Goal: Task Accomplishment & Management: Manage account settings

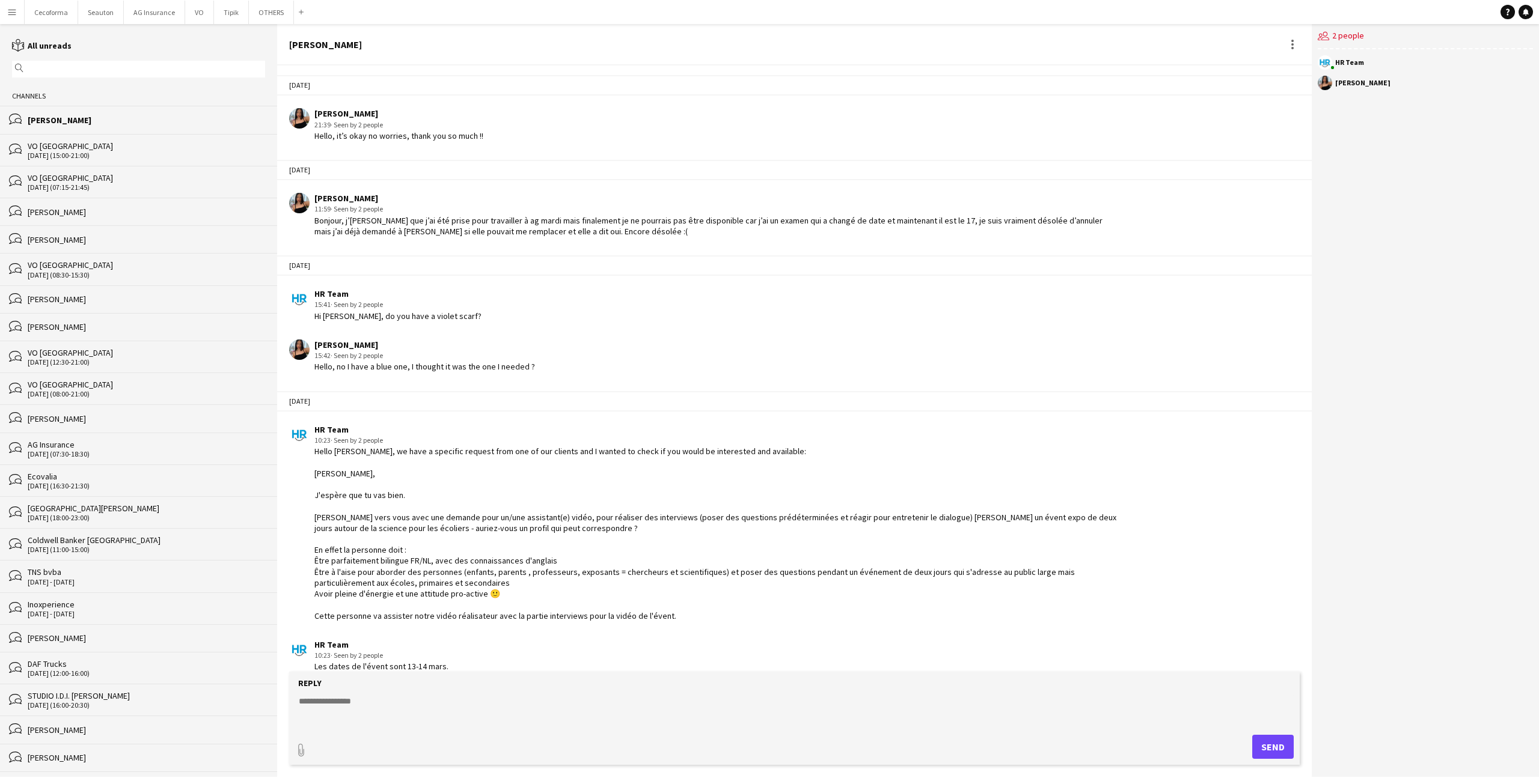
scroll to position [1657, 0]
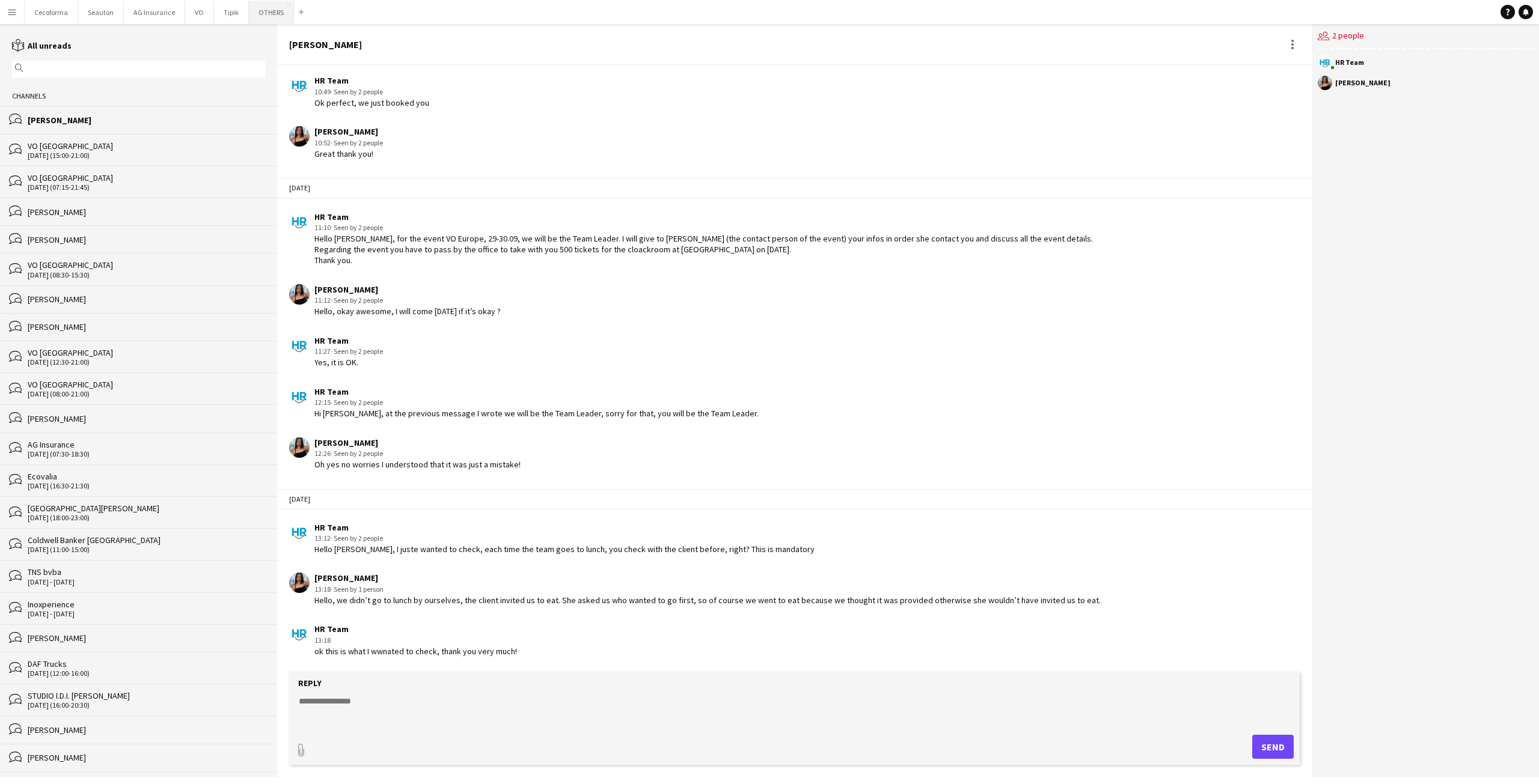
click at [259, 15] on button "OTHERS Close" at bounding box center [271, 12] width 45 height 24
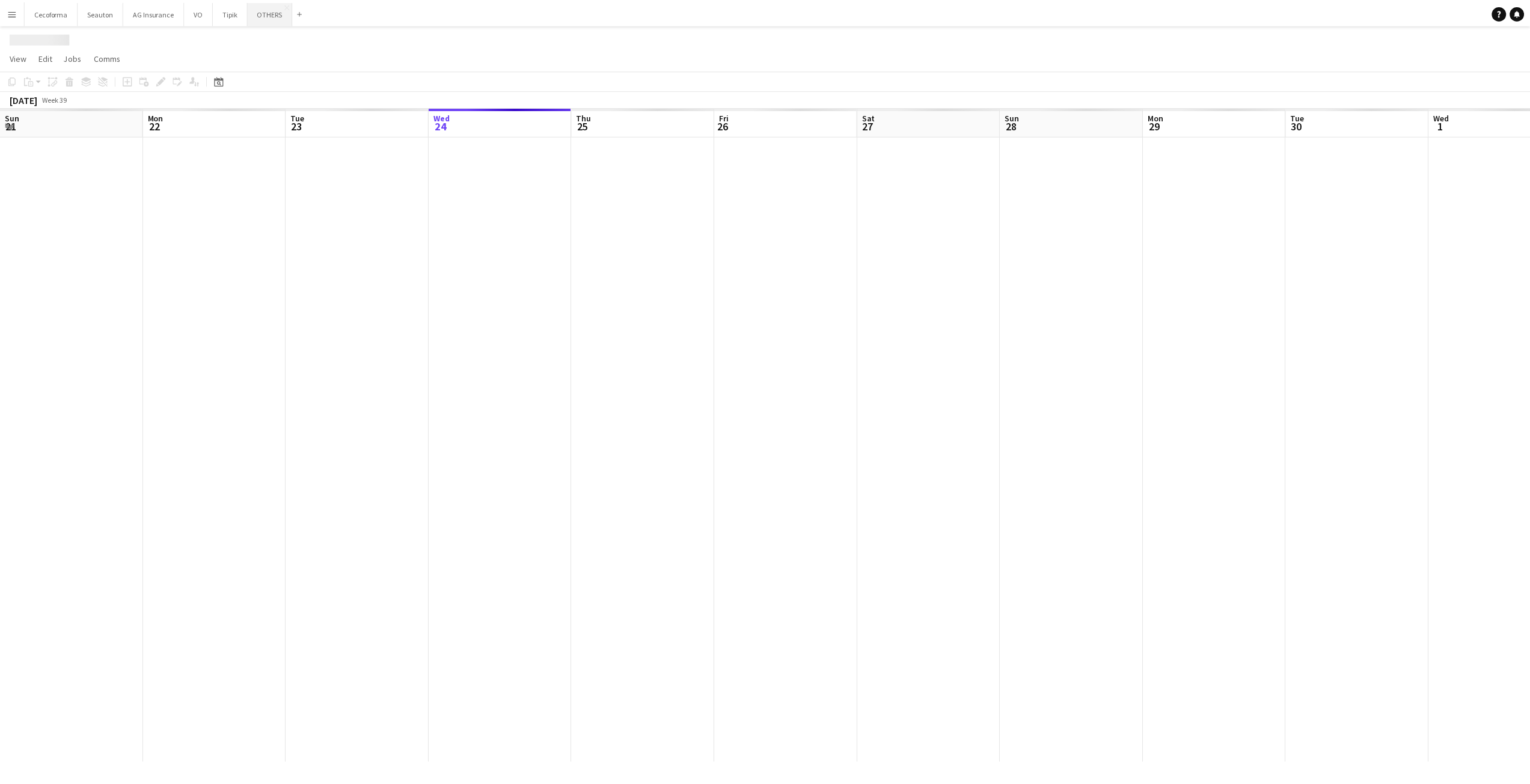
scroll to position [0, 288]
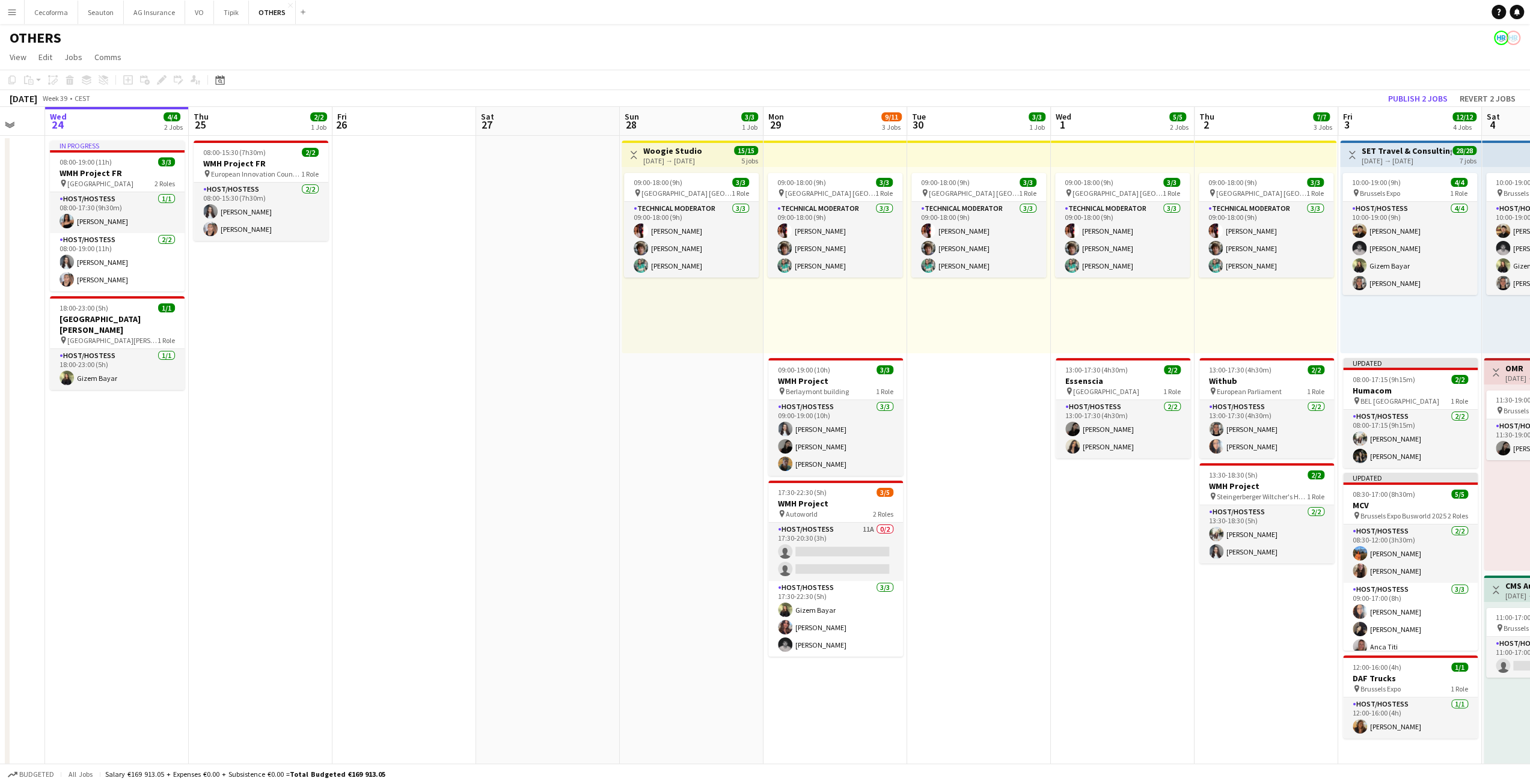
drag, startPoint x: 690, startPoint y: 473, endPoint x: 301, endPoint y: 475, distance: 389.0
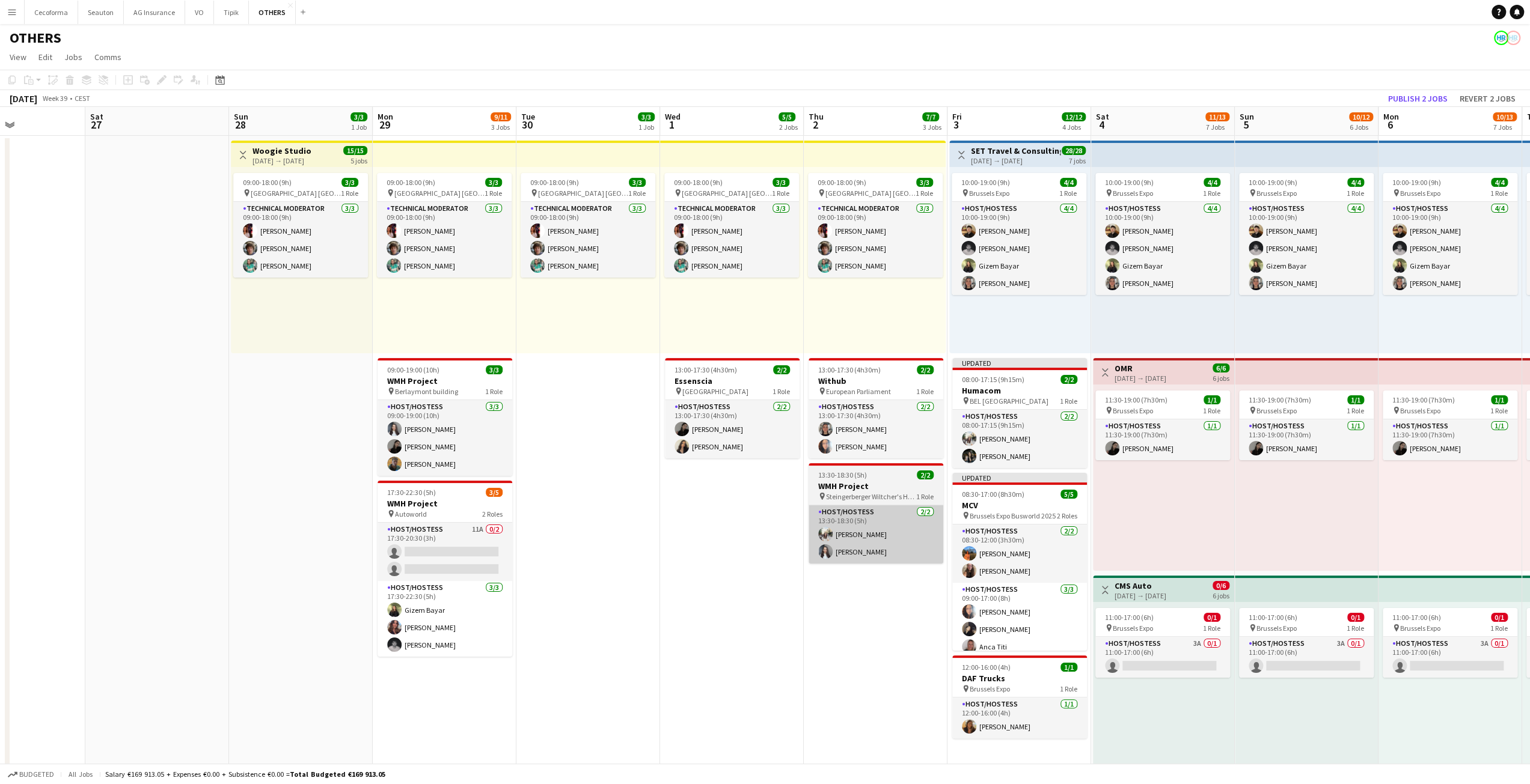
drag, startPoint x: 682, startPoint y: 623, endPoint x: 480, endPoint y: 533, distance: 221.1
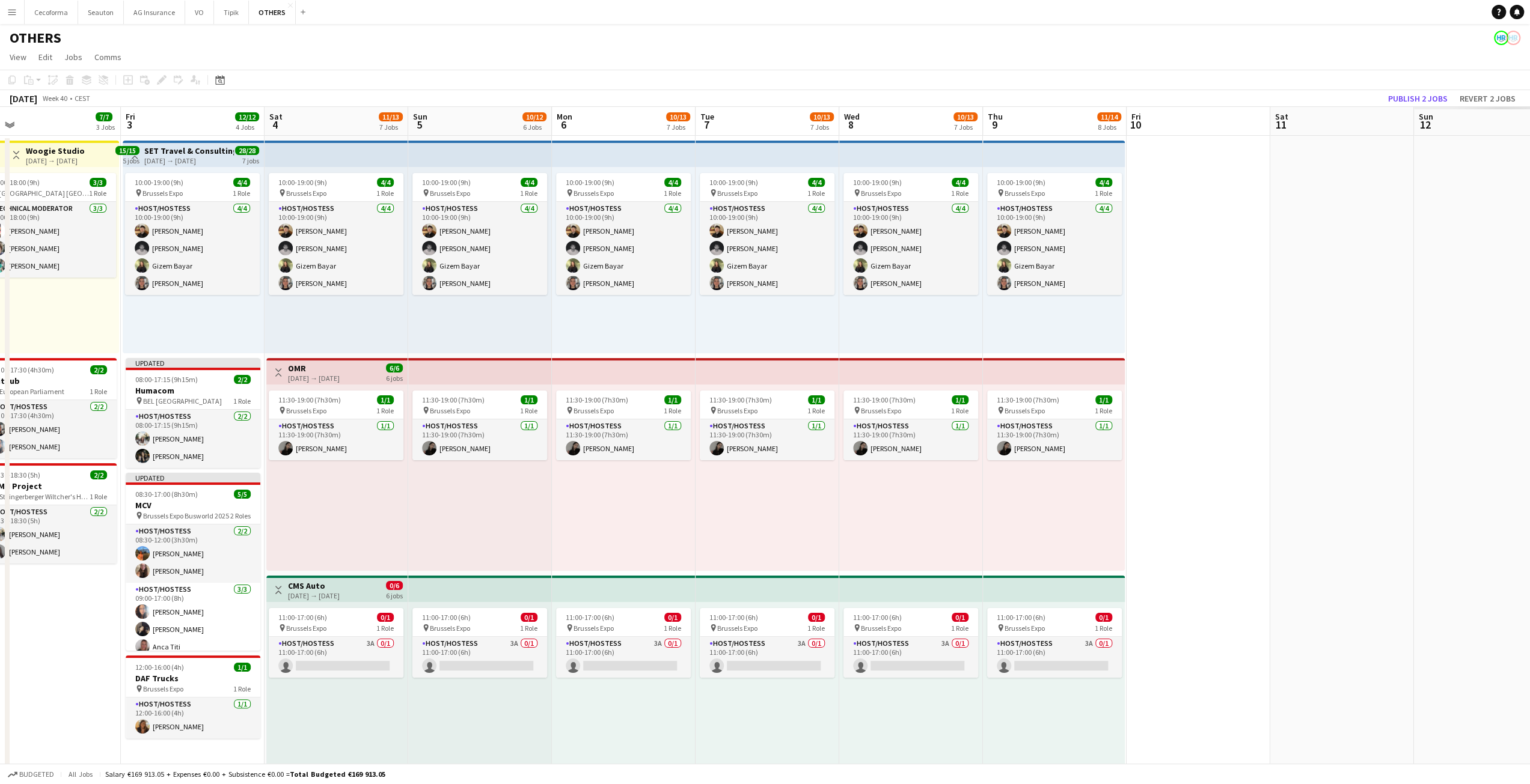
drag, startPoint x: 822, startPoint y: 550, endPoint x: 402, endPoint y: 548, distance: 420.0
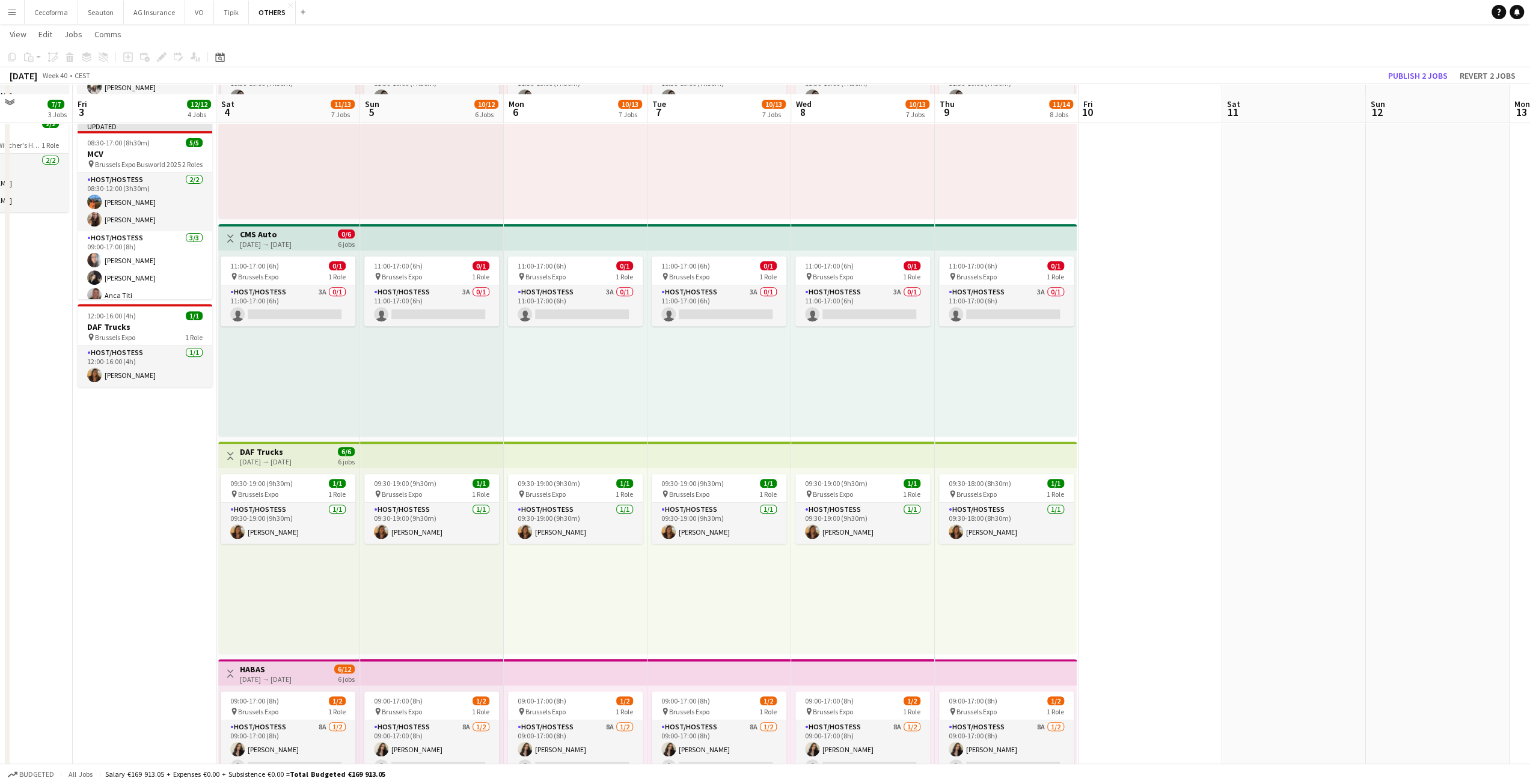
scroll to position [361, 0]
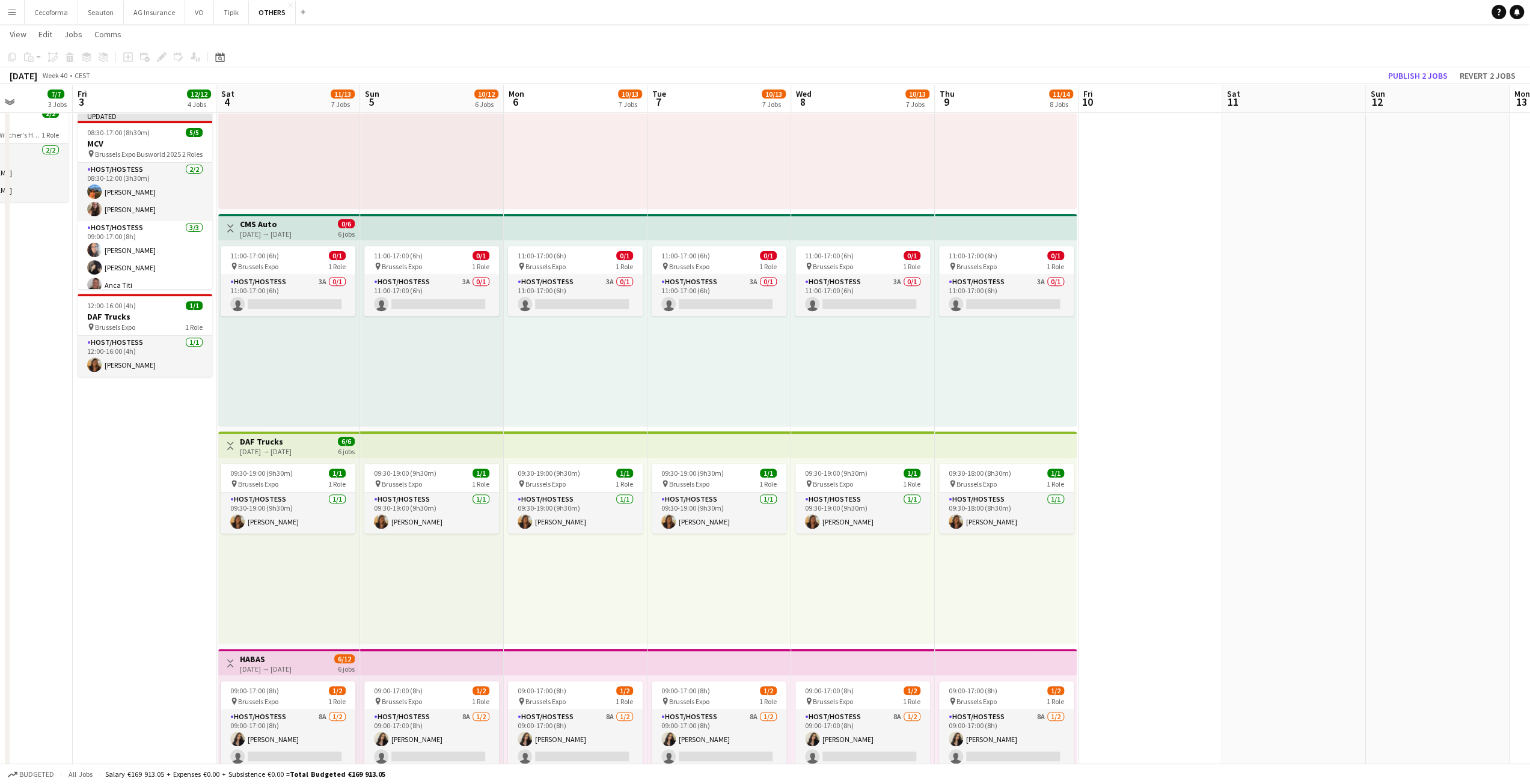
click at [274, 461] on div "09:30-19:00 (9h30m) 1/1 pin Brussels Expo 1 Role Host/Hostess [DATE] 09:30-19:0…" at bounding box center [289, 551] width 142 height 186
click at [390, 455] on app-top-bar at bounding box center [431, 445] width 143 height 27
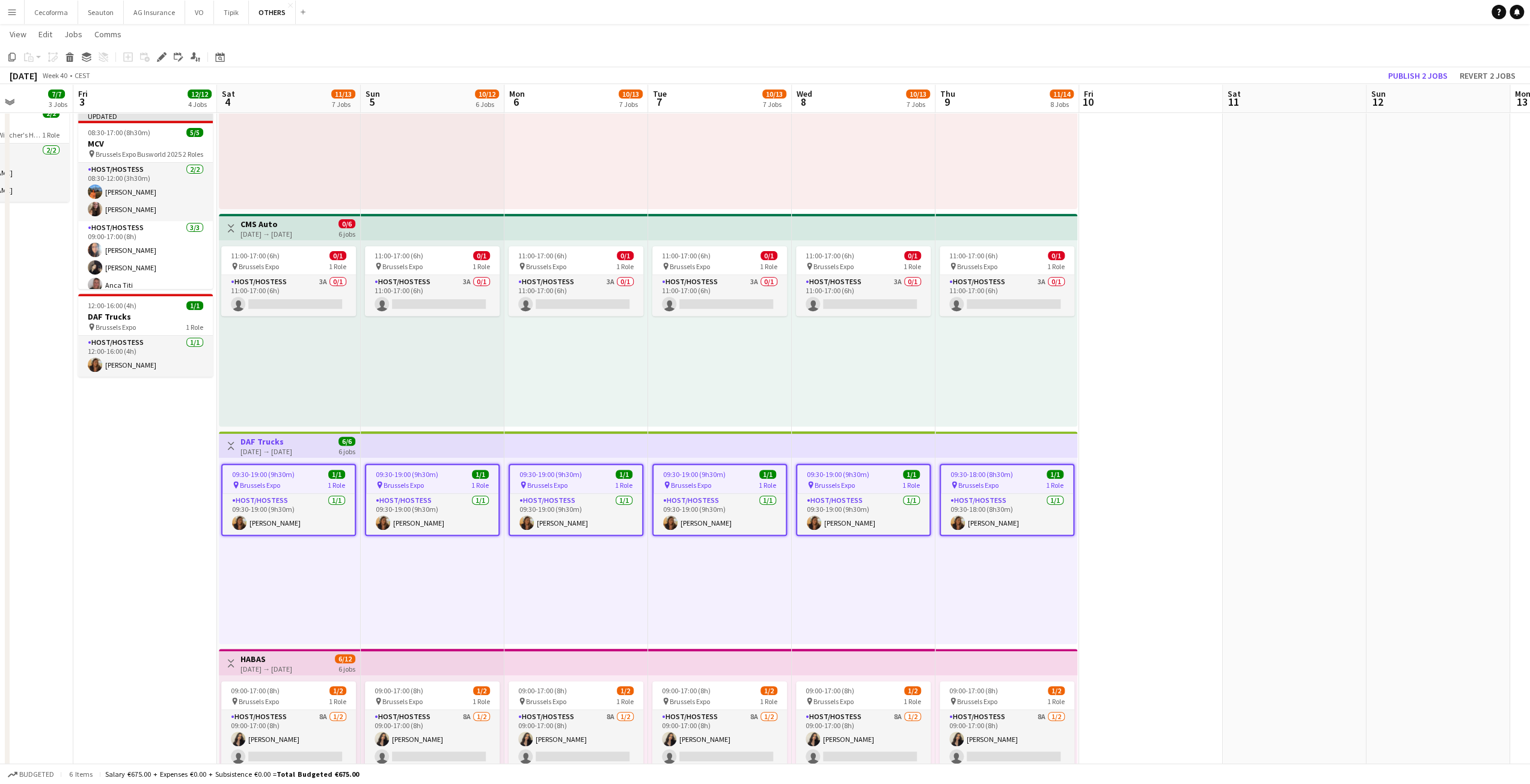
click at [468, 600] on div "09:30-19:00 (9h30m) 1/1 pin Brussels Expo 1 Role Host/Hostess [DATE] 09:30-19:0…" at bounding box center [432, 551] width 143 height 186
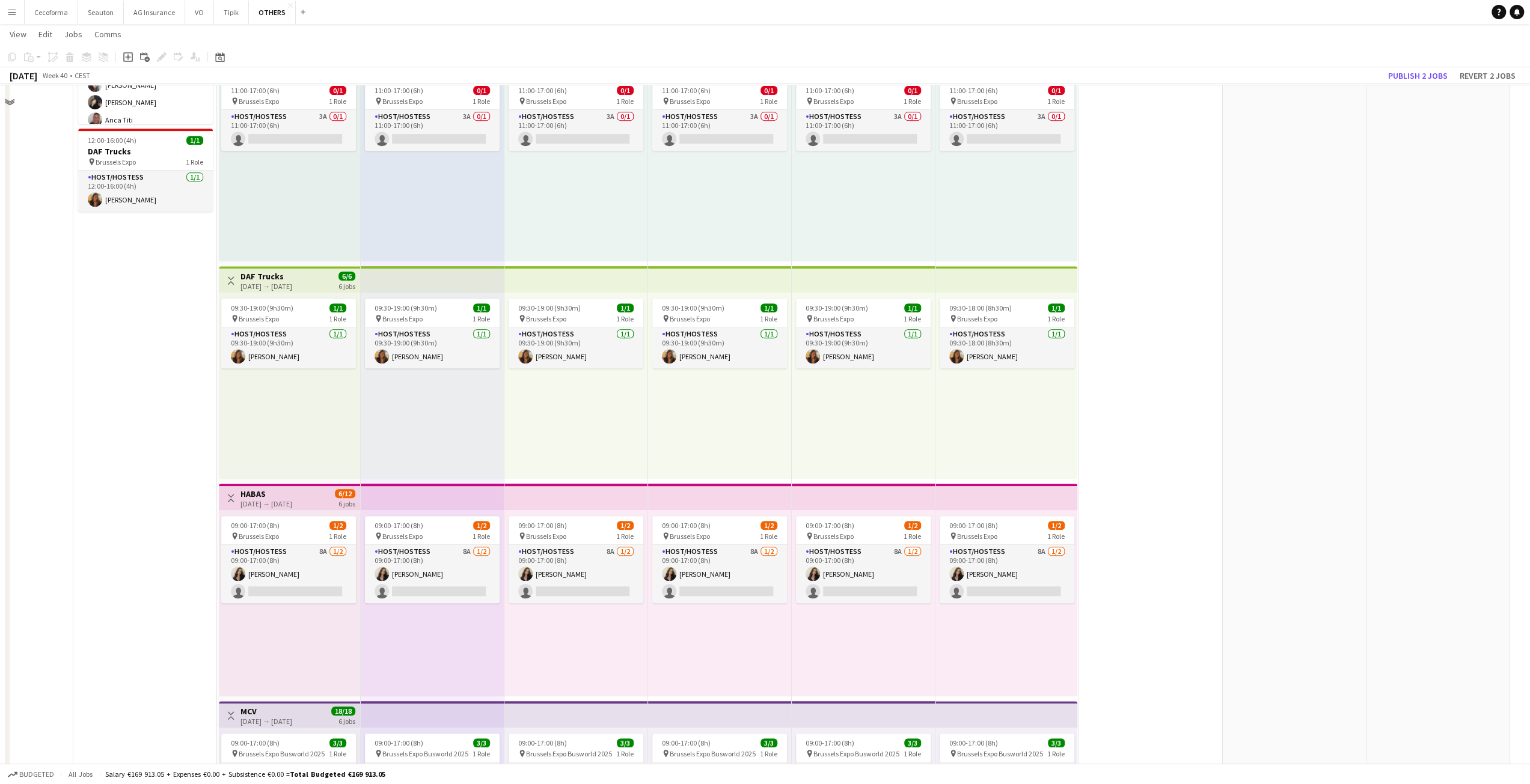
scroll to position [541, 0]
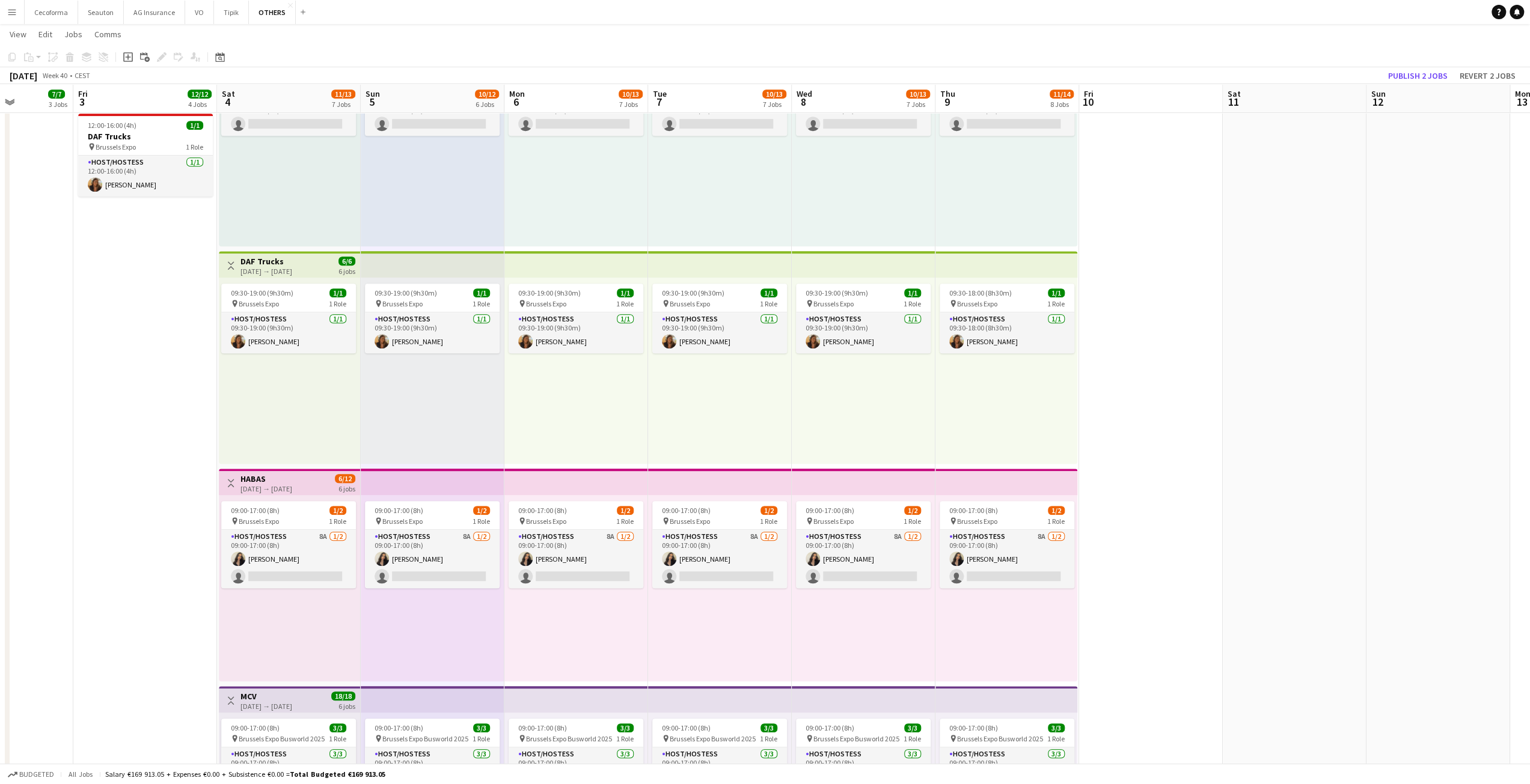
click at [234, 483] on app-icon "Toggle View" at bounding box center [231, 483] width 9 height 9
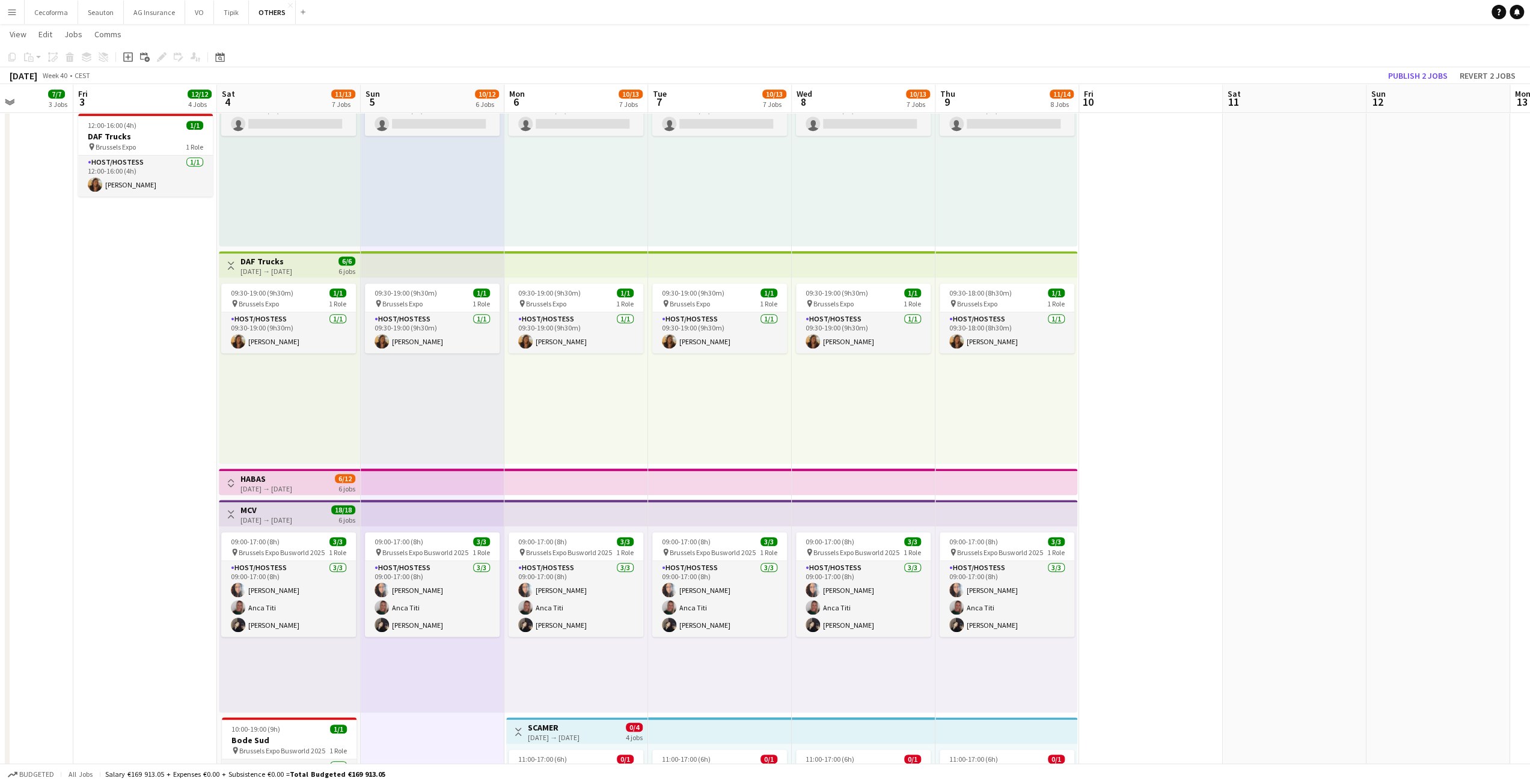
click at [235, 485] on app-icon "Toggle View" at bounding box center [231, 483] width 9 height 9
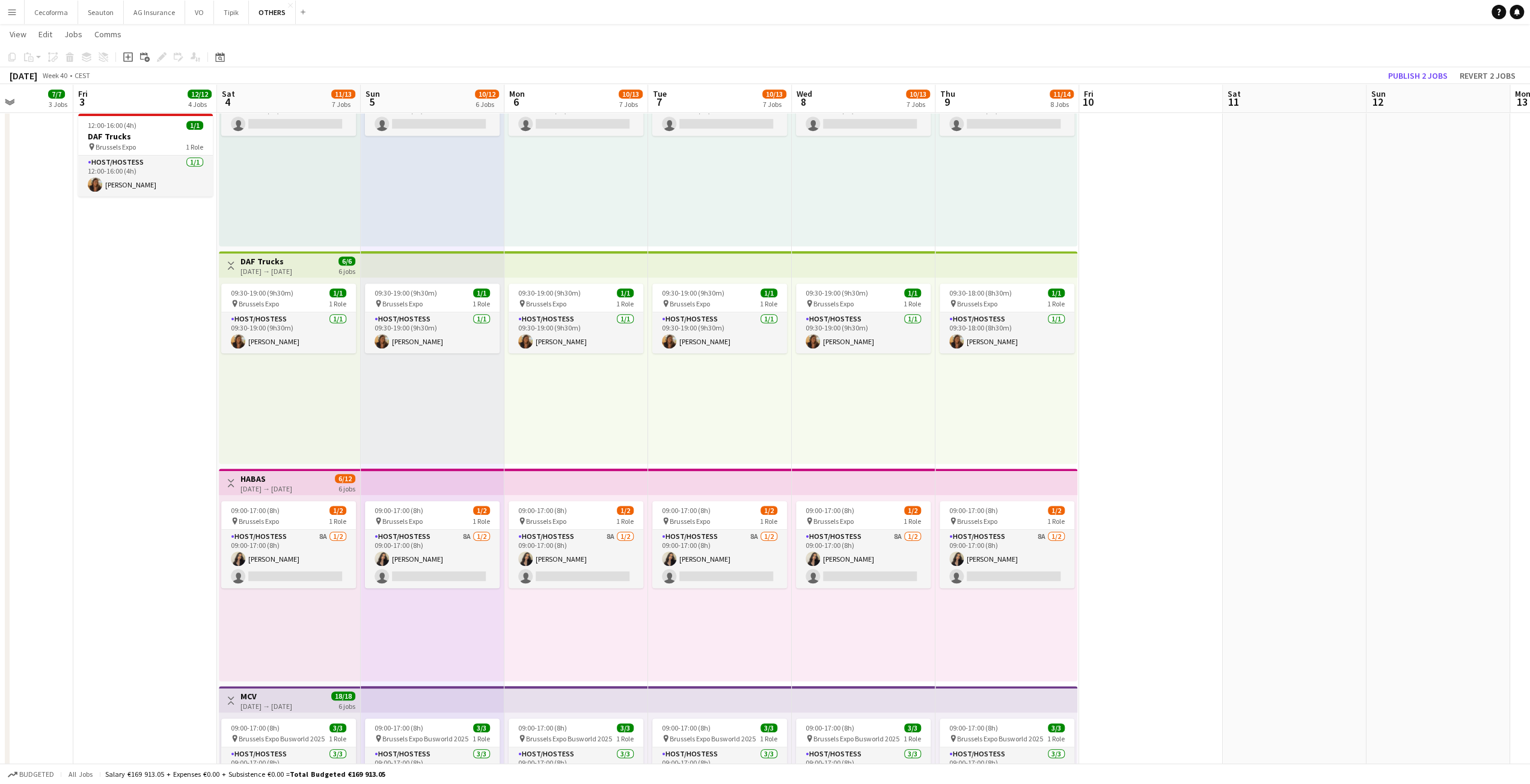
click at [293, 482] on h3 "HABAS" at bounding box center [266, 478] width 51 height 10
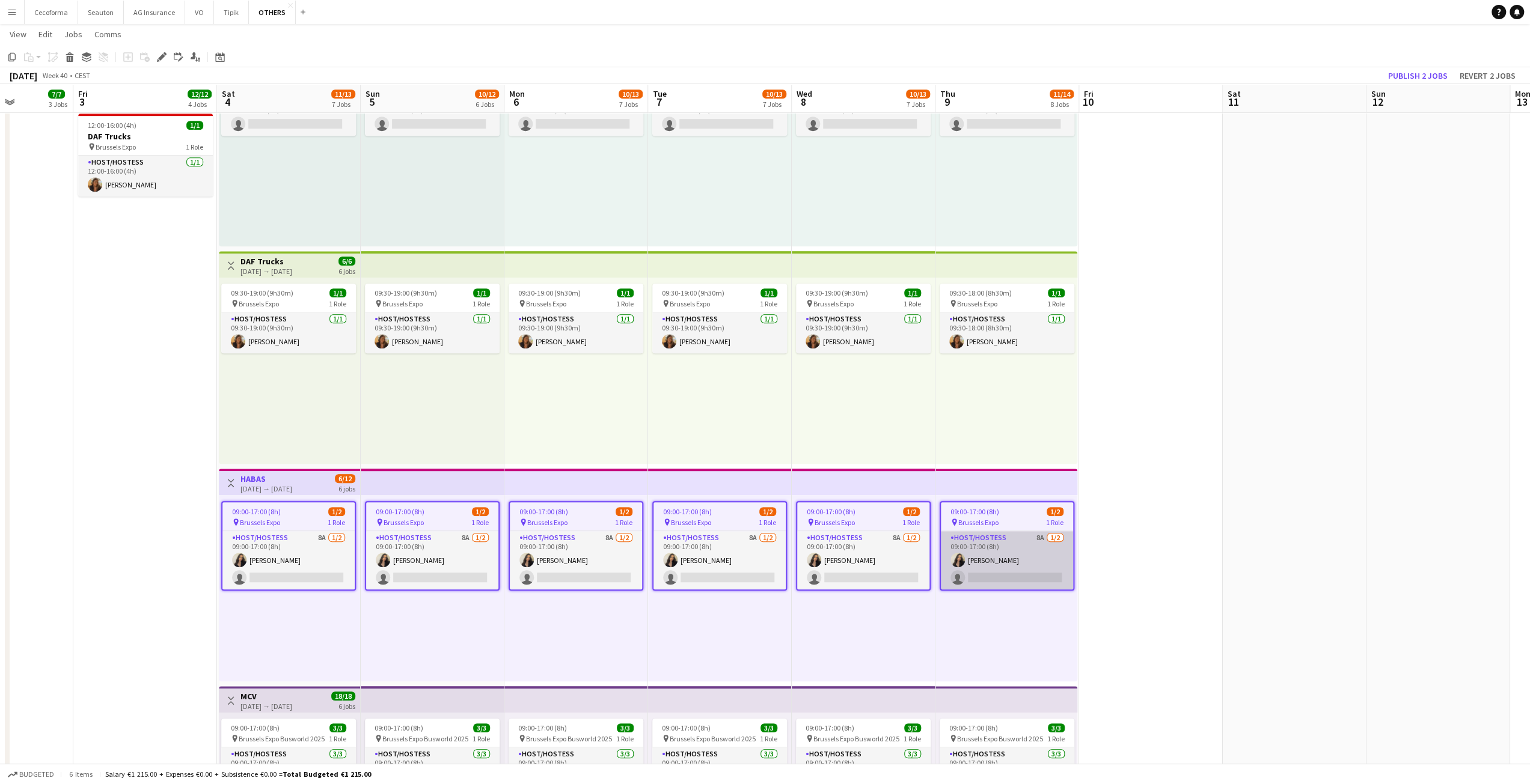
click at [1016, 578] on app-card-role "Host/Hostess 8A [DATE] 09:00-17:00 (8h) [PERSON_NAME] single-neutral-actions" at bounding box center [1007, 560] width 132 height 58
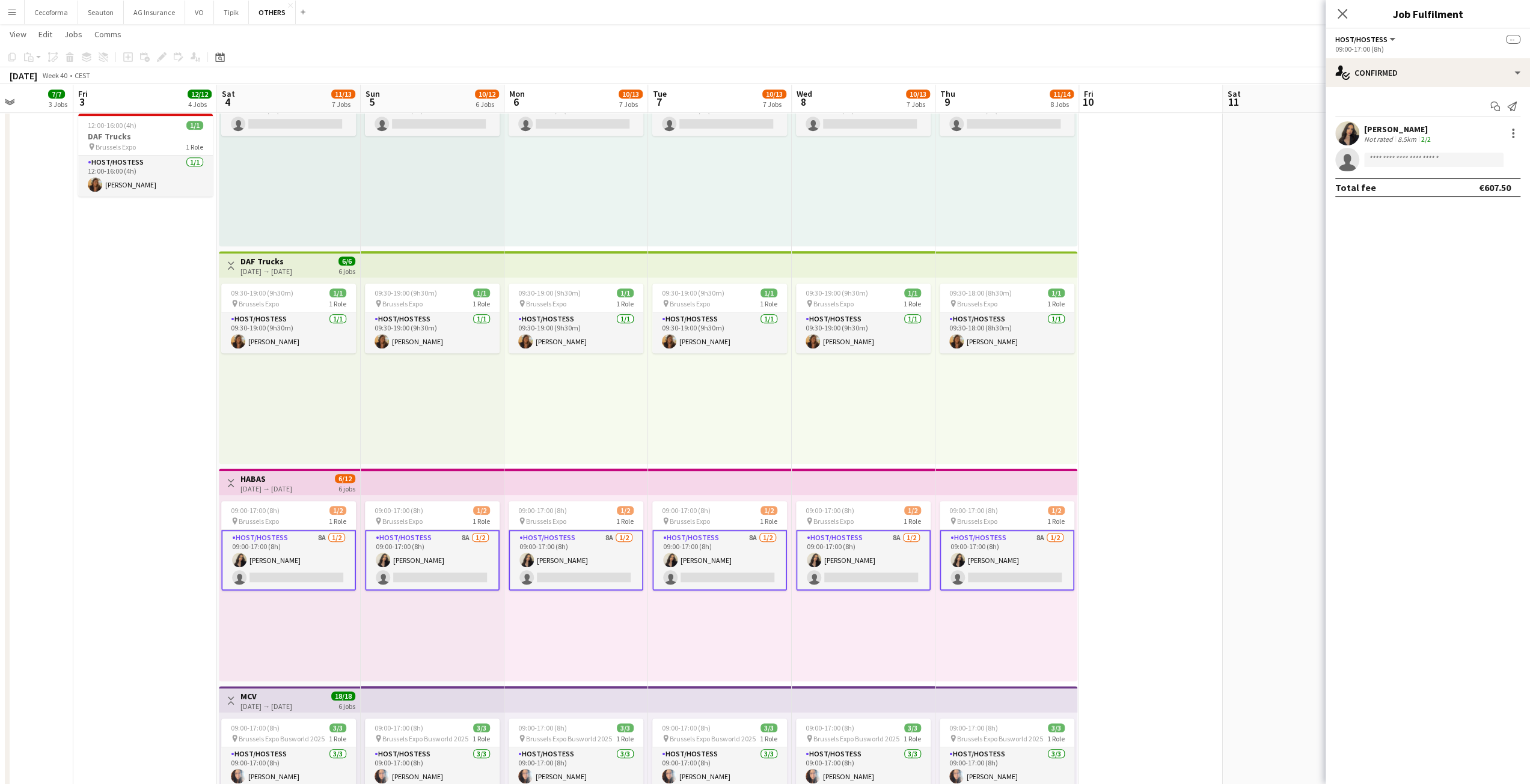
click at [1395, 127] on div "[PERSON_NAME]" at bounding box center [1398, 128] width 69 height 10
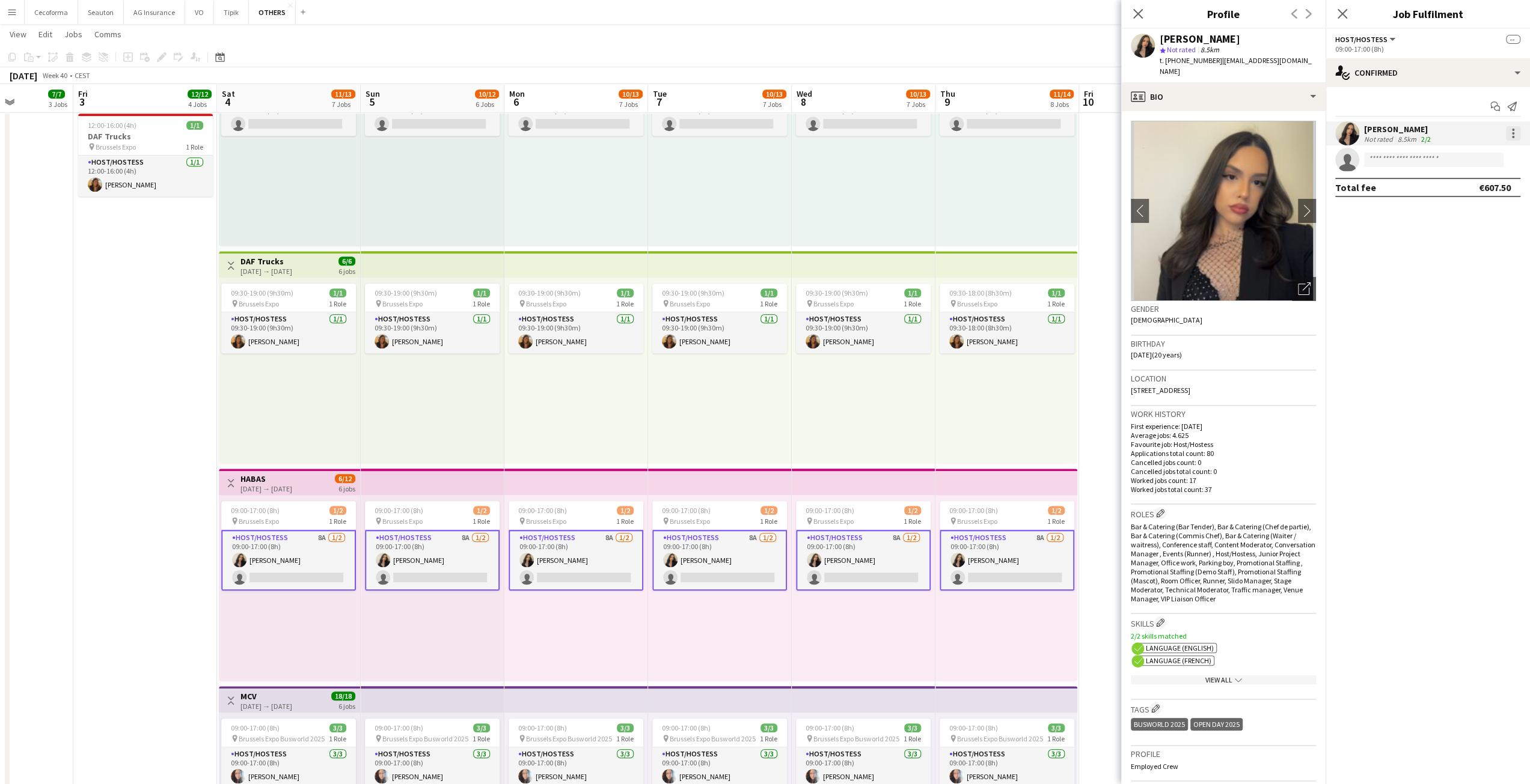
click at [1513, 127] on div at bounding box center [1513, 133] width 14 height 14
click at [1461, 240] on span "Remove" at bounding box center [1454, 241] width 36 height 10
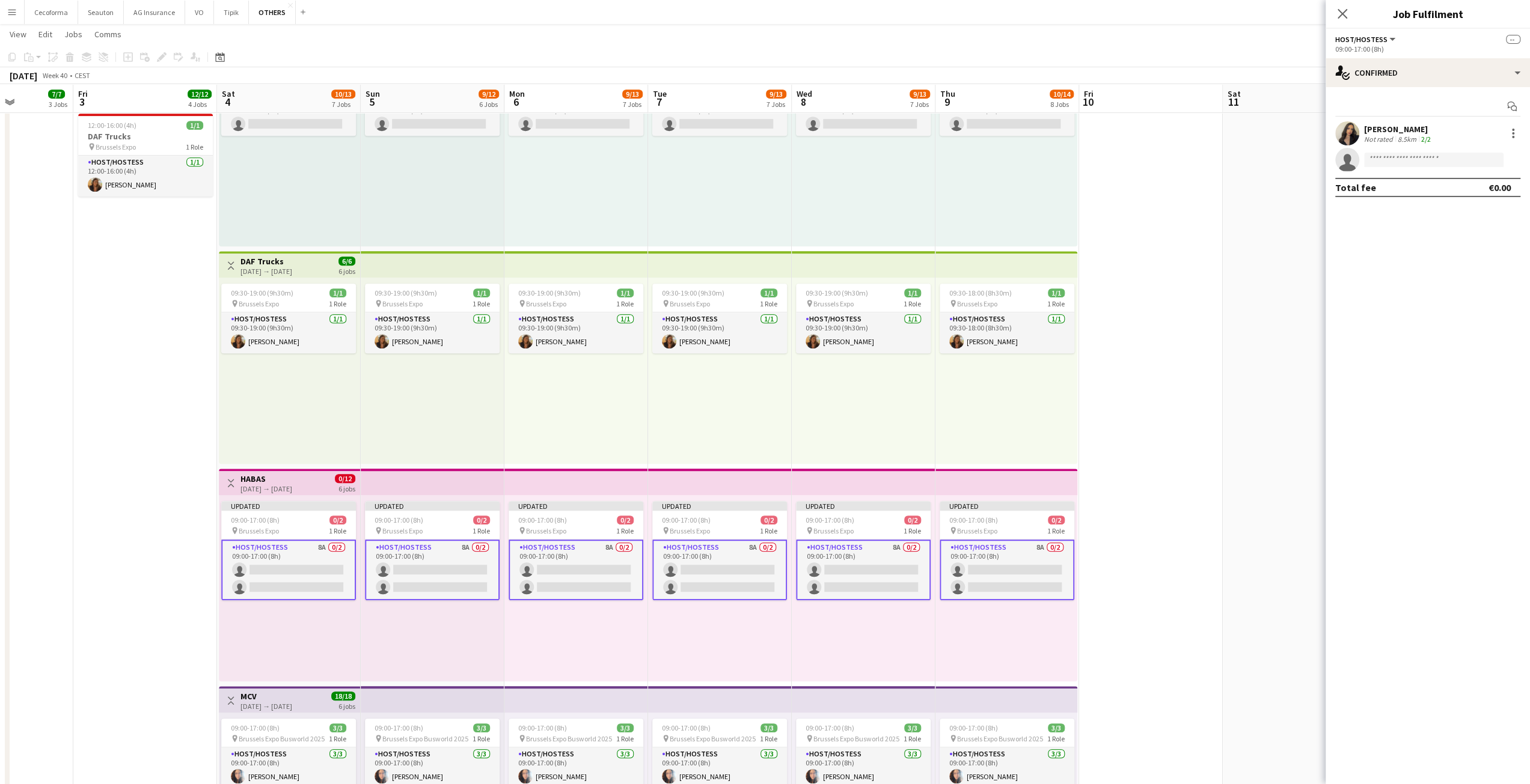
click at [1318, 332] on app-date-cell at bounding box center [1294, 411] width 143 height 1635
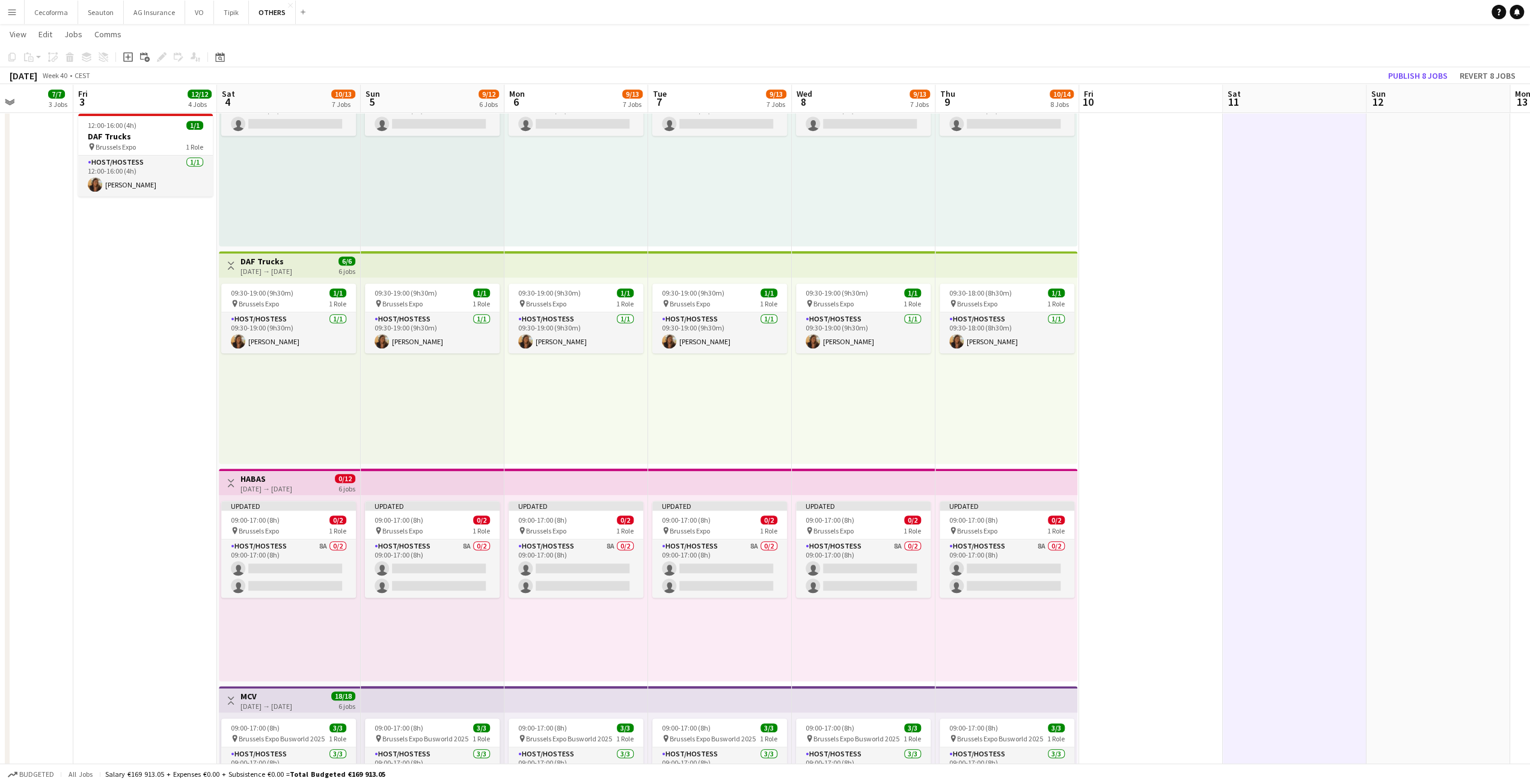
click at [1135, 461] on app-date-cell at bounding box center [1150, 411] width 143 height 1635
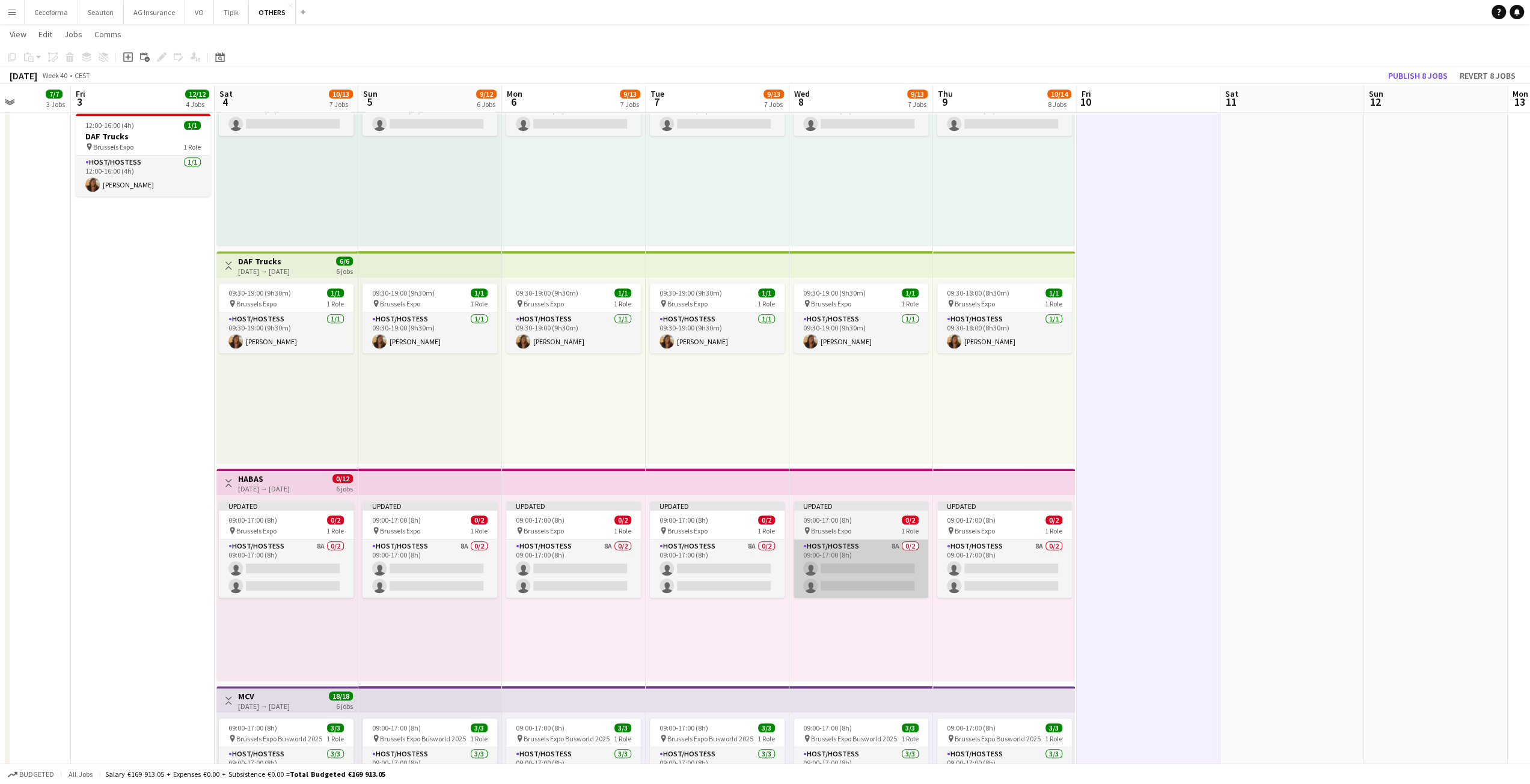
click at [898, 586] on app-card-role "Host/Hostess 8A 0/2 09:00-17:00 (8h) single-neutral-actions single-neutral-acti…" at bounding box center [861, 568] width 135 height 58
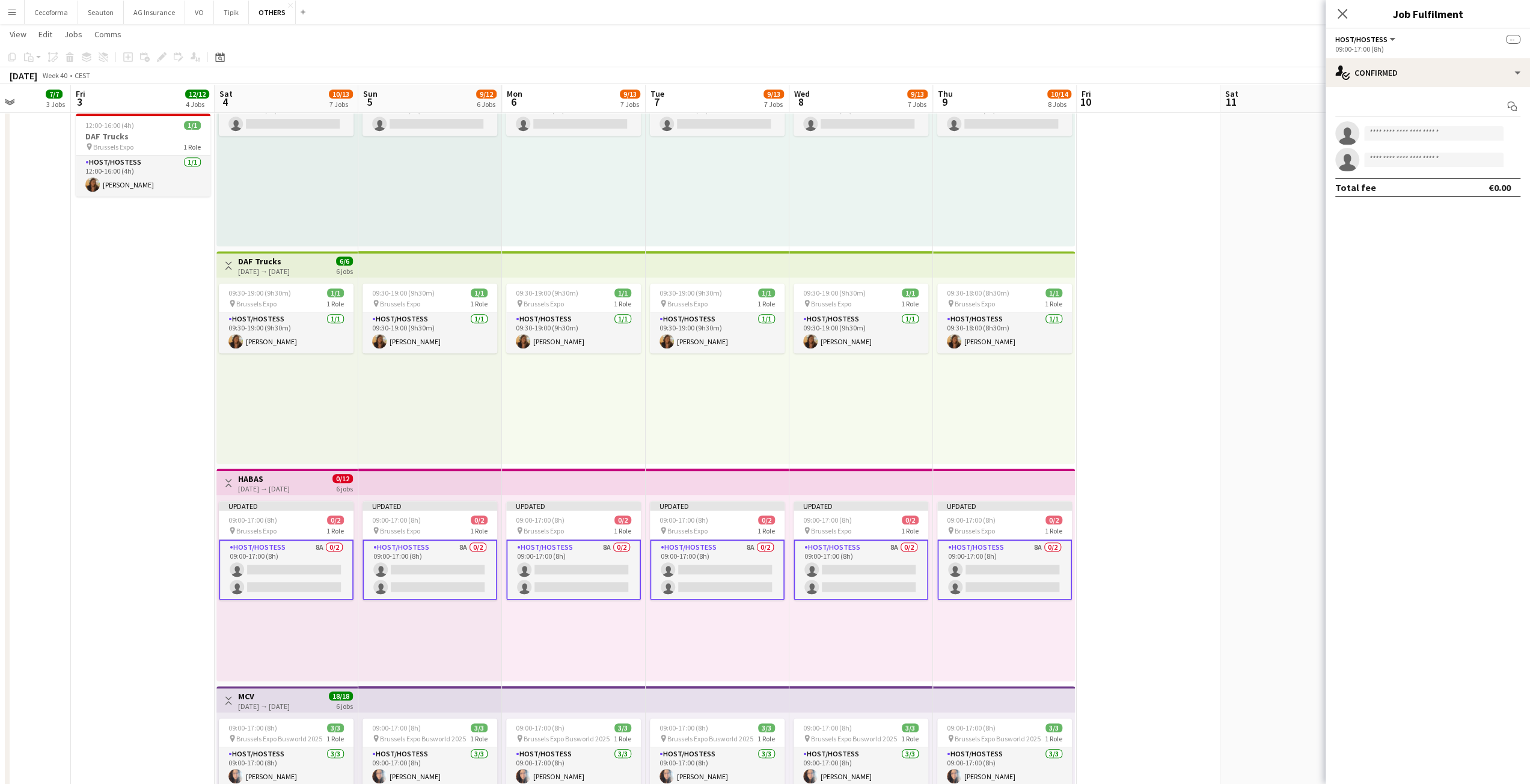
click at [922, 629] on div "Updated 09:00-17:00 (8h) 0/2 pin Brussels Expo 1 Role Host/Hostess 8A 0/2 09:00…" at bounding box center [860, 588] width 143 height 186
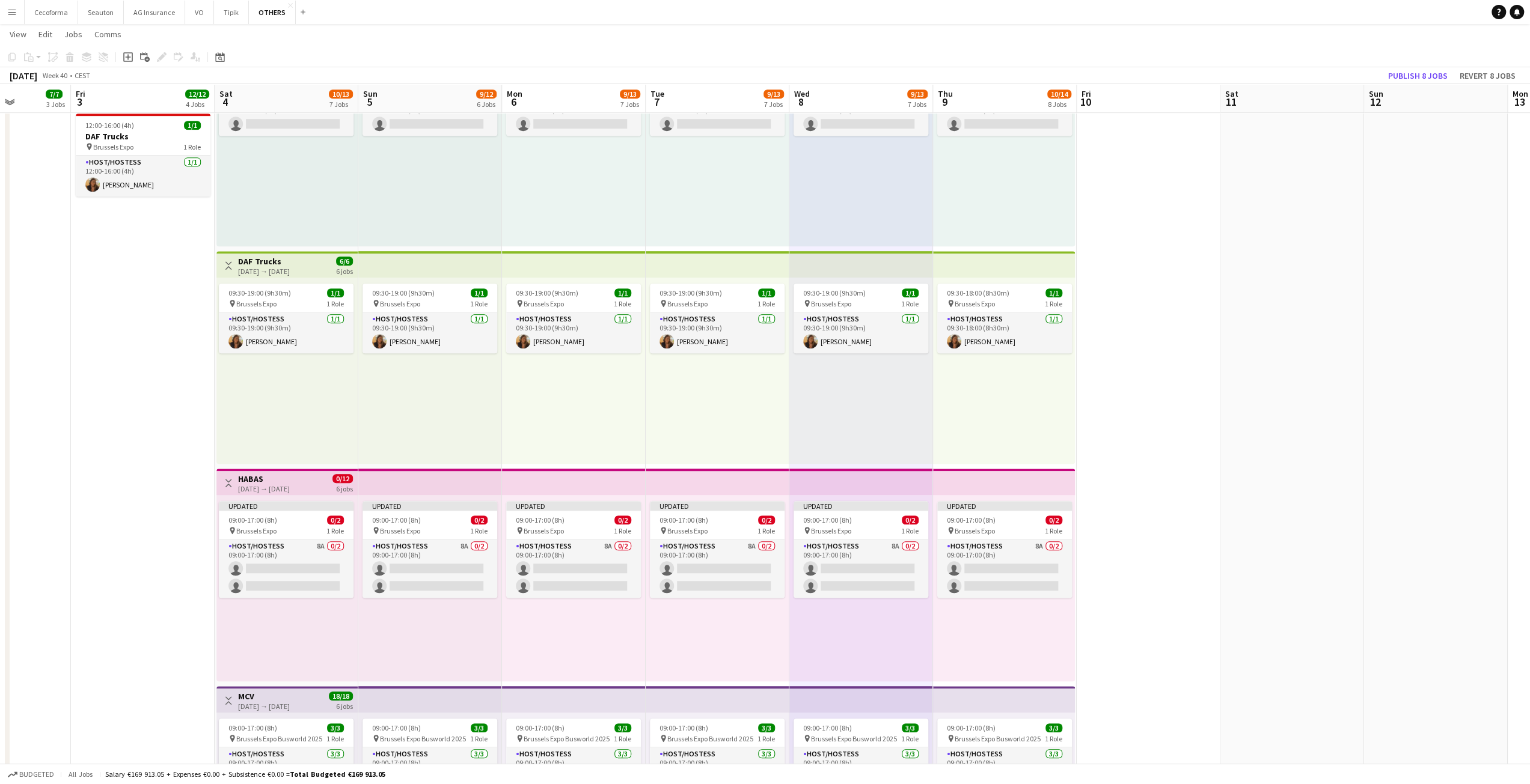
click at [928, 604] on div "Updated 09:00-17:00 (8h) 0/2 pin Brussels Expo 1 Role Host/Hostess 8A 0/2 09:00…" at bounding box center [860, 588] width 143 height 186
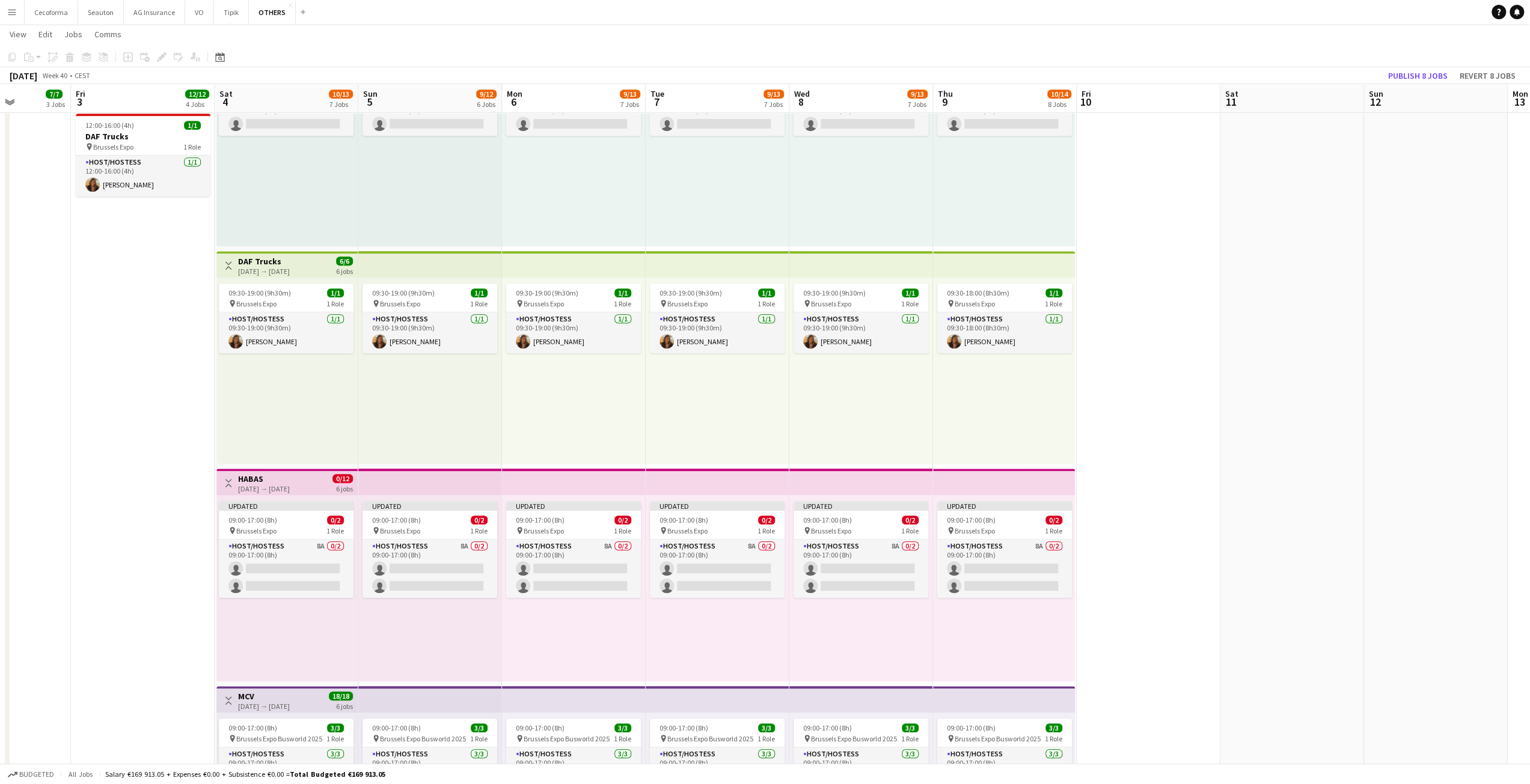
click at [353, 582] on div "Updated 09:00-17:00 (8h) 0/2 pin Brussels Expo 1 Role Host/Hostess 8A 0/2 09:00…" at bounding box center [287, 588] width 142 height 186
click at [329, 575] on app-card-role "Host/Hostess 8A 0/2 09:00-17:00 (8h) single-neutral-actions single-neutral-acti…" at bounding box center [286, 568] width 135 height 58
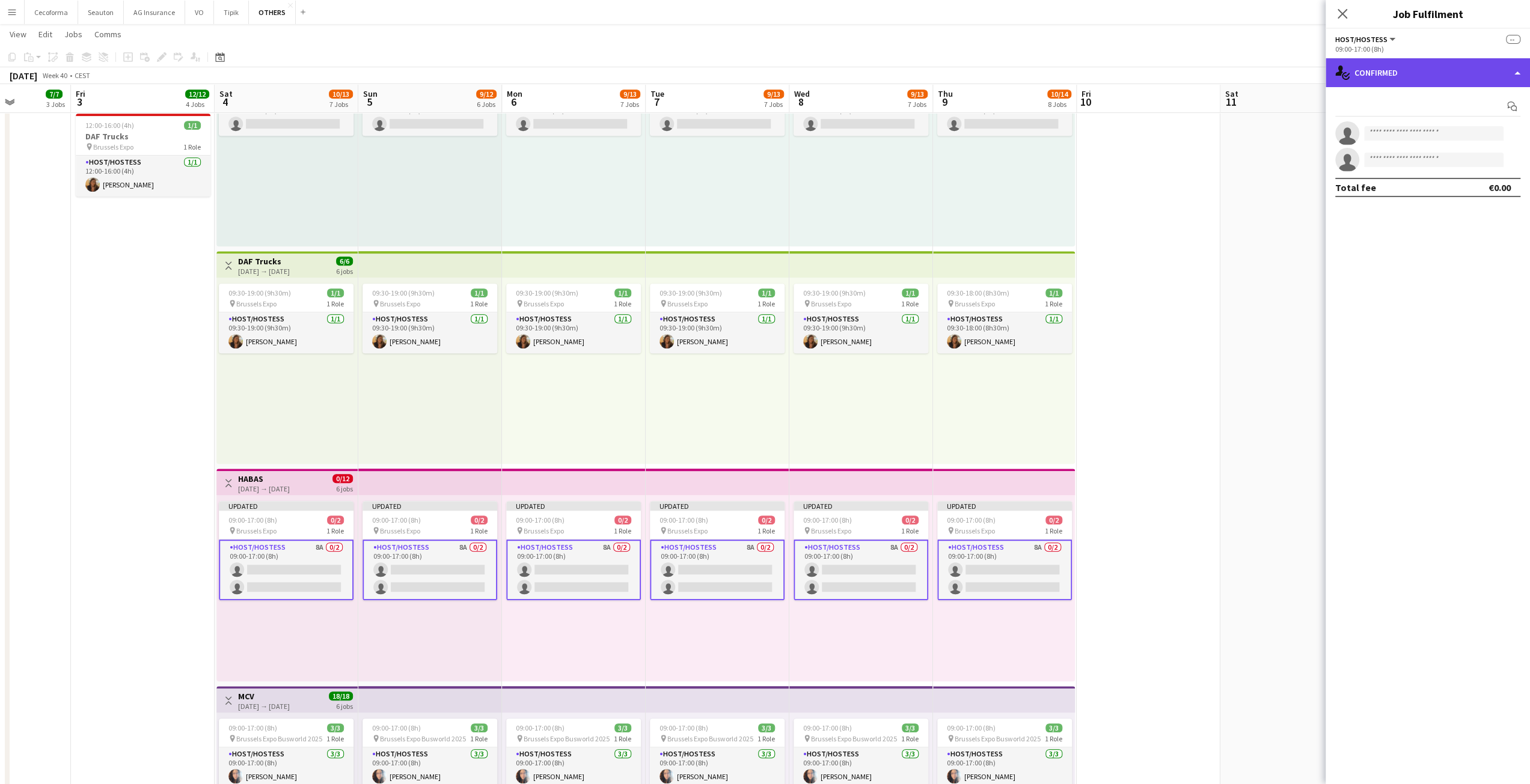
click at [1388, 76] on div "single-neutral-actions-check-2 Confirmed" at bounding box center [1427, 72] width 204 height 28
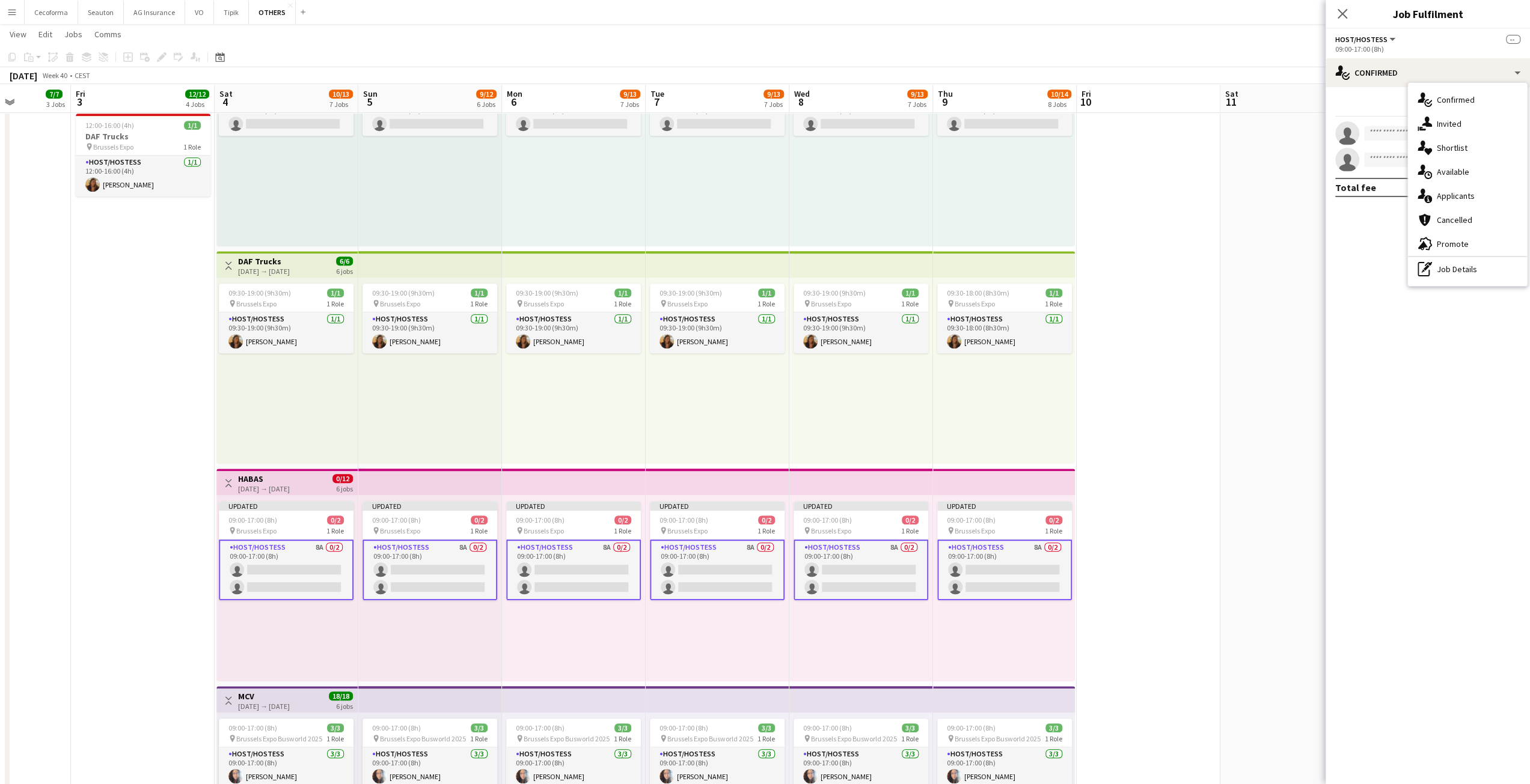
click at [1437, 194] on span "Applicants" at bounding box center [1456, 196] width 38 height 10
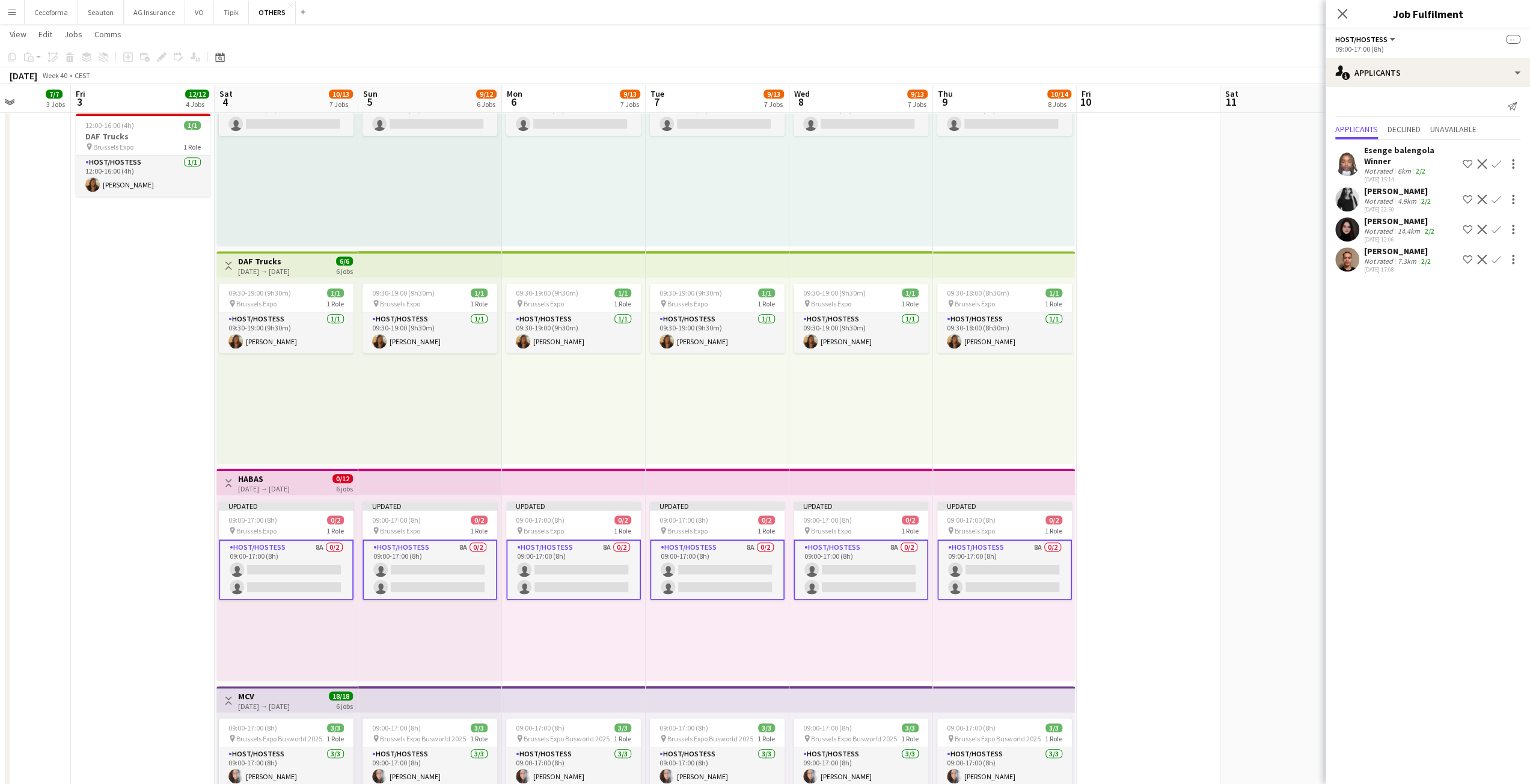
click at [406, 566] on app-card-role "Host/Hostess 8A 0/2 09:00-17:00 (8h) single-neutral-actions single-neutral-acti…" at bounding box center [430, 569] width 135 height 61
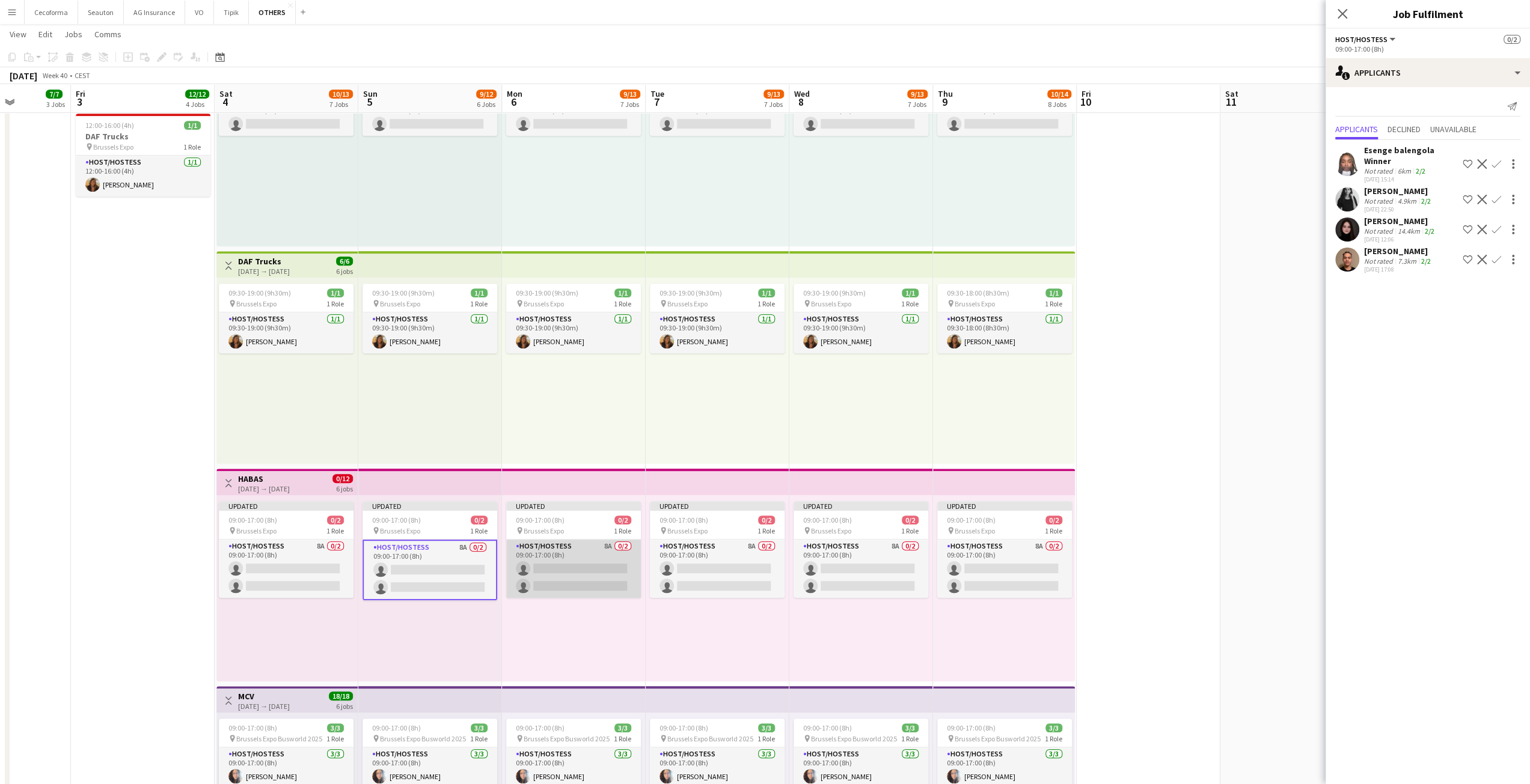
click at [584, 554] on app-card-role "Host/Hostess 8A 0/2 09:00-17:00 (8h) single-neutral-actions single-neutral-acti…" at bounding box center [574, 568] width 135 height 58
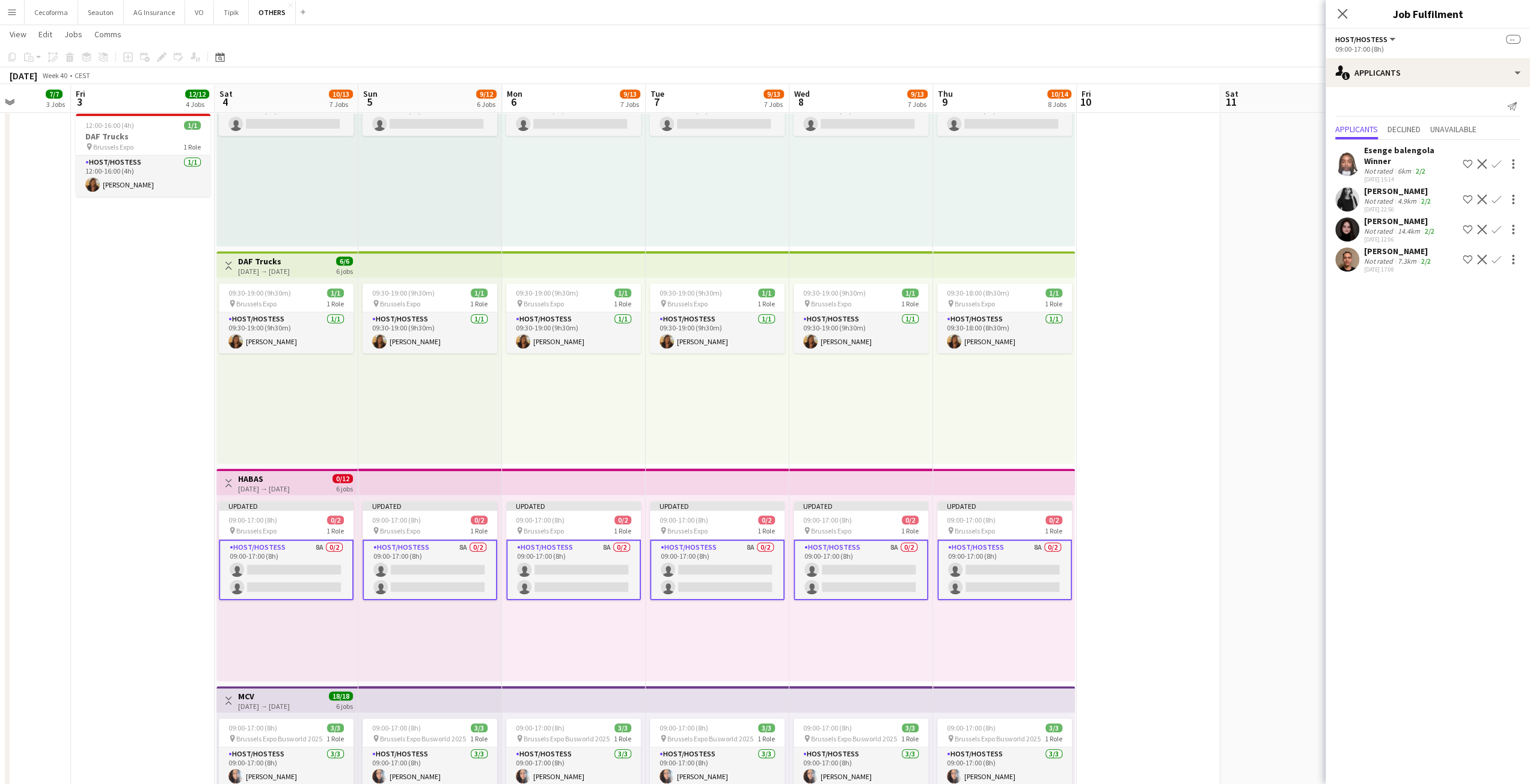
click at [681, 557] on app-card-role "Host/Hostess 8A 0/2 09:00-17:00 (8h) single-neutral-actions single-neutral-acti…" at bounding box center [717, 569] width 135 height 61
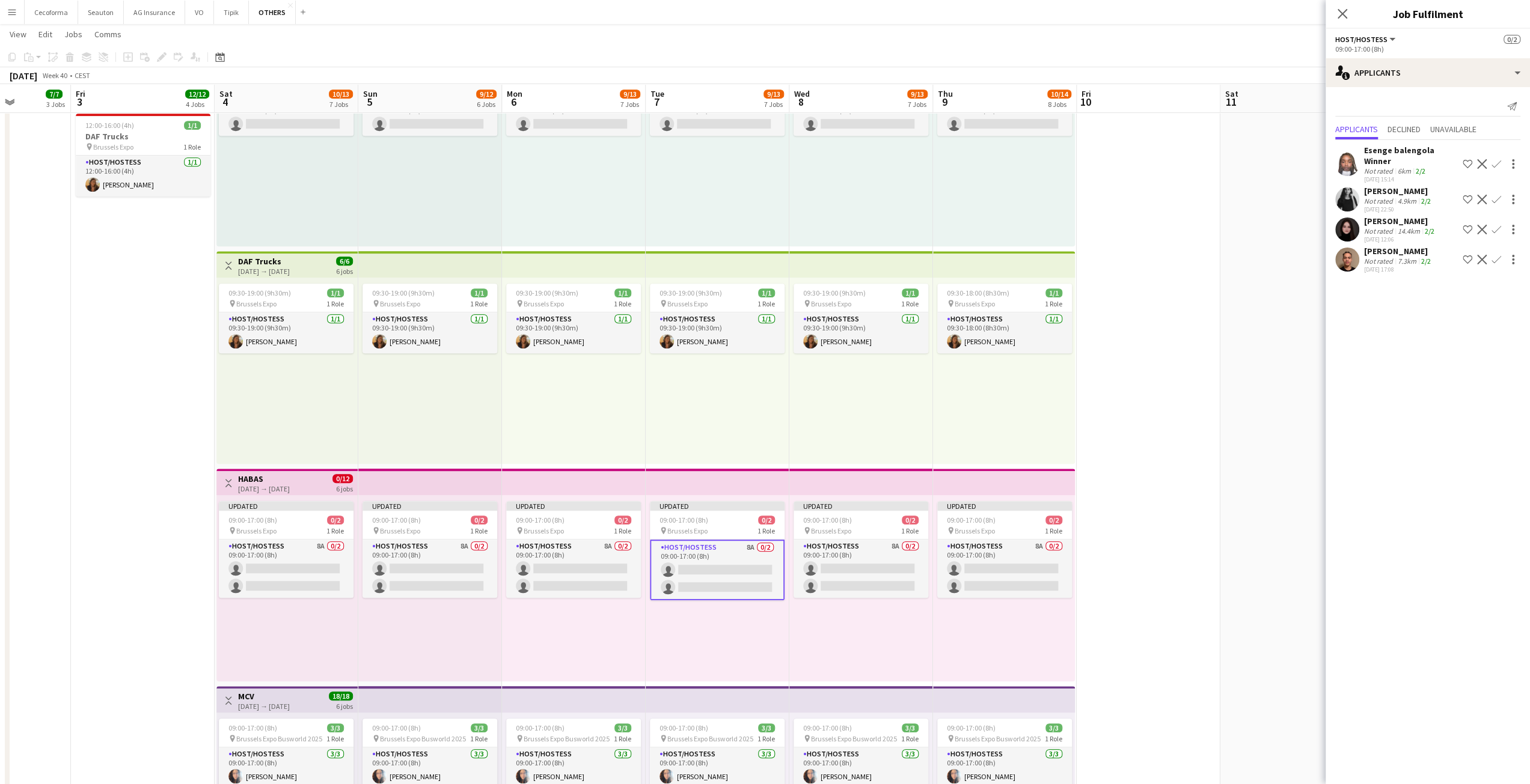
click at [785, 558] on div "Updated 09:00-17:00 (8h) 0/2 pin Brussels Expo 1 Role Host/Hostess 8A 0/2 09:00…" at bounding box center [717, 588] width 143 height 186
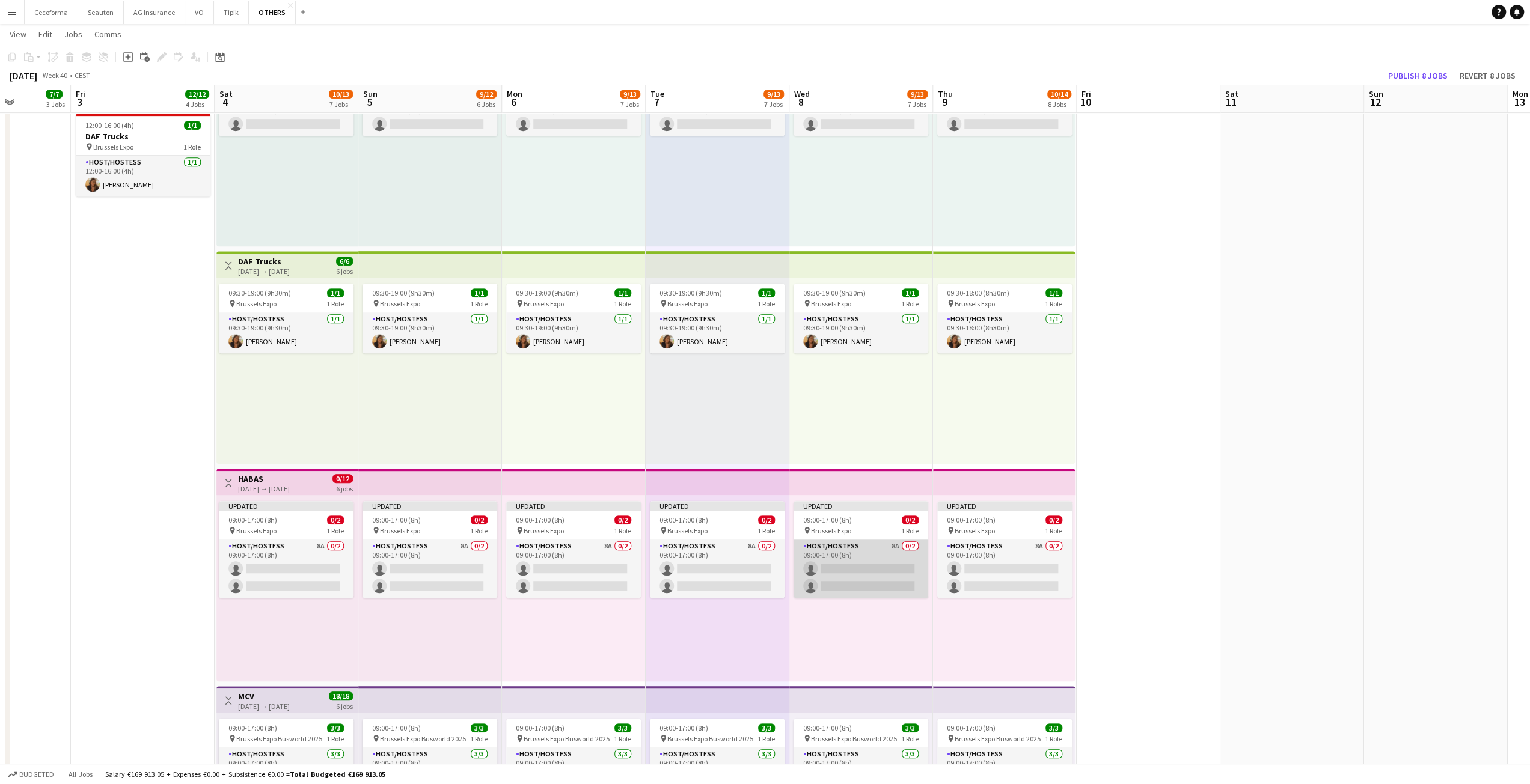
click at [866, 557] on app-card-role "Host/Hostess 8A 0/2 09:00-17:00 (8h) single-neutral-actions single-neutral-acti…" at bounding box center [861, 568] width 135 height 58
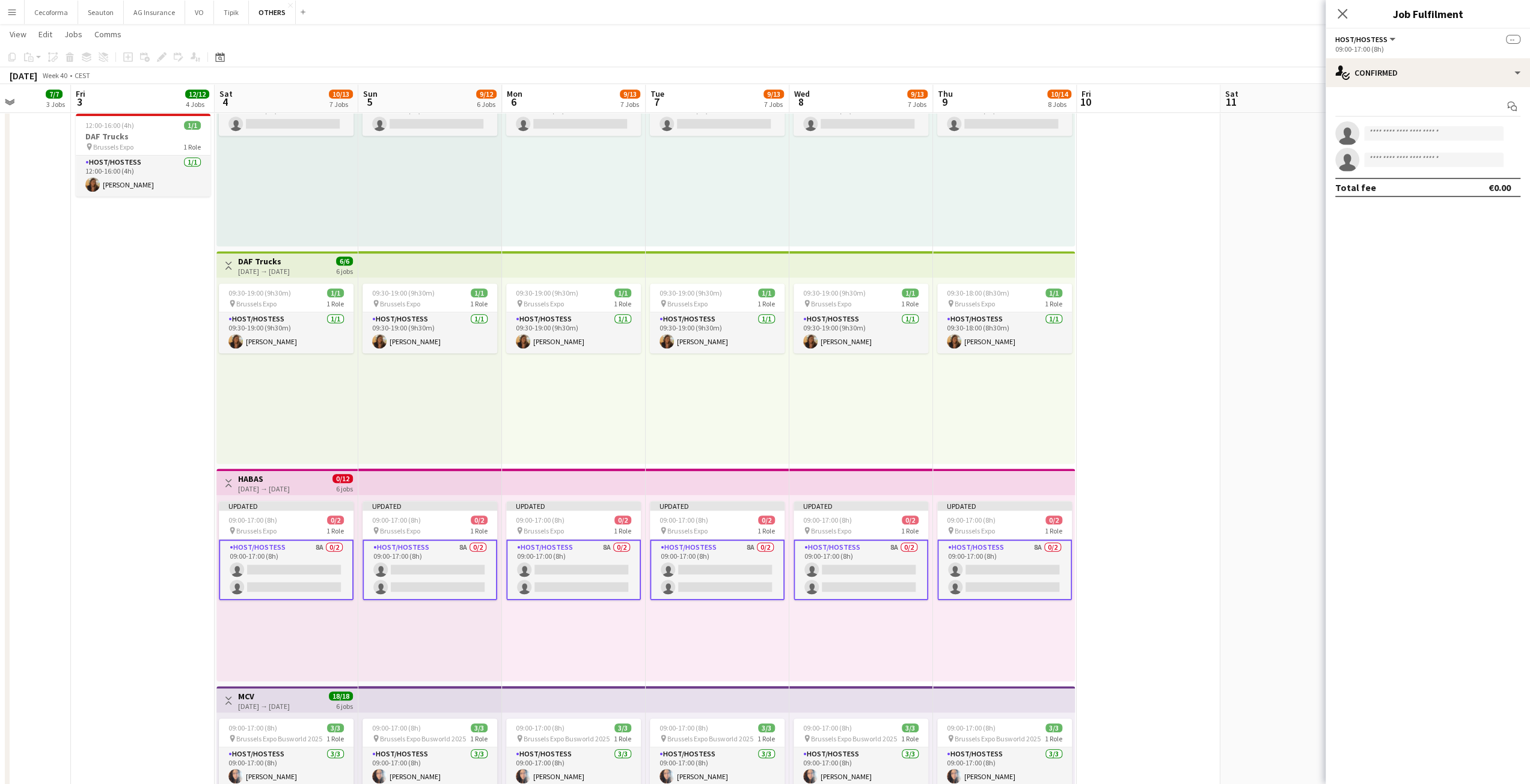
click at [971, 556] on app-card-role "Host/Hostess 8A 0/2 09:00-17:00 (8h) single-neutral-actions single-neutral-acti…" at bounding box center [1005, 569] width 135 height 61
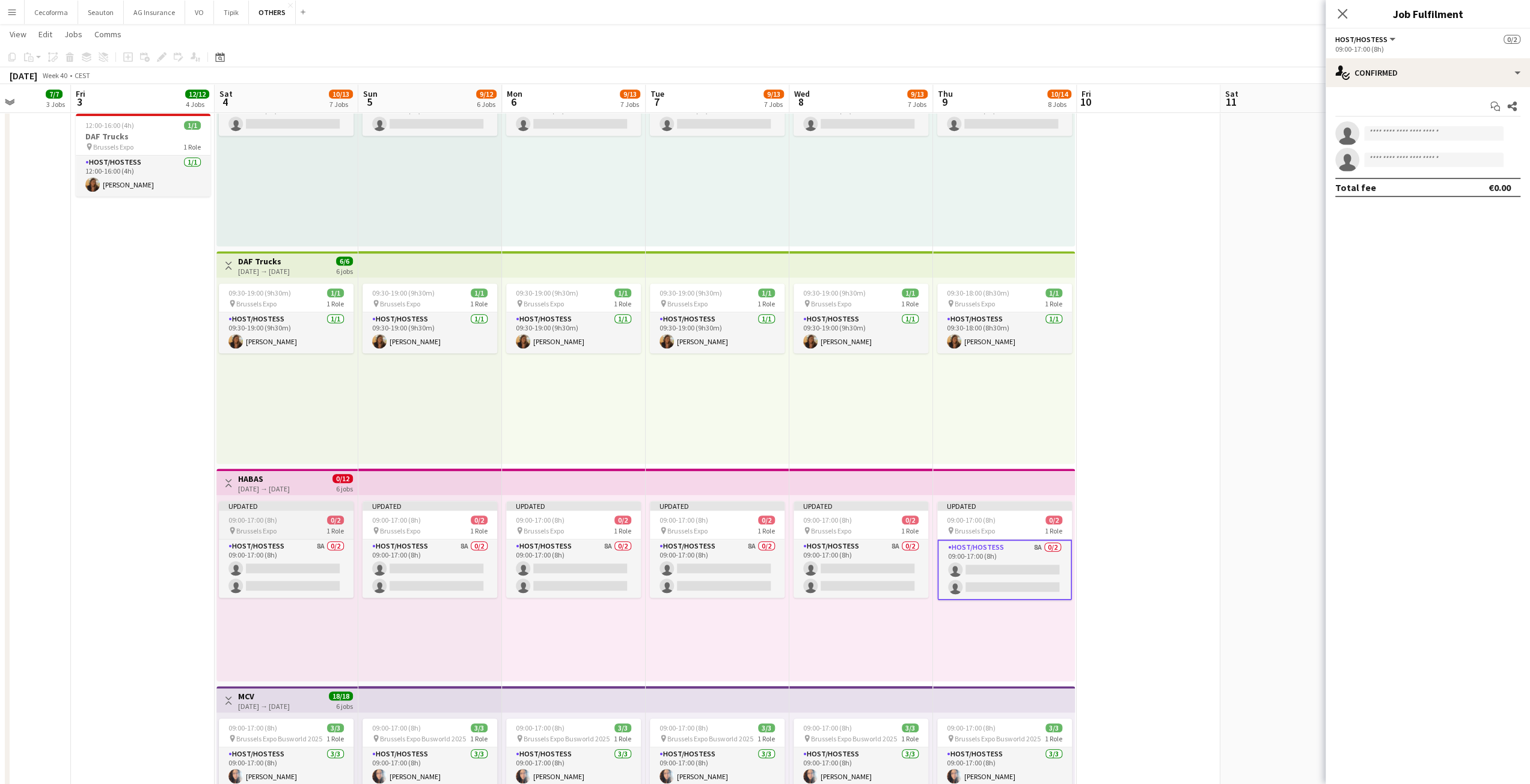
click at [276, 503] on div "Updated" at bounding box center [286, 506] width 135 height 9
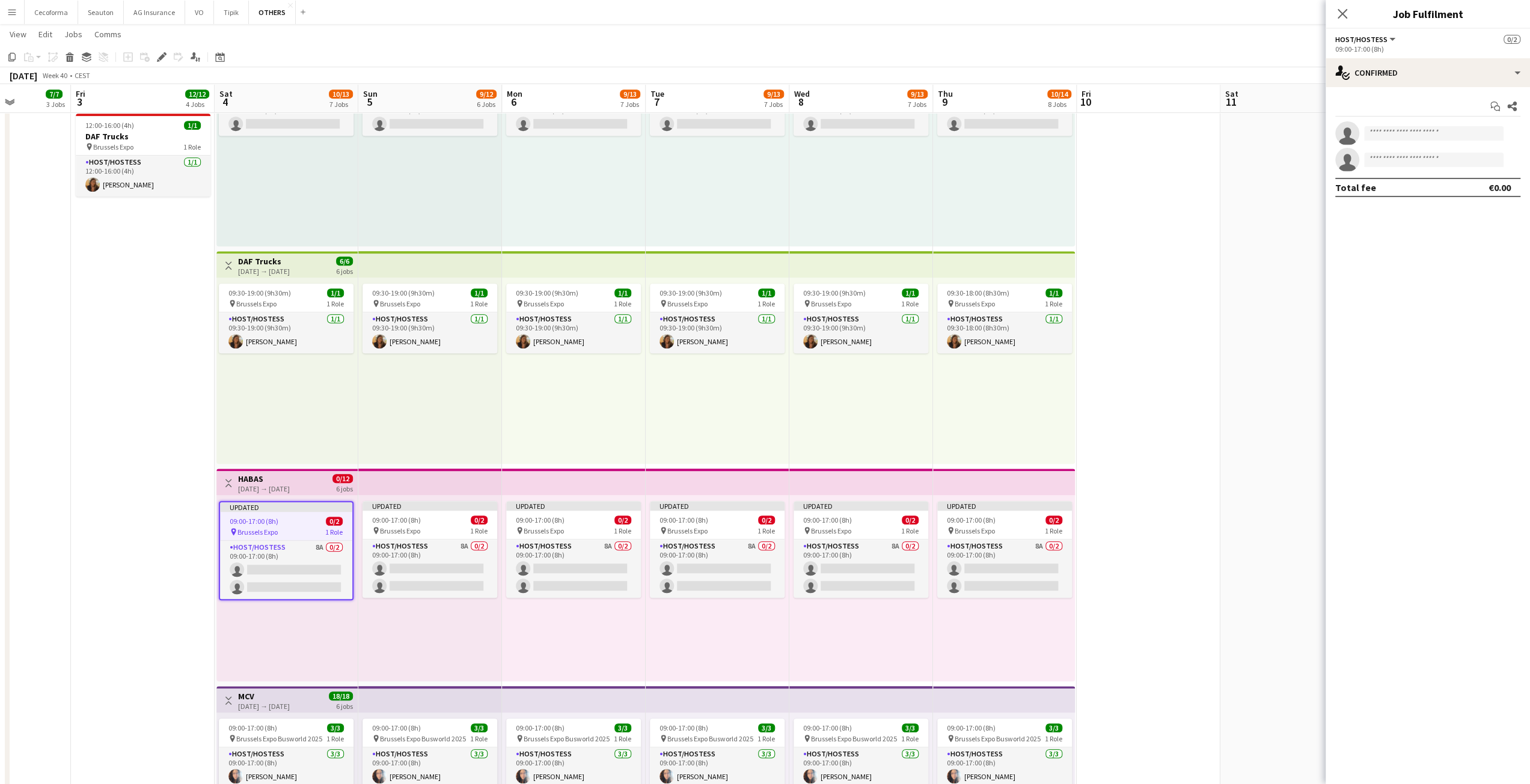
click at [267, 486] on div "[DATE] → [DATE]" at bounding box center [264, 488] width 51 height 9
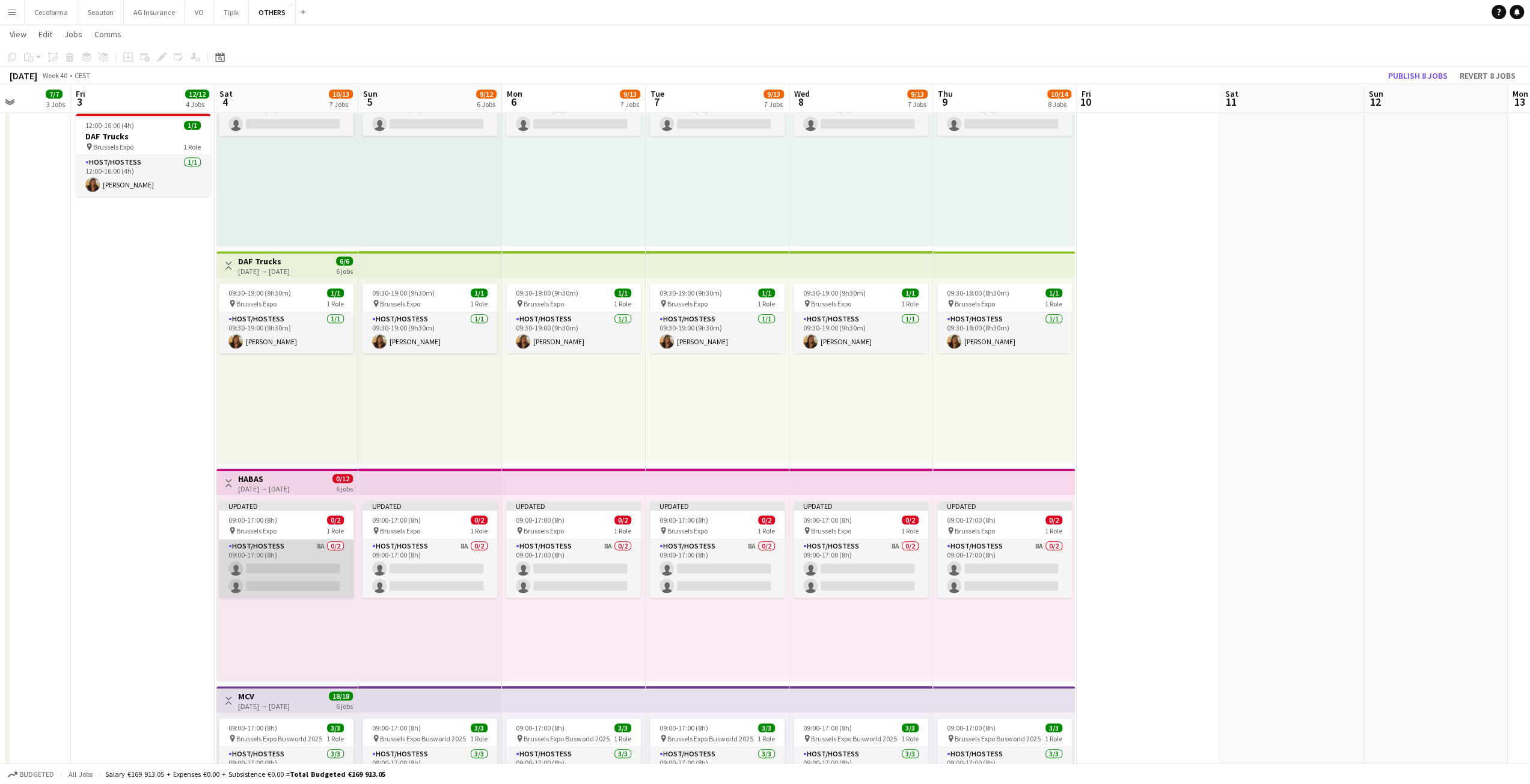
click at [315, 564] on app-card-role "Host/Hostess 8A 0/2 09:00-17:00 (8h) single-neutral-actions single-neutral-acti…" at bounding box center [286, 568] width 135 height 58
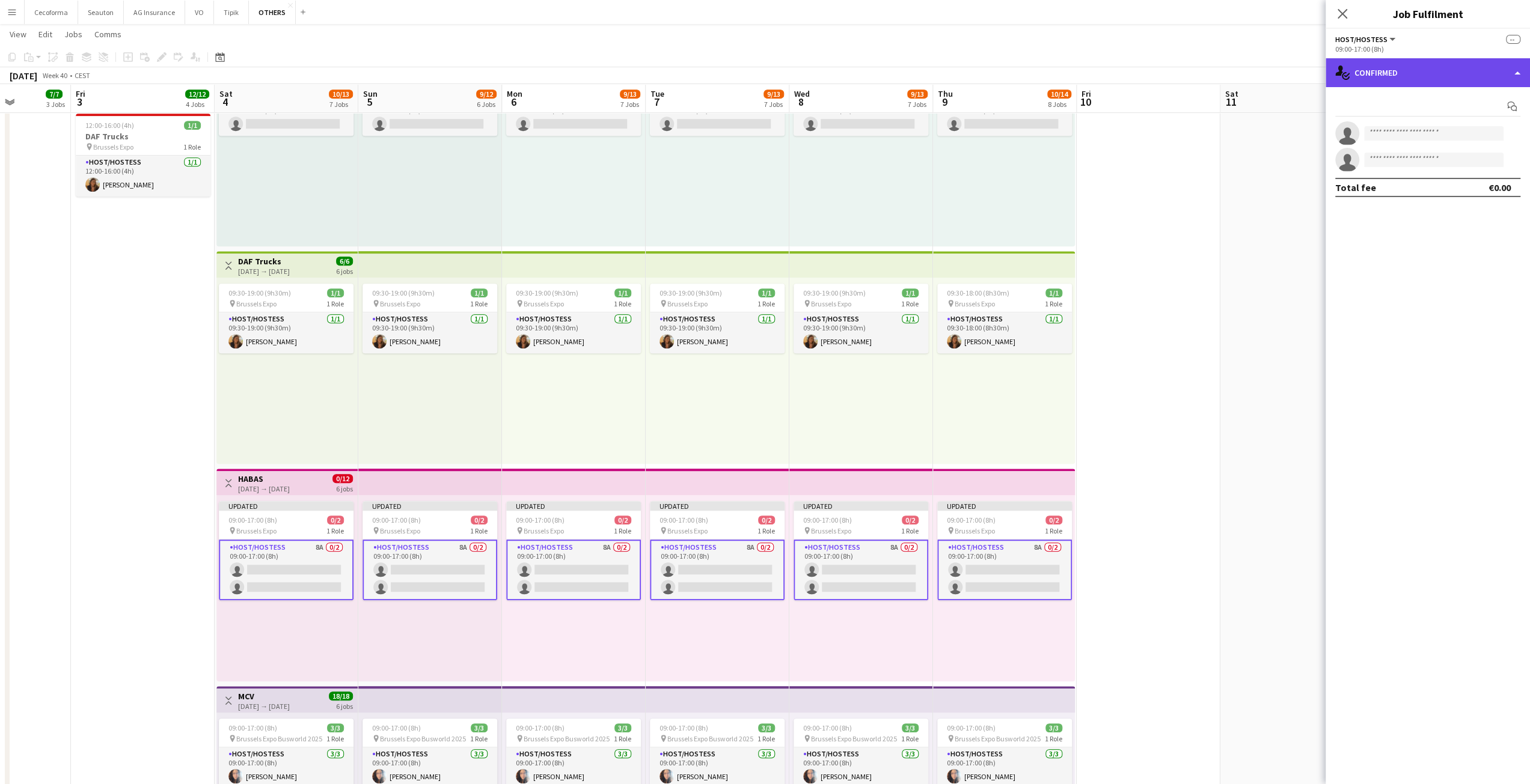
click at [1387, 67] on div "single-neutral-actions-check-2 Confirmed" at bounding box center [1427, 72] width 204 height 28
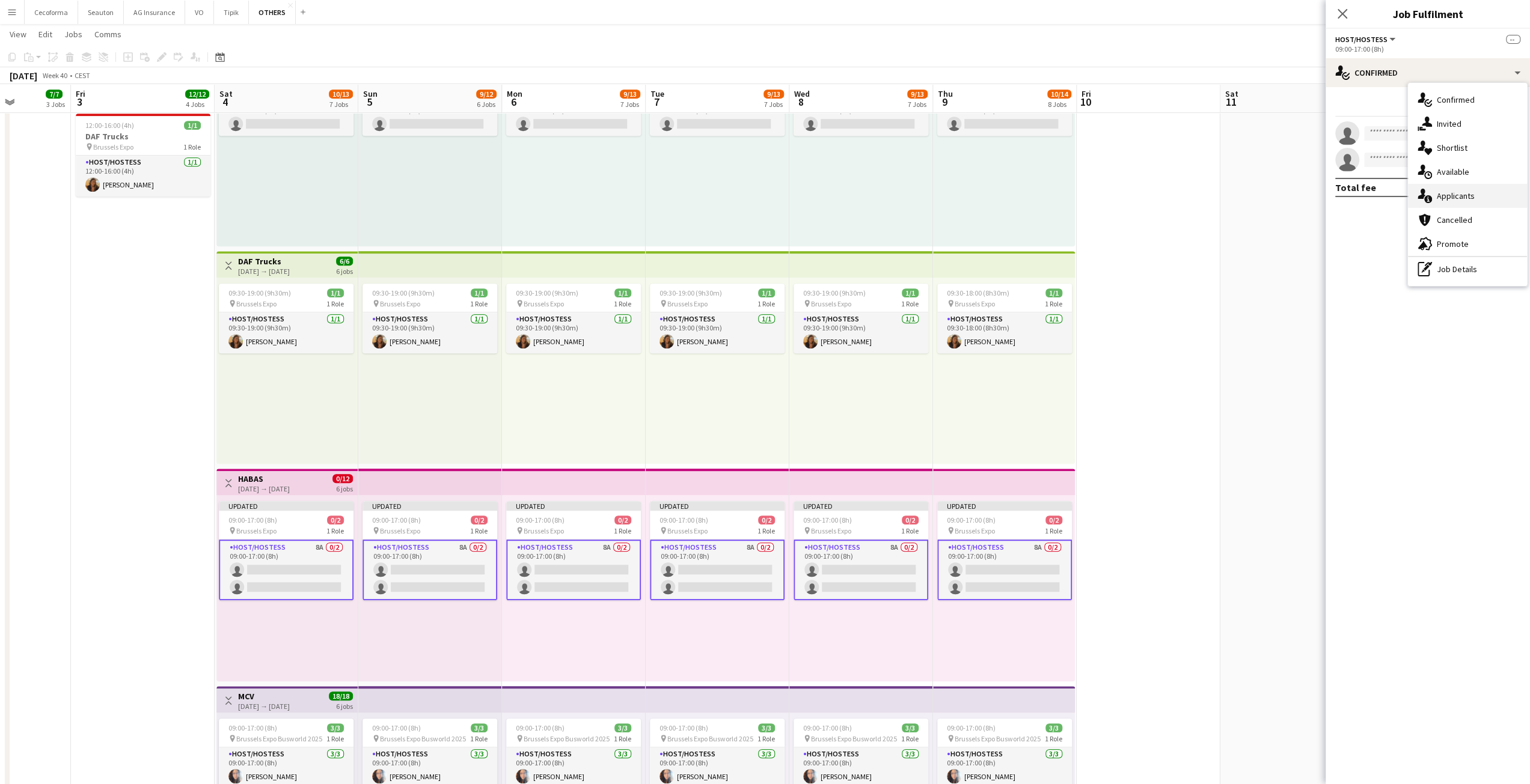
click at [1453, 200] on span "Applicants" at bounding box center [1456, 196] width 38 height 10
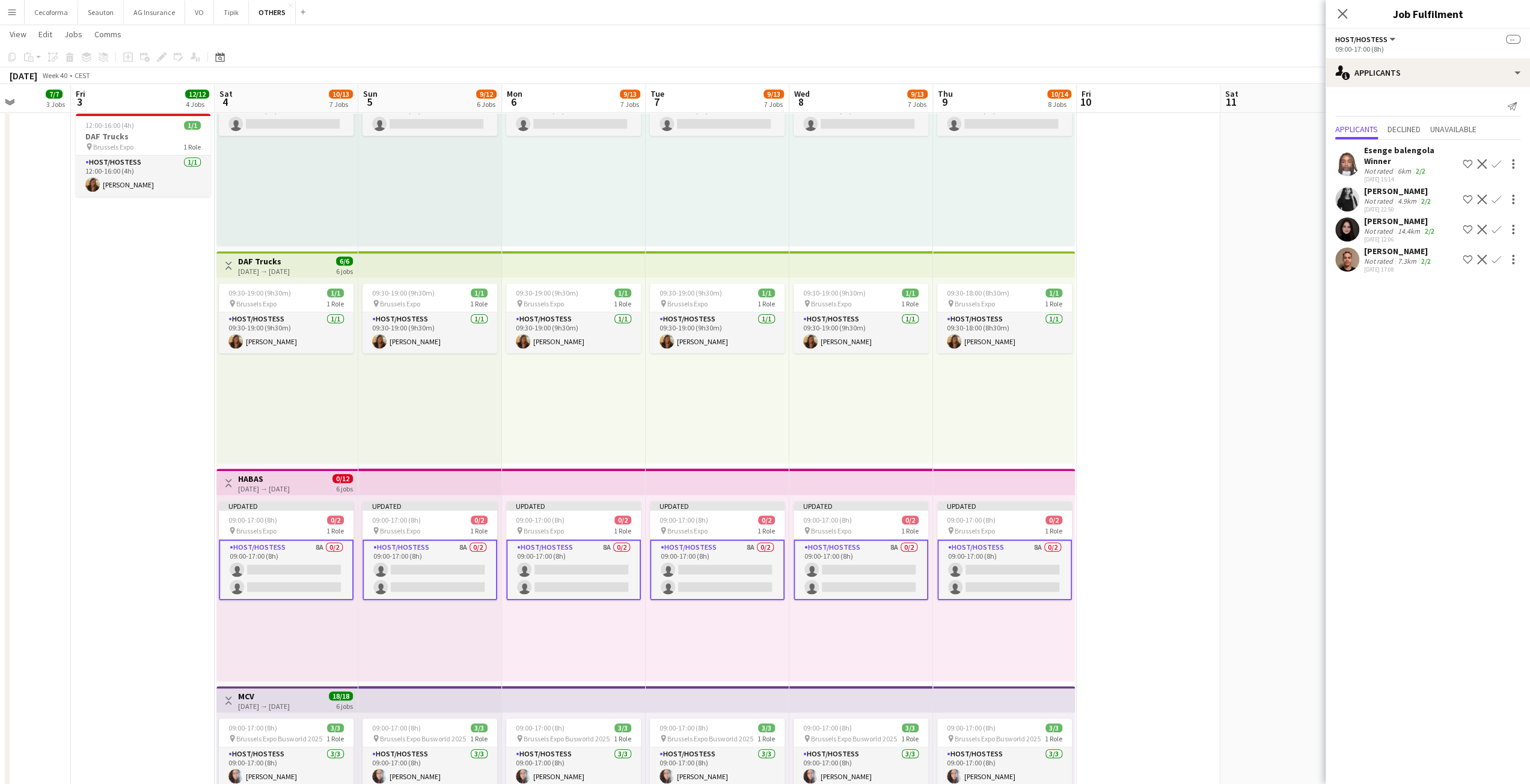
drag, startPoint x: 1271, startPoint y: 270, endPoint x: 1275, endPoint y: 277, distance: 8.1
click at [1275, 276] on app-calendar-viewport "Mon 29 9/11 3 Jobs Tue 30 3/3 1 Job Wed 1 5/5 2 Jobs Thu 2 7/7 3 Jobs Fri 3 12/…" at bounding box center [765, 368] width 1530 height 1724
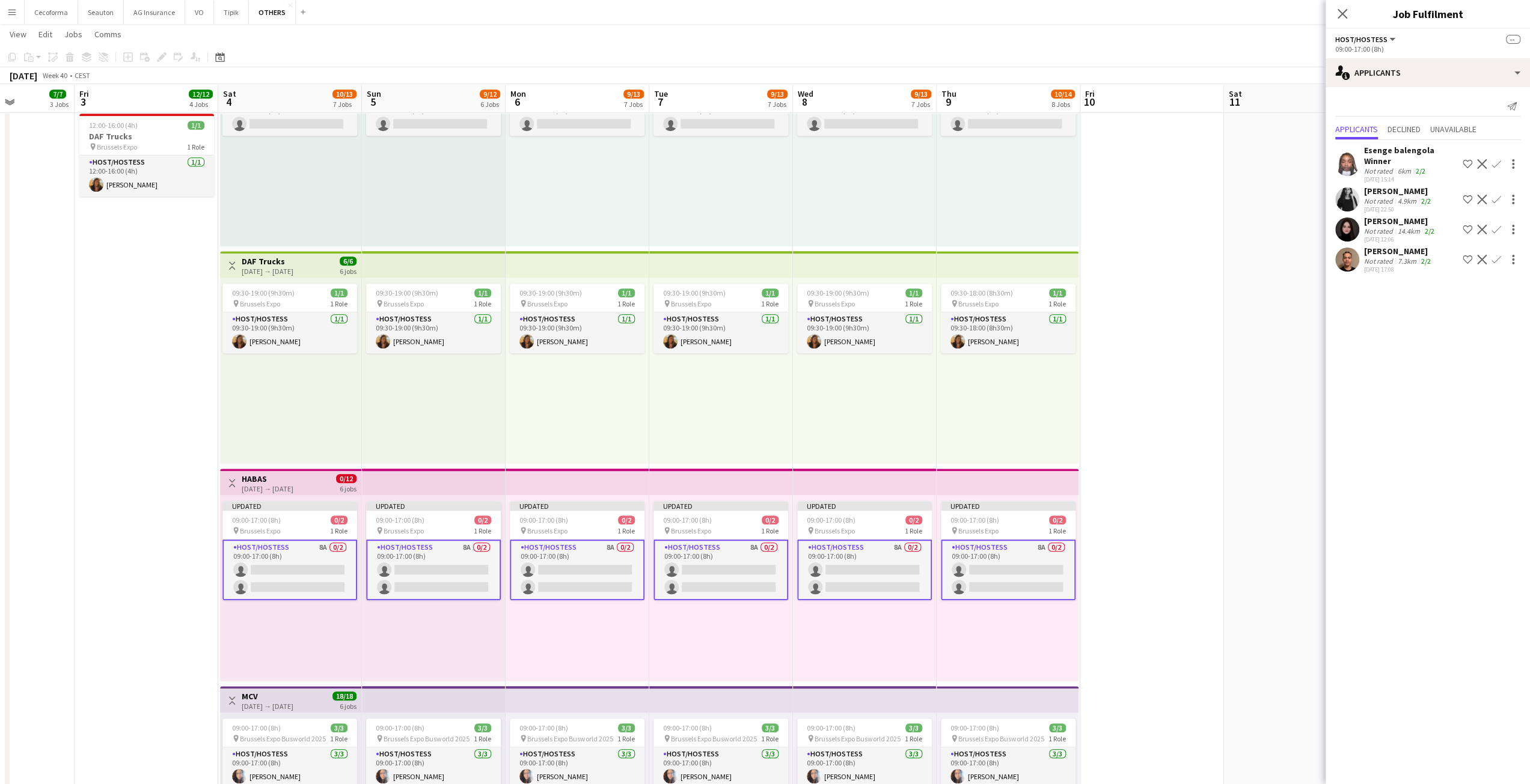
click at [807, 587] on app-card-role "Host/Hostess 8A 0/2 09:00-17:00 (8h) single-neutral-actions single-neutral-acti…" at bounding box center [864, 569] width 135 height 61
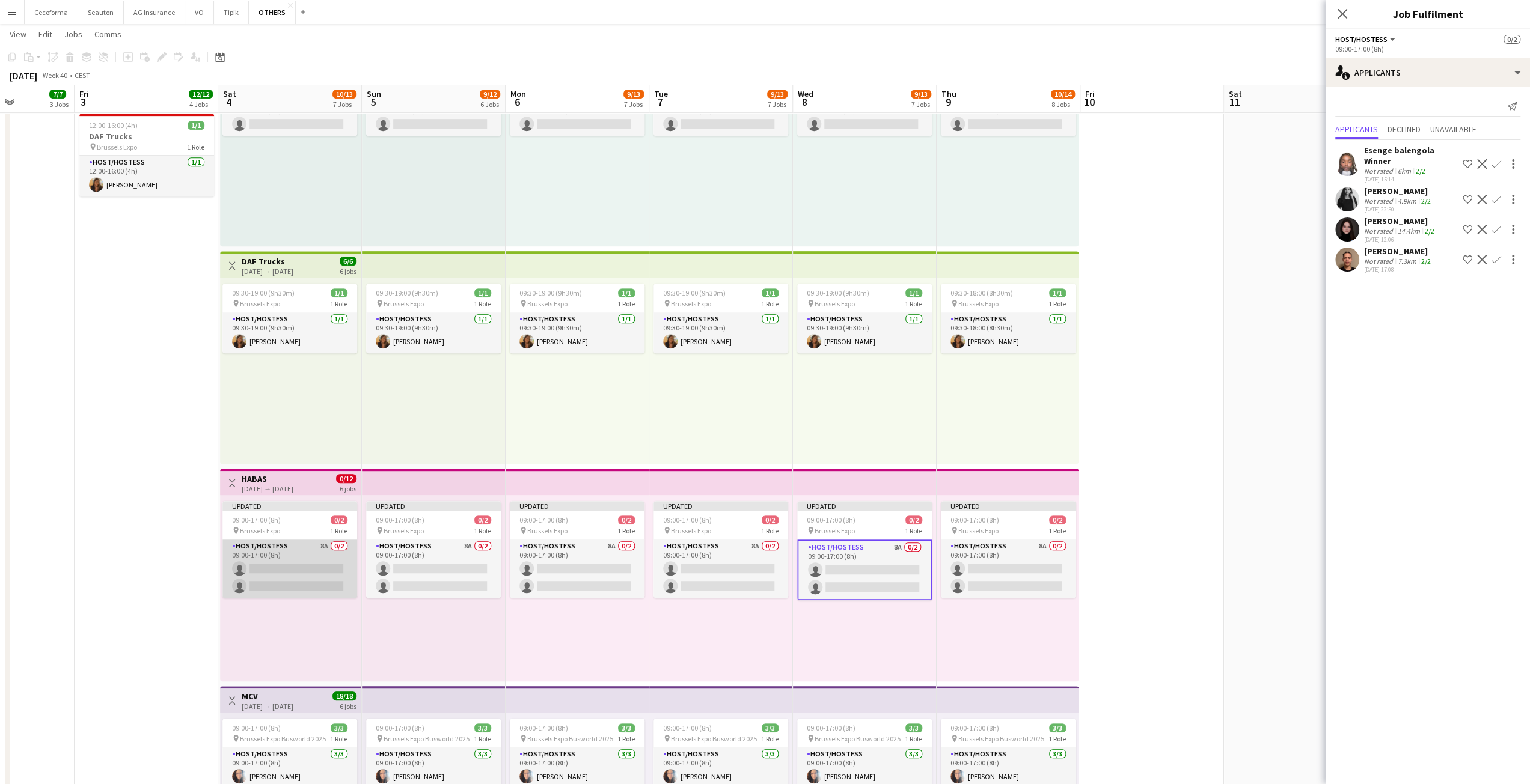
click at [325, 569] on app-card-role "Host/Hostess 8A 0/2 09:00-17:00 (8h) single-neutral-actions single-neutral-acti…" at bounding box center [290, 568] width 135 height 58
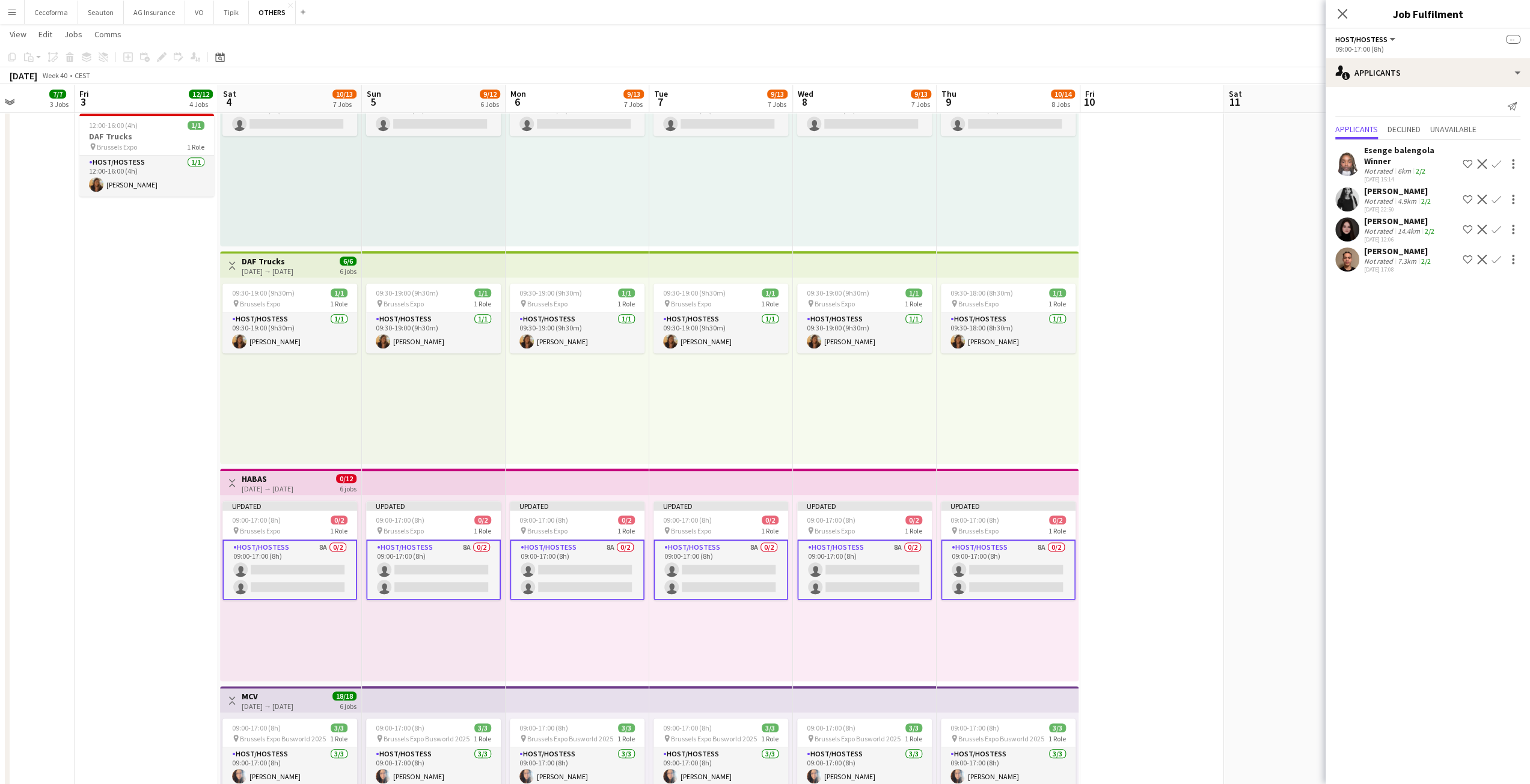
click at [325, 567] on app-card-role "Host/Hostess 8A 0/2 09:00-17:00 (8h) single-neutral-actions single-neutral-acti…" at bounding box center [290, 569] width 135 height 61
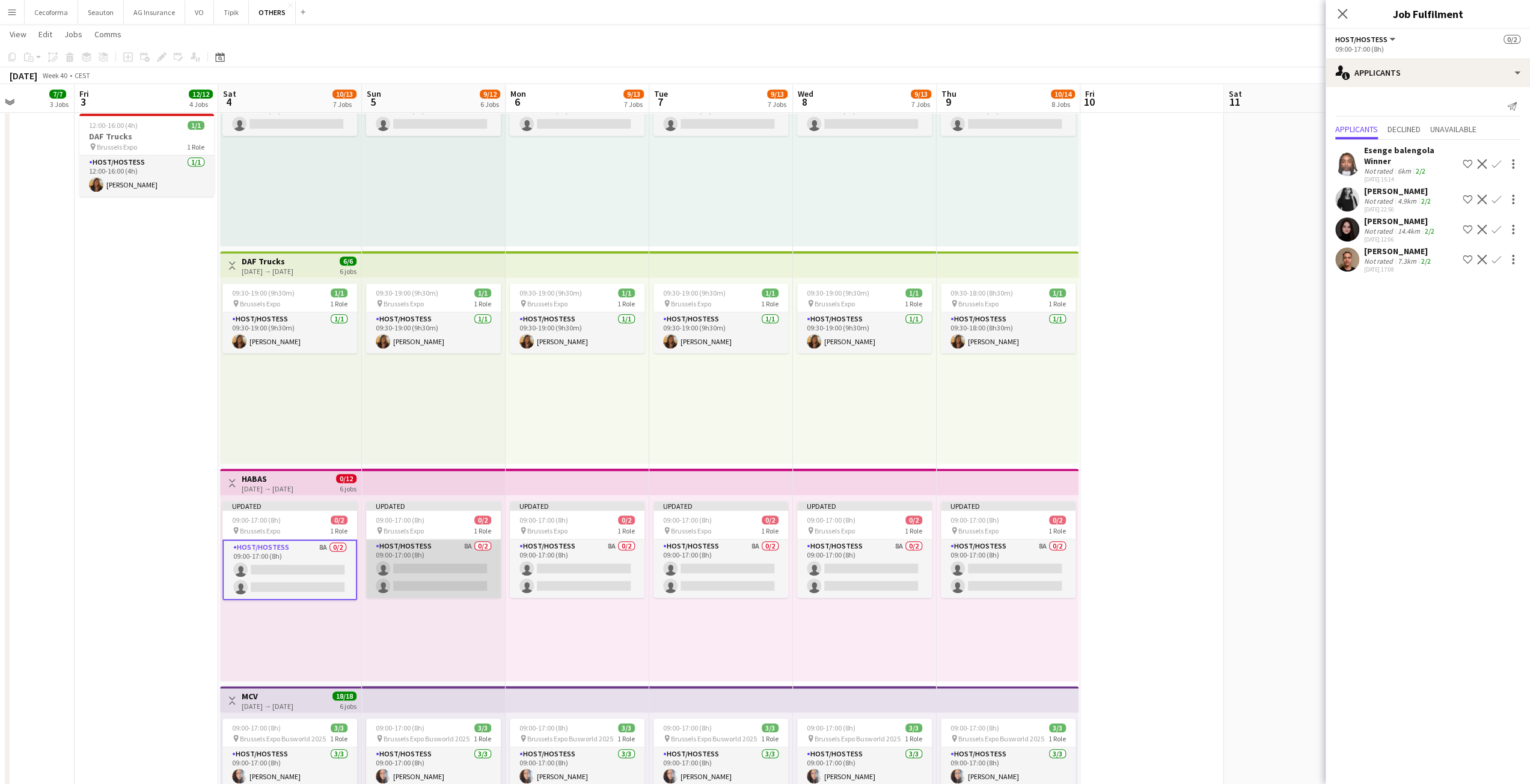
click at [464, 578] on app-card-role "Host/Hostess 8A 0/2 09:00-17:00 (8h) single-neutral-actions single-neutral-acti…" at bounding box center [434, 568] width 135 height 58
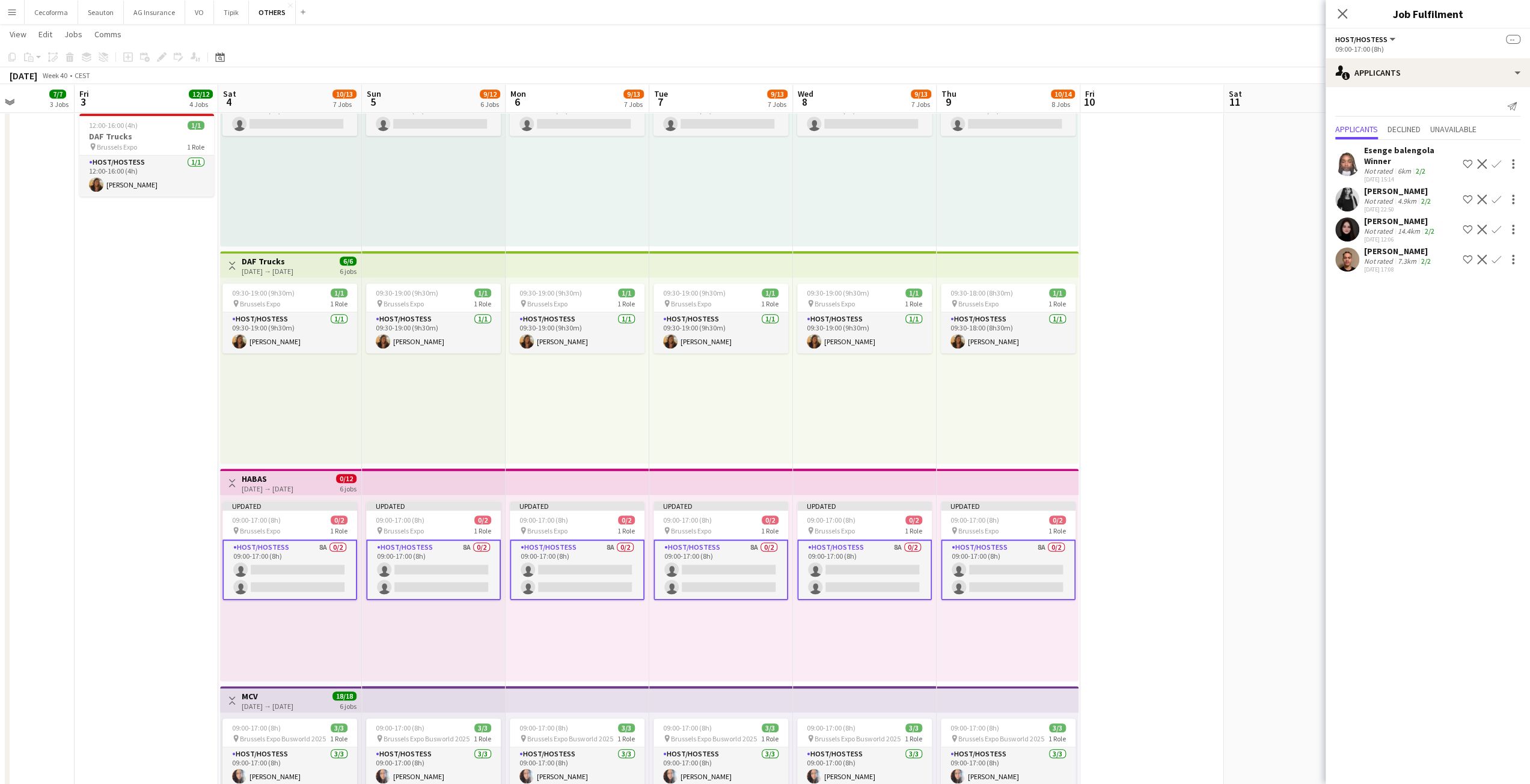
click at [466, 569] on app-card-role "Host/Hostess 8A 0/2 09:00-17:00 (8h) single-neutral-actions single-neutral-acti…" at bounding box center [434, 569] width 135 height 61
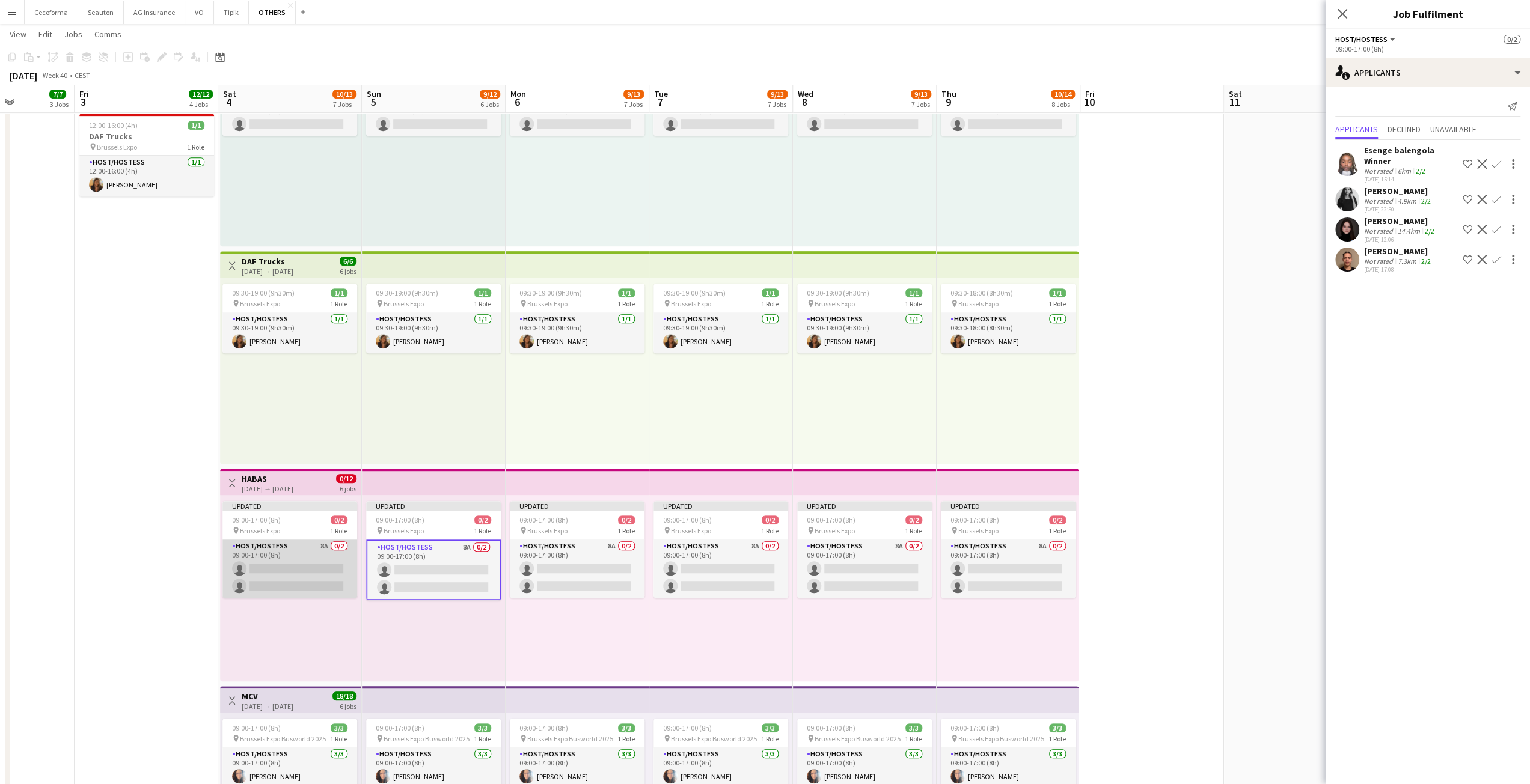
click at [276, 566] on app-card-role "Host/Hostess 8A 0/2 09:00-17:00 (8h) single-neutral-actions single-neutral-acti…" at bounding box center [290, 568] width 135 height 58
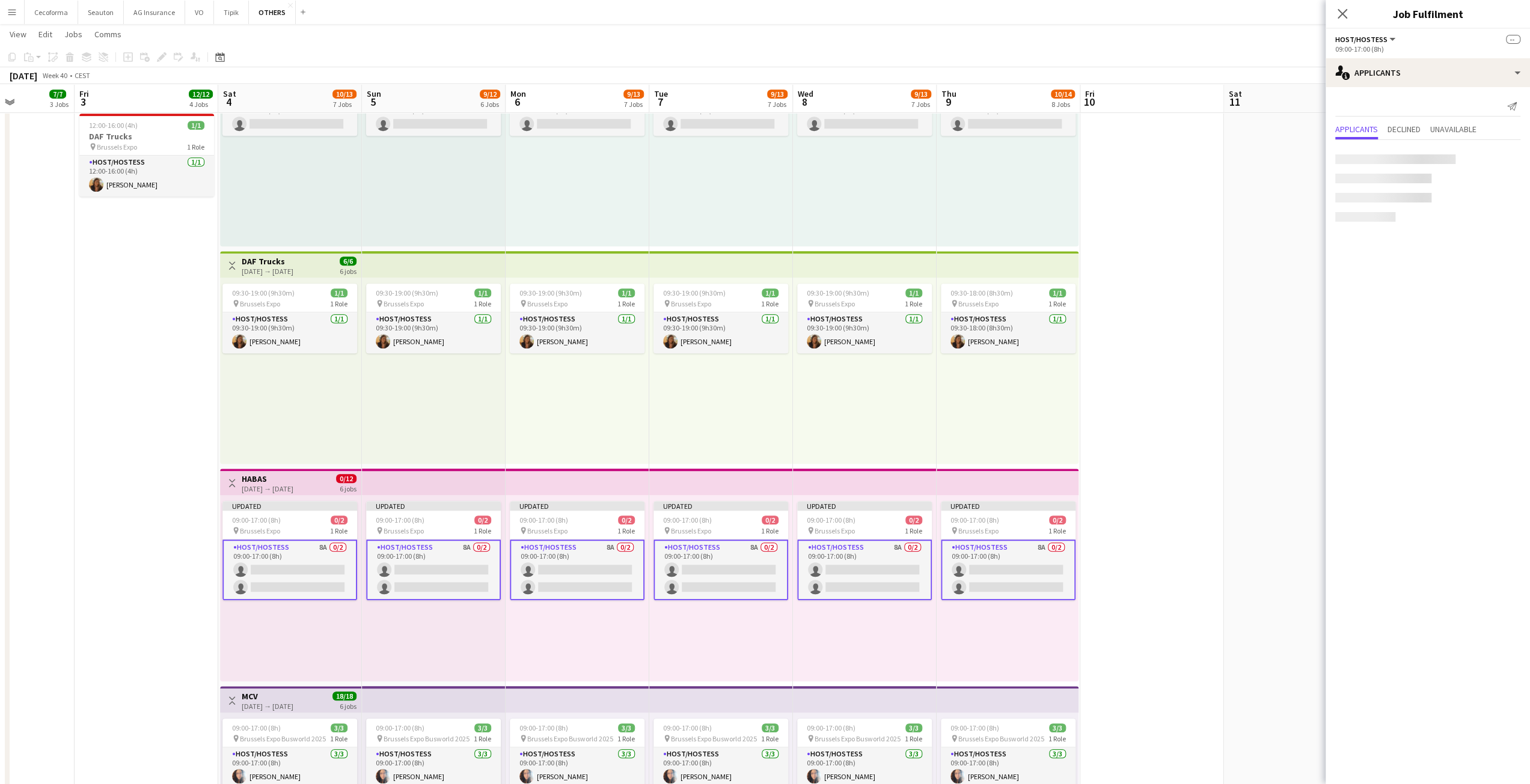
click at [273, 564] on app-card-role "Host/Hostess 8A 0/2 09:00-17:00 (8h) single-neutral-actions single-neutral-acti…" at bounding box center [290, 569] width 135 height 61
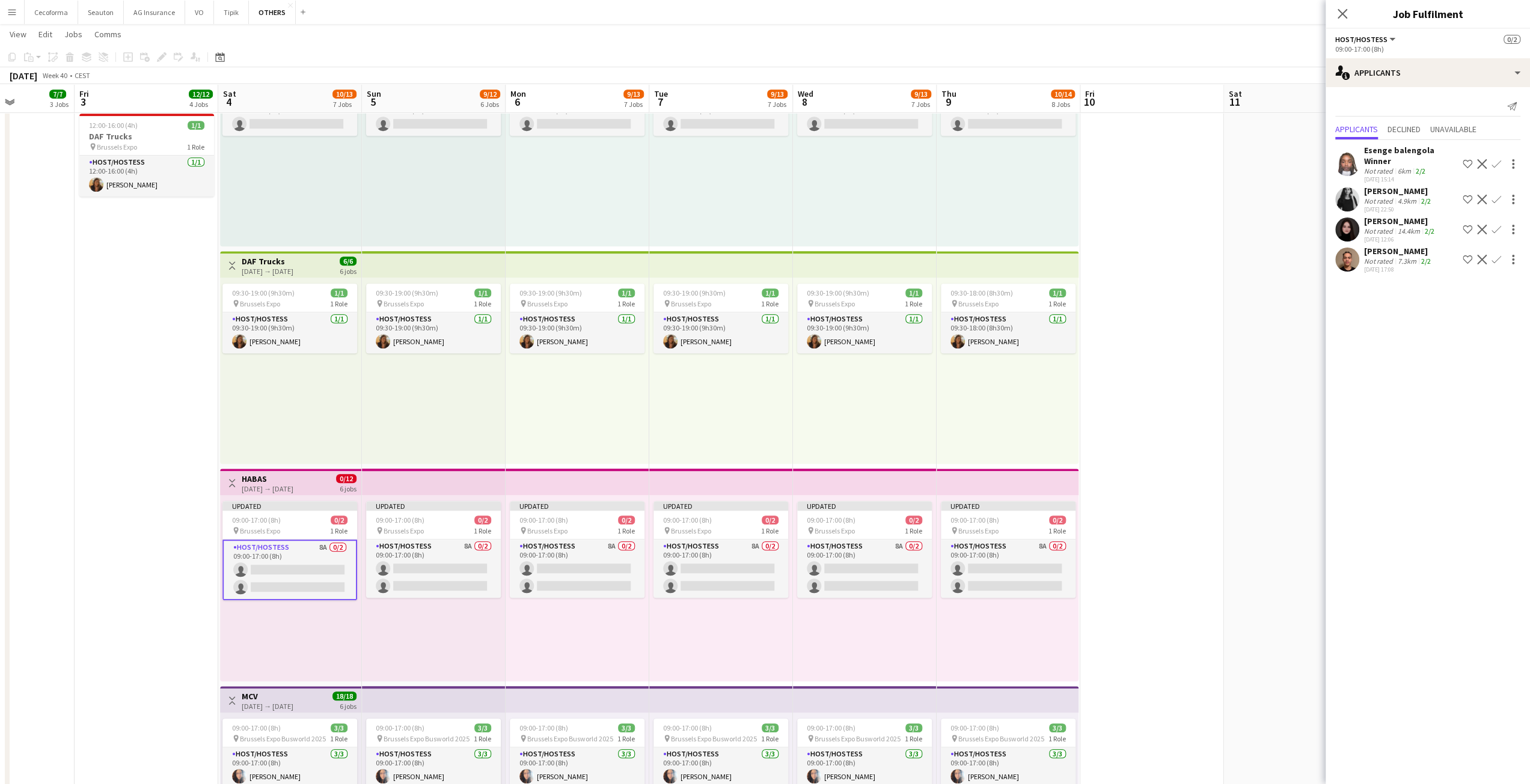
click at [273, 564] on app-card-role "Host/Hostess 8A 0/2 09:00-17:00 (8h) single-neutral-actions single-neutral-acti…" at bounding box center [290, 569] width 135 height 61
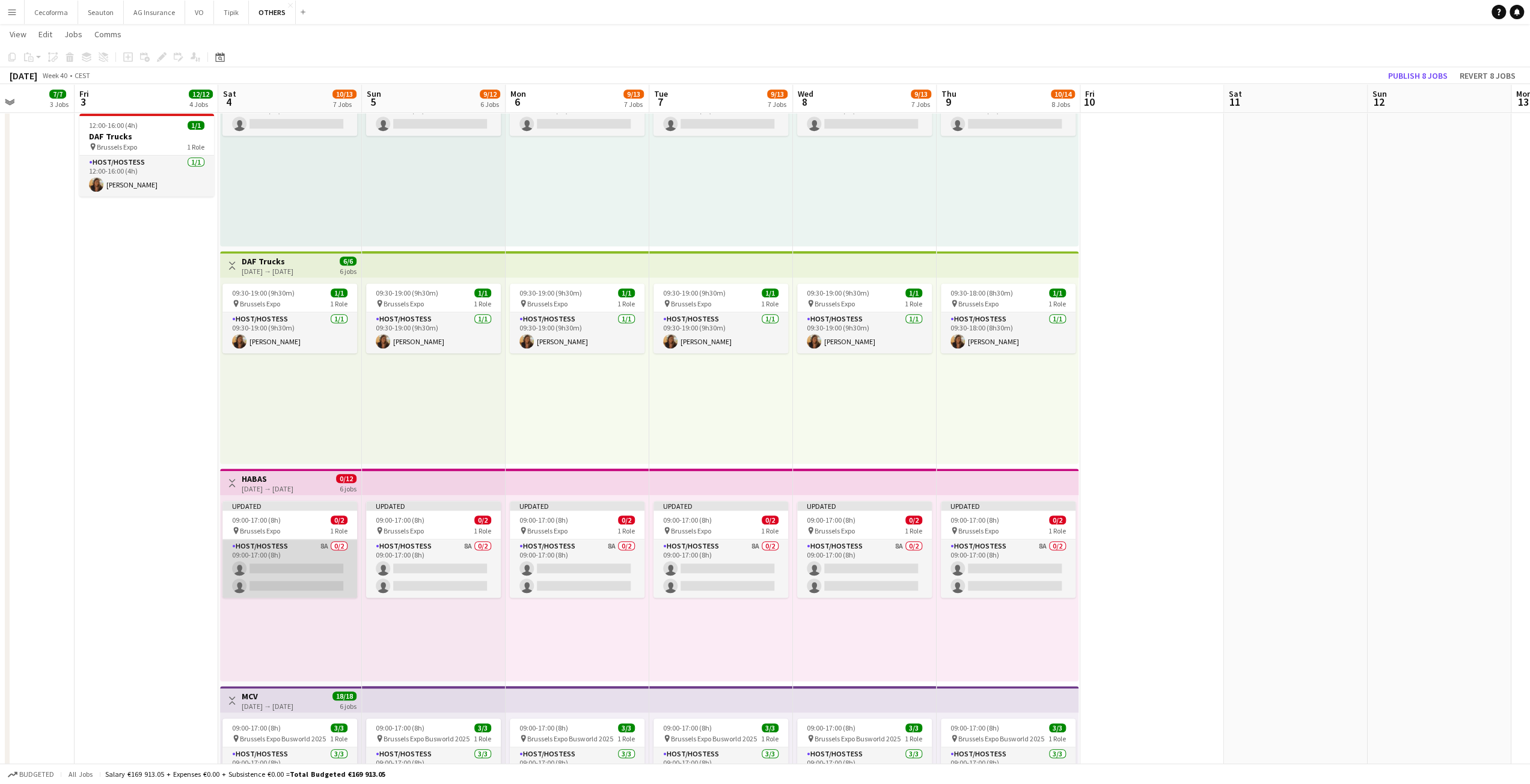
click at [300, 572] on app-card-role "Host/Hostess 8A 0/2 09:00-17:00 (8h) single-neutral-actions single-neutral-acti…" at bounding box center [290, 568] width 135 height 58
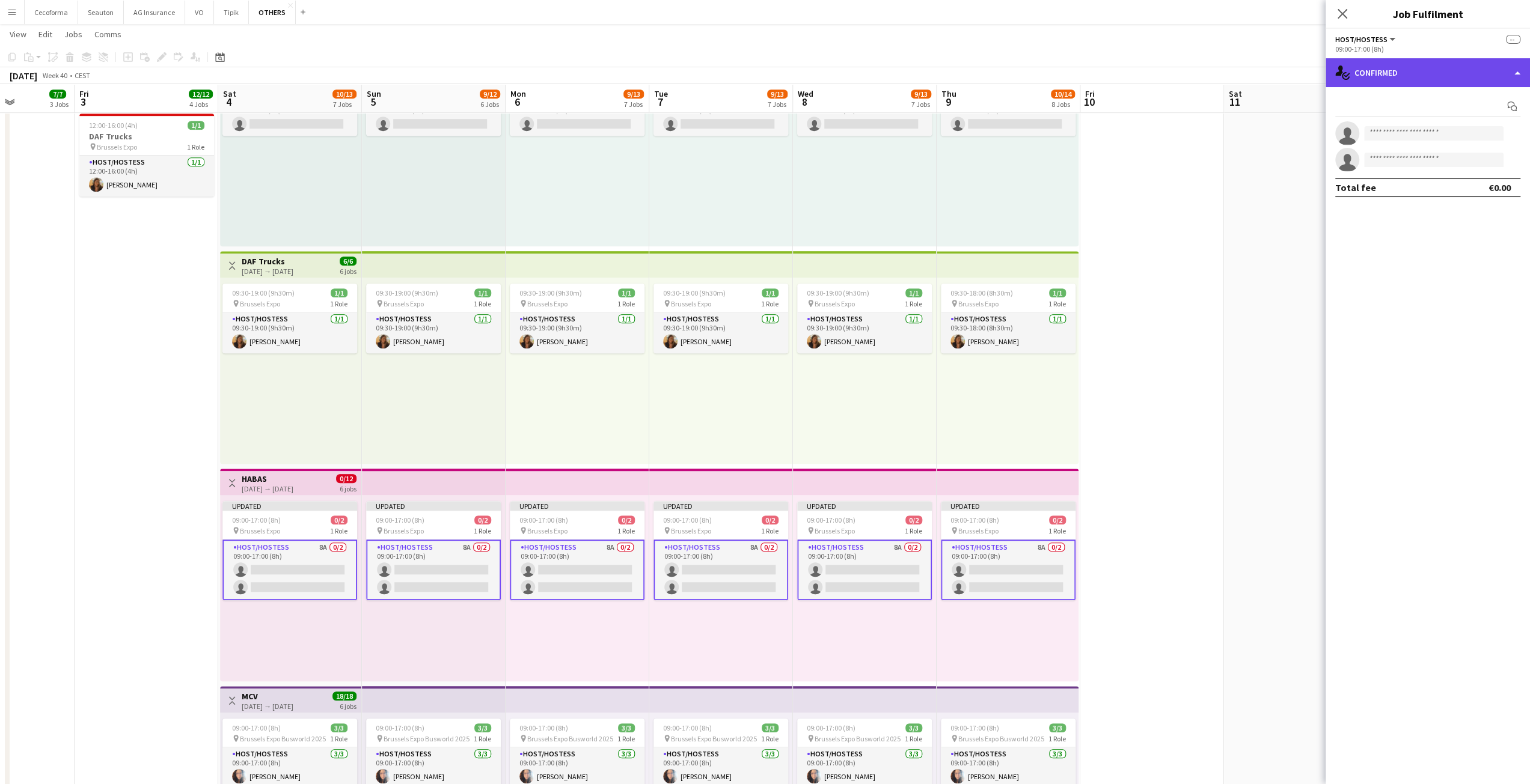
click at [1356, 76] on div "single-neutral-actions-check-2 Confirmed" at bounding box center [1427, 72] width 204 height 28
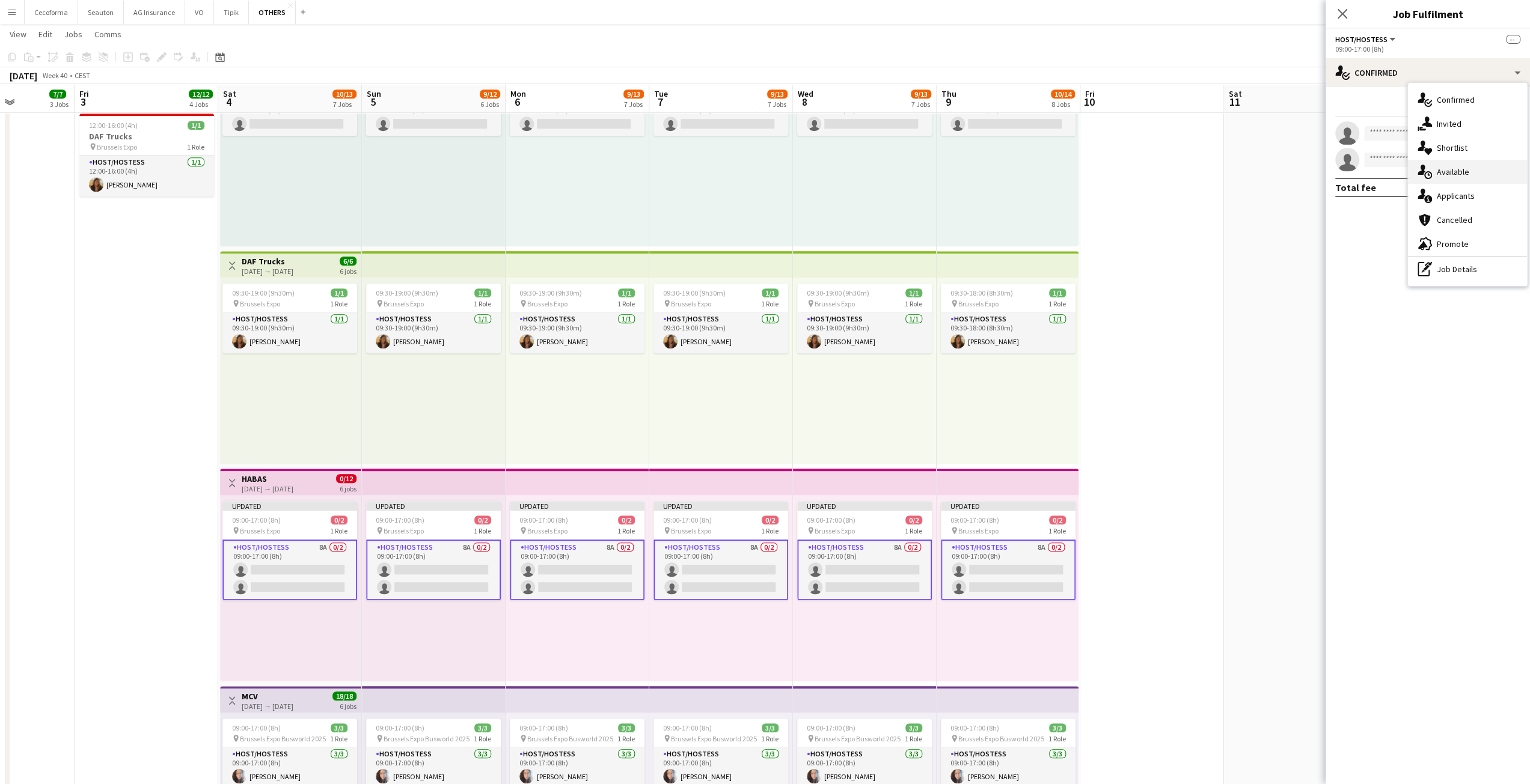
click at [1452, 164] on div "single-neutral-actions-upload Available" at bounding box center [1467, 171] width 119 height 24
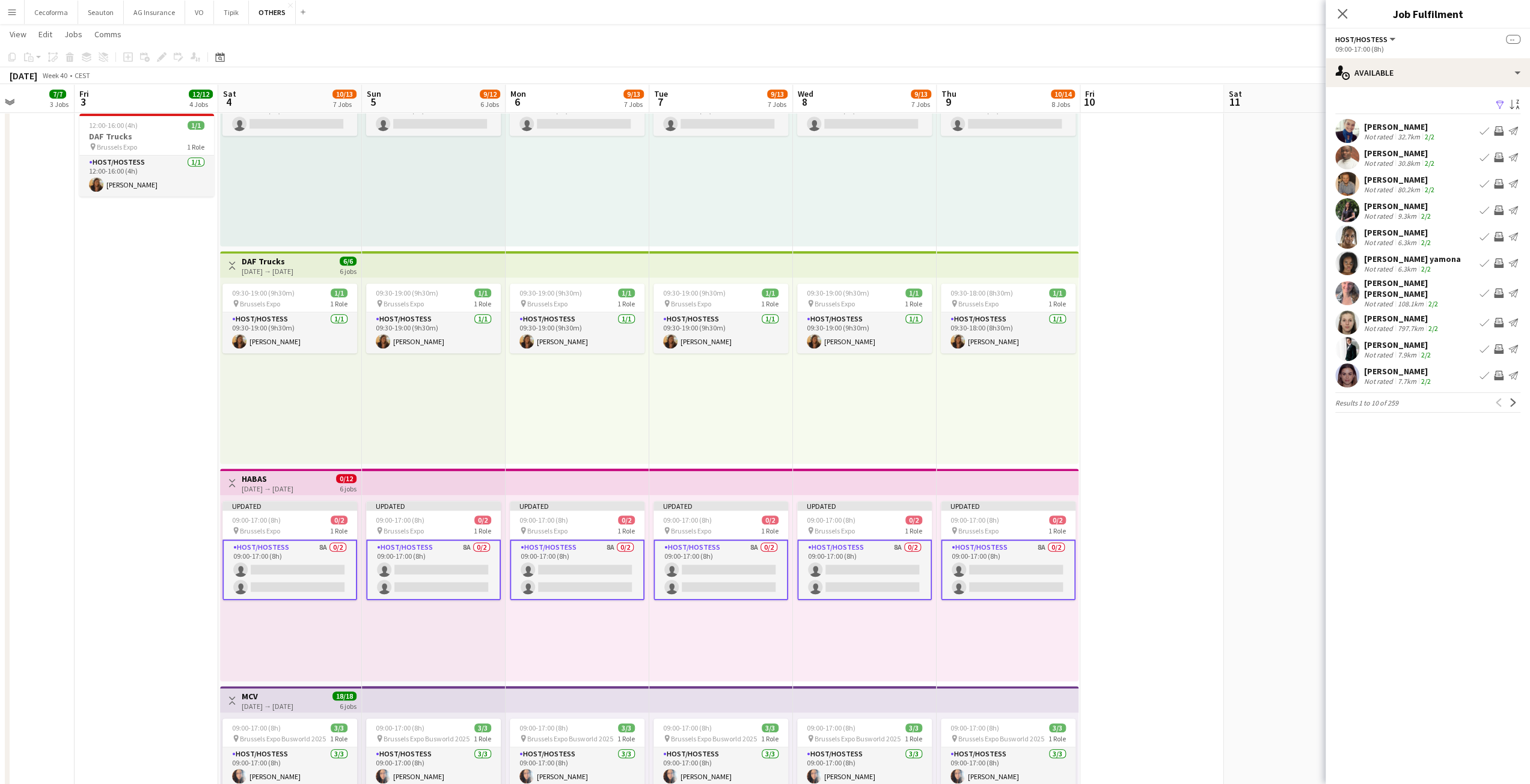
click at [1369, 56] on app-options-switcher "Host/Hostess All roles Host/Hostess -- 09:00-17:00 (8h)" at bounding box center [1427, 43] width 204 height 29
click at [1374, 64] on div "single-neutral-actions-upload Available" at bounding box center [1427, 72] width 204 height 28
click at [1469, 199] on span "Applicants" at bounding box center [1456, 196] width 38 height 10
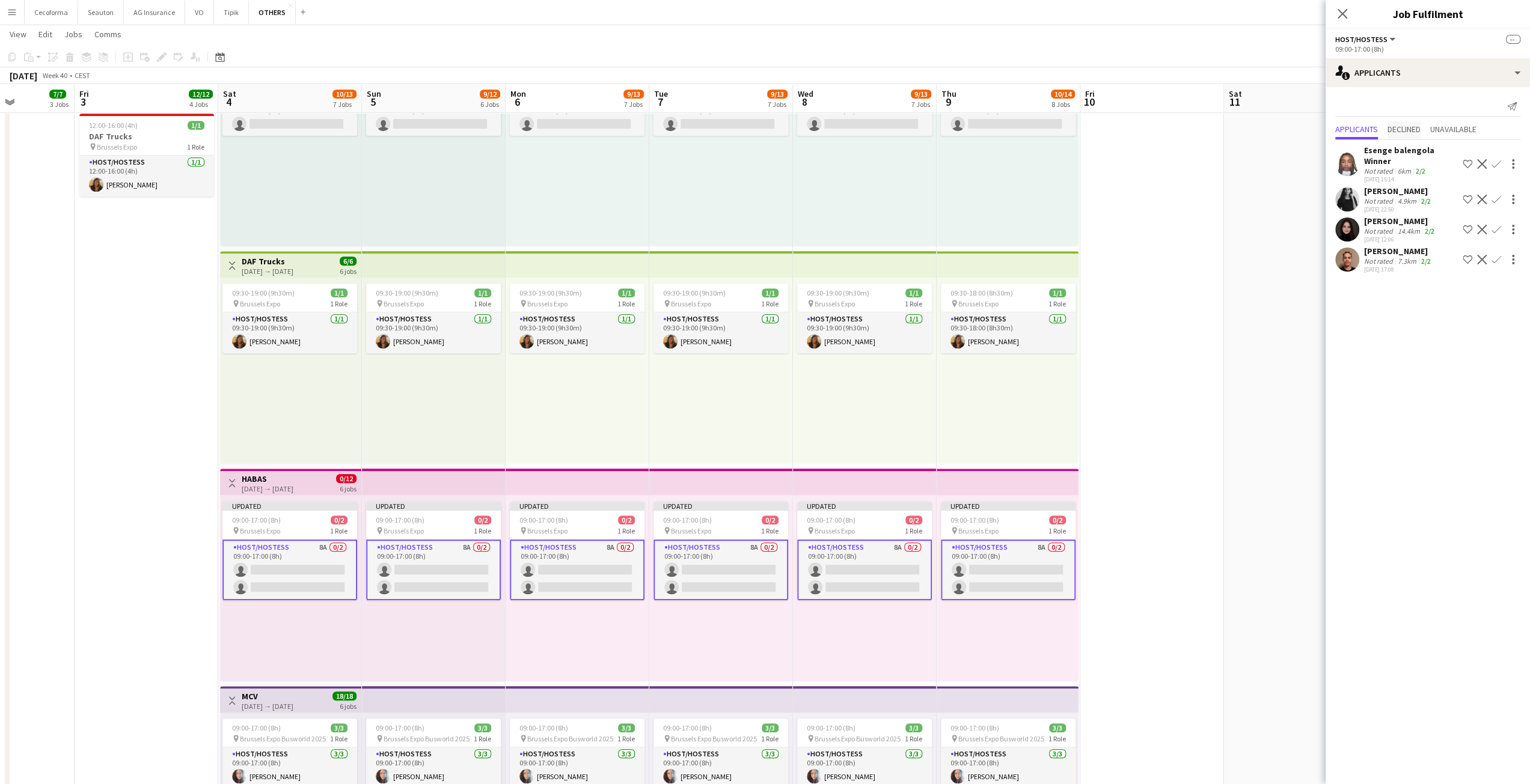
click at [1421, 128] on span "Declined" at bounding box center [1404, 129] width 33 height 9
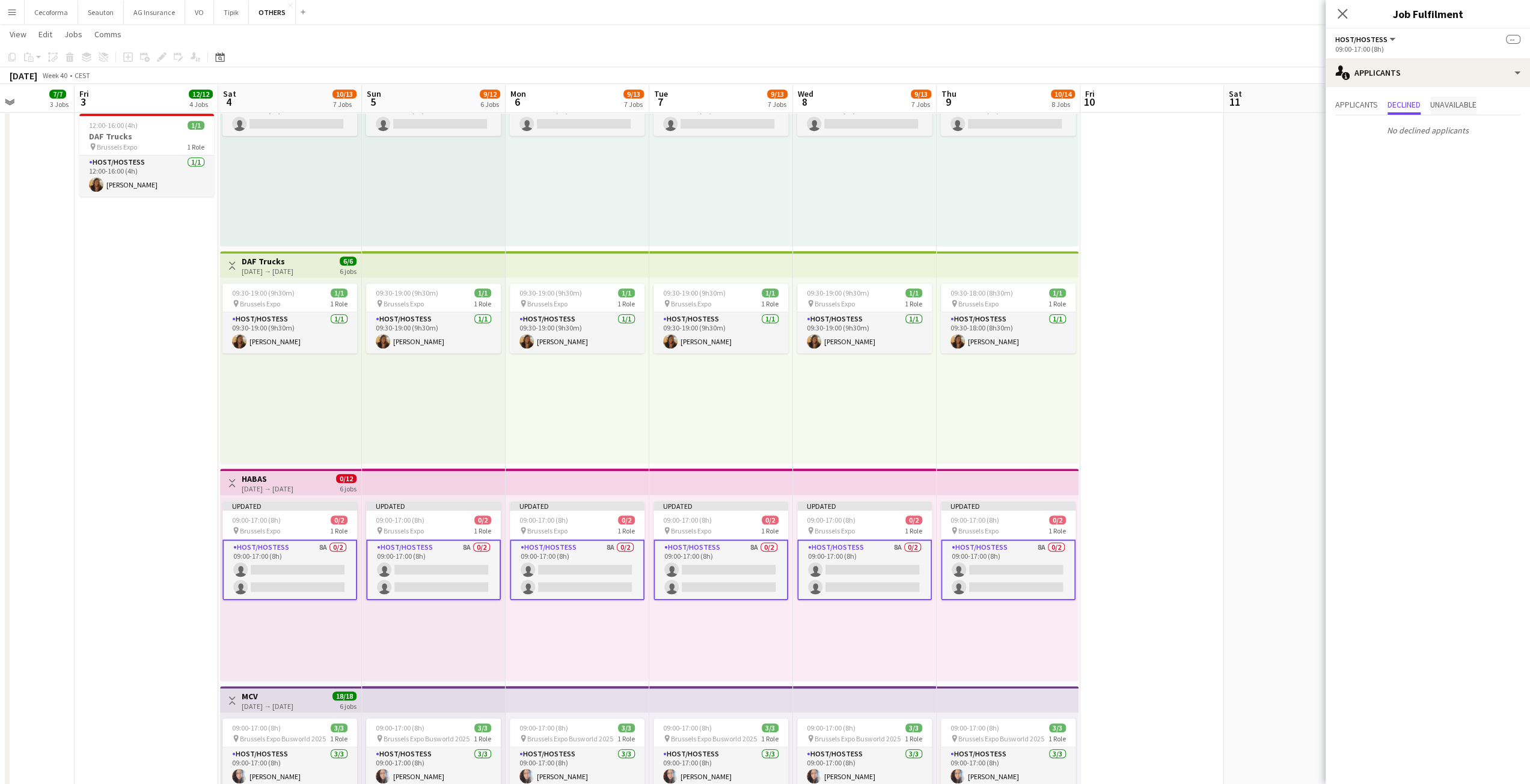
click at [1447, 111] on span "Unavailable" at bounding box center [1453, 105] width 47 height 18
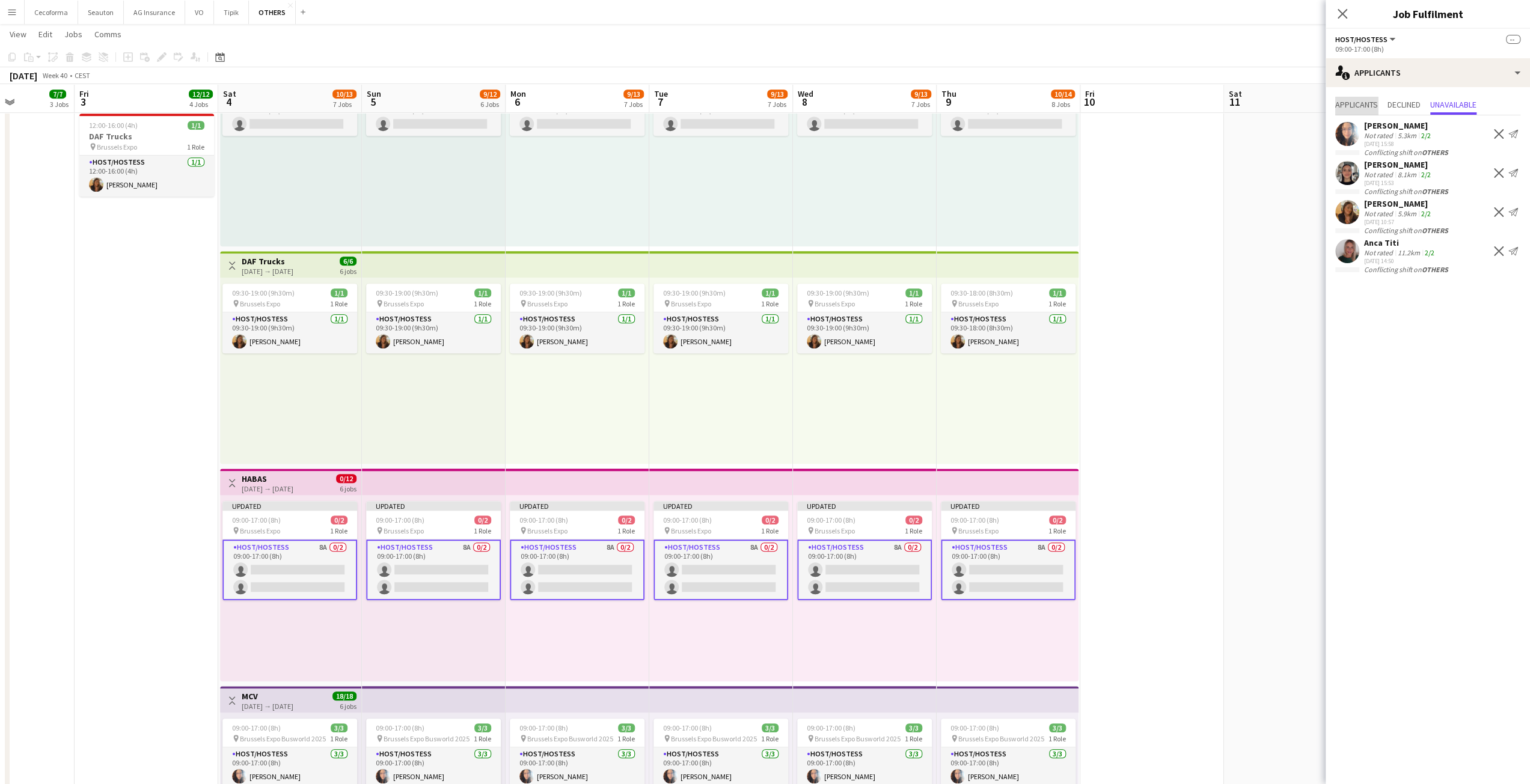
click at [1355, 107] on span "Applicants" at bounding box center [1356, 104] width 43 height 9
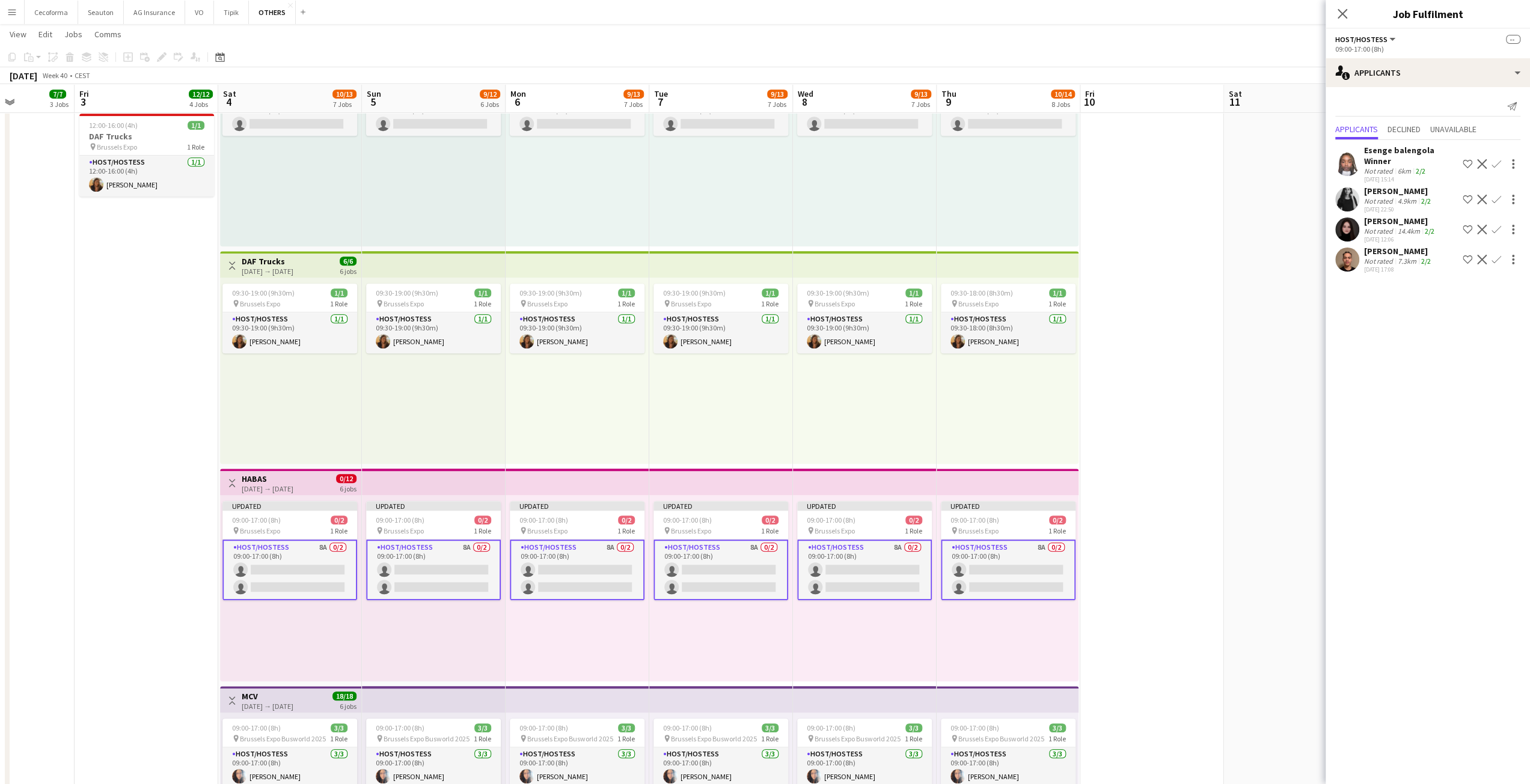
click at [323, 569] on app-card-role "Host/Hostess 8A 0/2 09:00-17:00 (8h) single-neutral-actions single-neutral-acti…" at bounding box center [290, 569] width 135 height 61
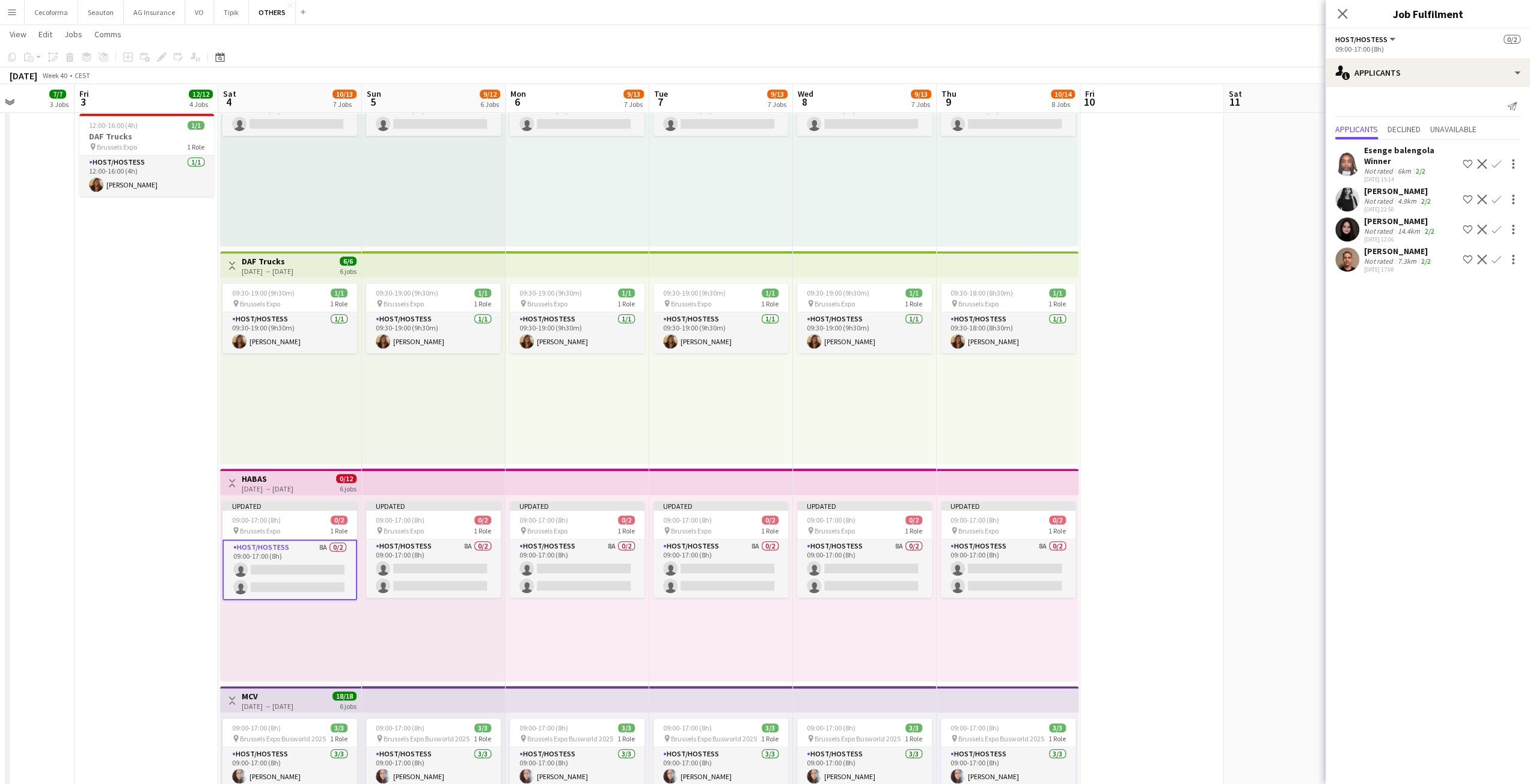
click at [323, 569] on app-card-role "Host/Hostess 8A 0/2 09:00-17:00 (8h) single-neutral-actions single-neutral-acti…" at bounding box center [290, 569] width 135 height 61
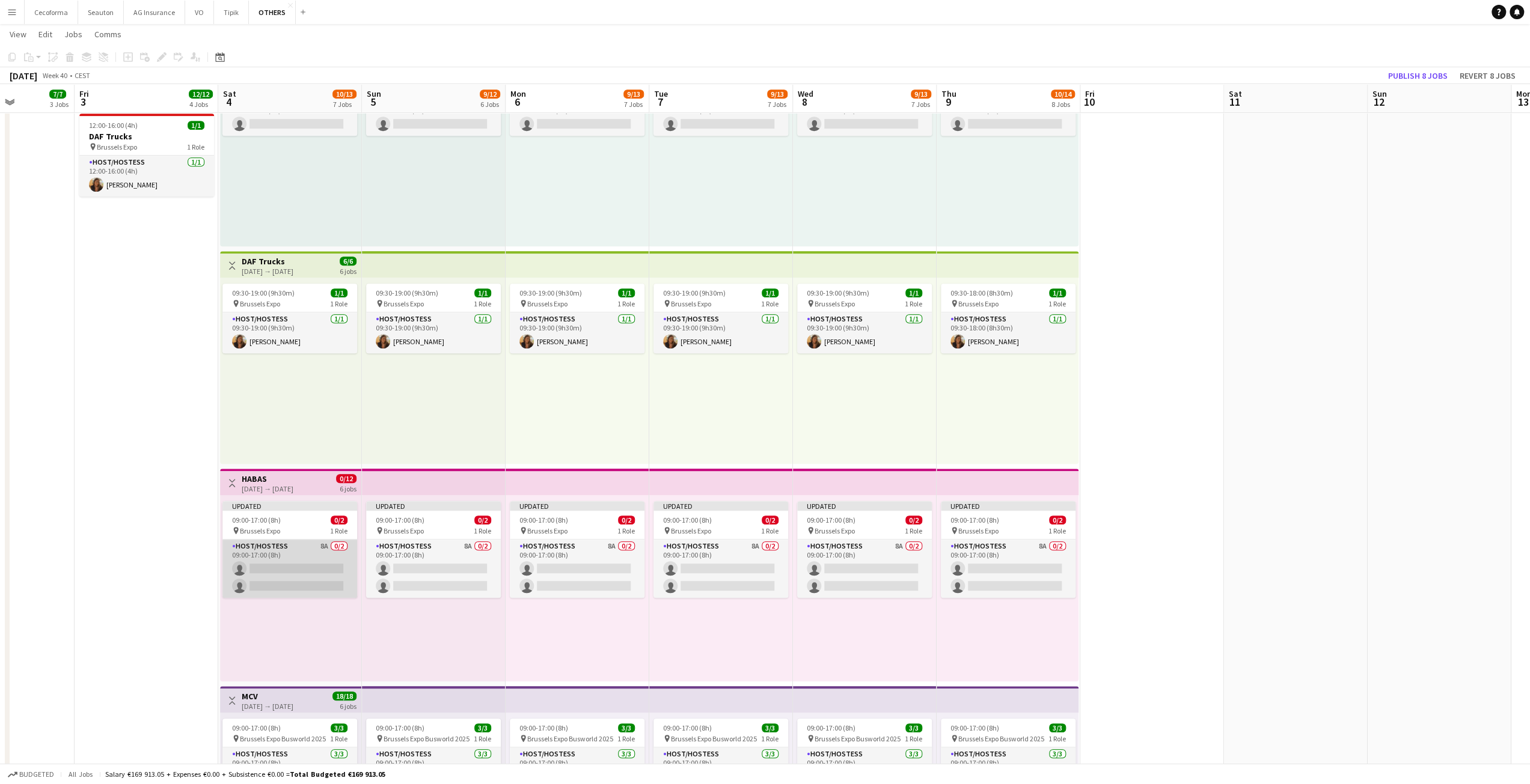
click at [323, 569] on app-card-role "Host/Hostess 8A 0/2 09:00-17:00 (8h) single-neutral-actions single-neutral-acti…" at bounding box center [290, 568] width 135 height 58
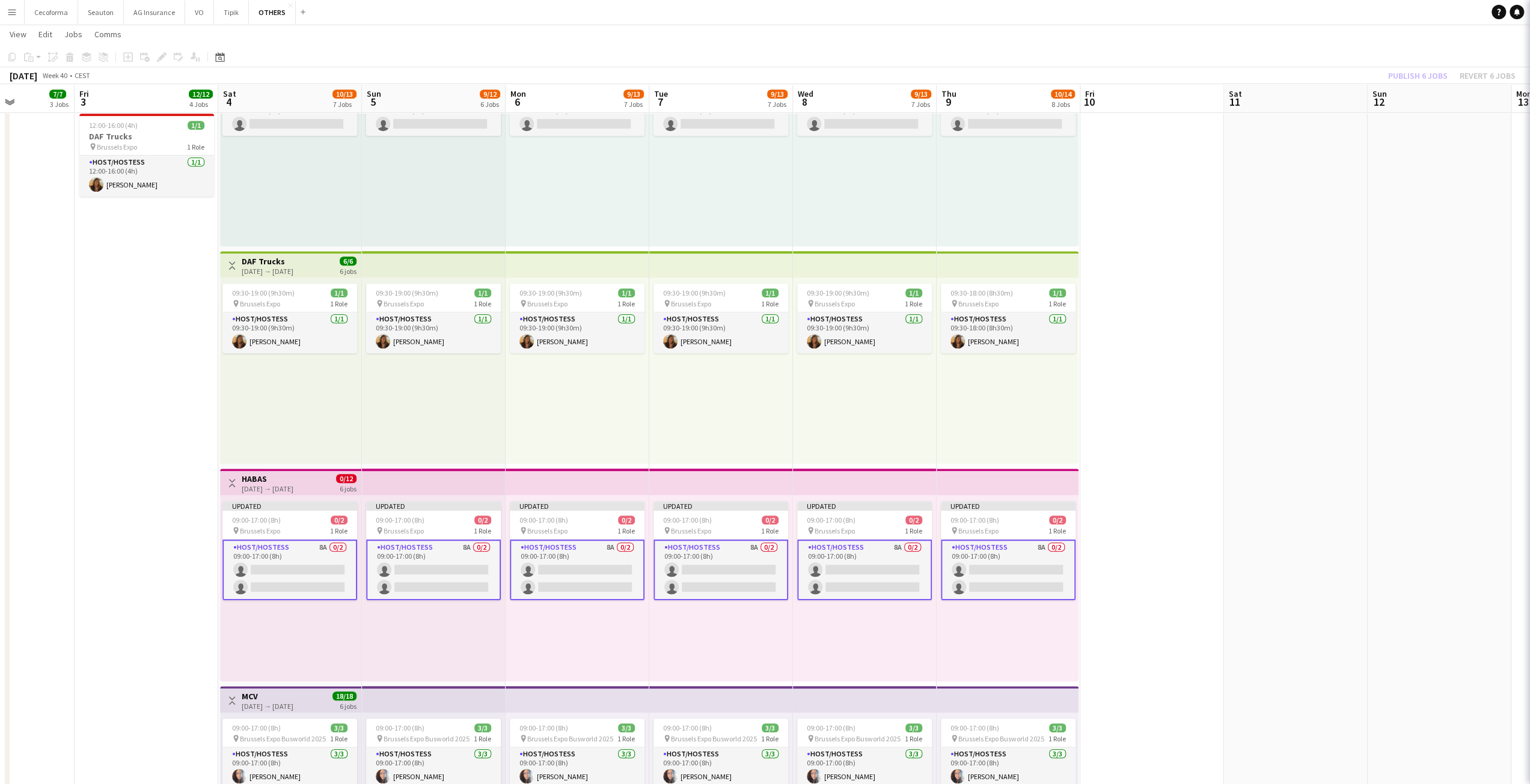
click at [323, 569] on app-card-role "Host/Hostess 8A 0/2 09:00-17:00 (8h) single-neutral-actions single-neutral-acti…" at bounding box center [290, 569] width 135 height 61
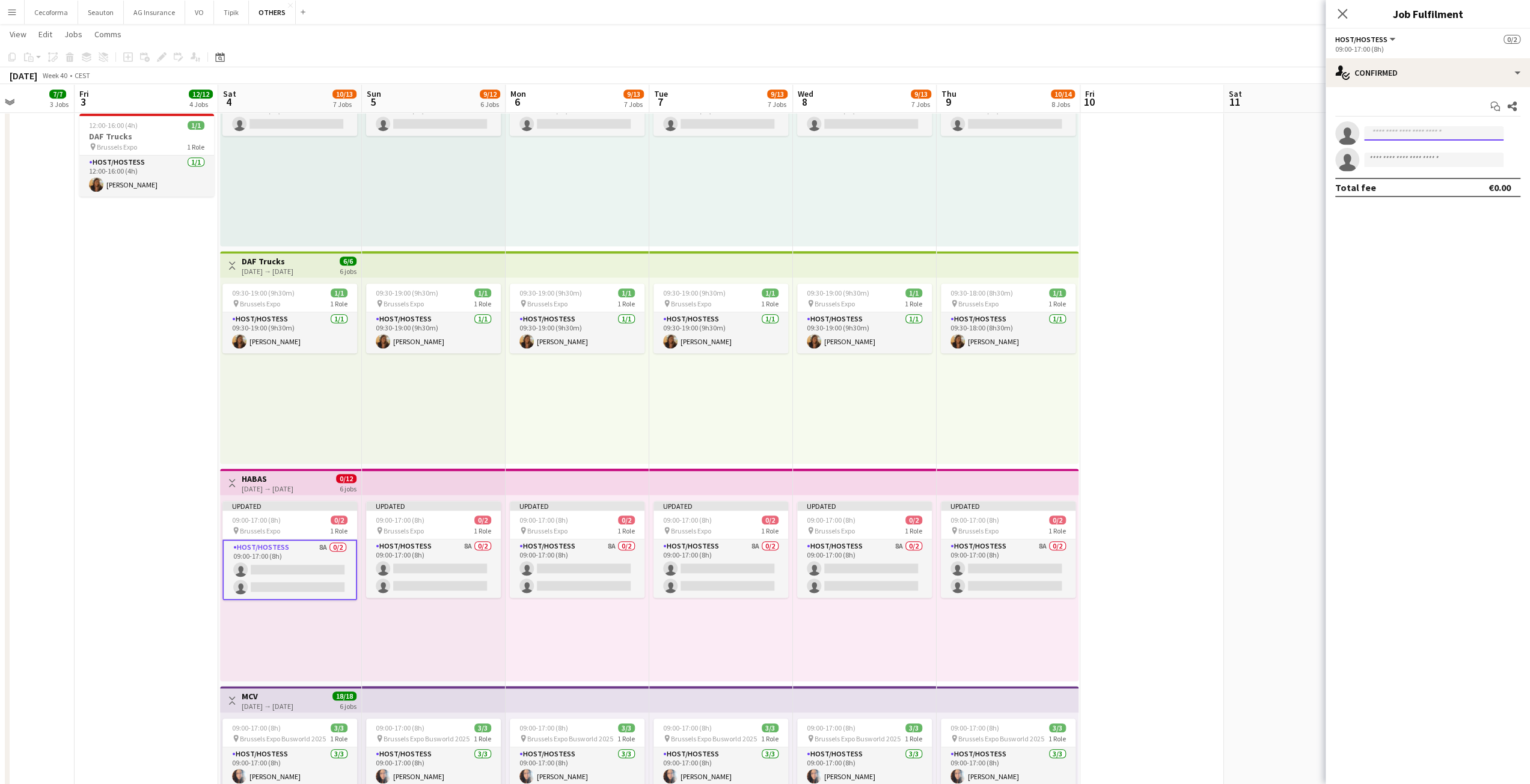
click at [1389, 135] on input at bounding box center [1433, 133] width 140 height 14
type input "******"
click at [1401, 158] on span "Busy with another job on OTHERS." at bounding box center [1433, 160] width 121 height 10
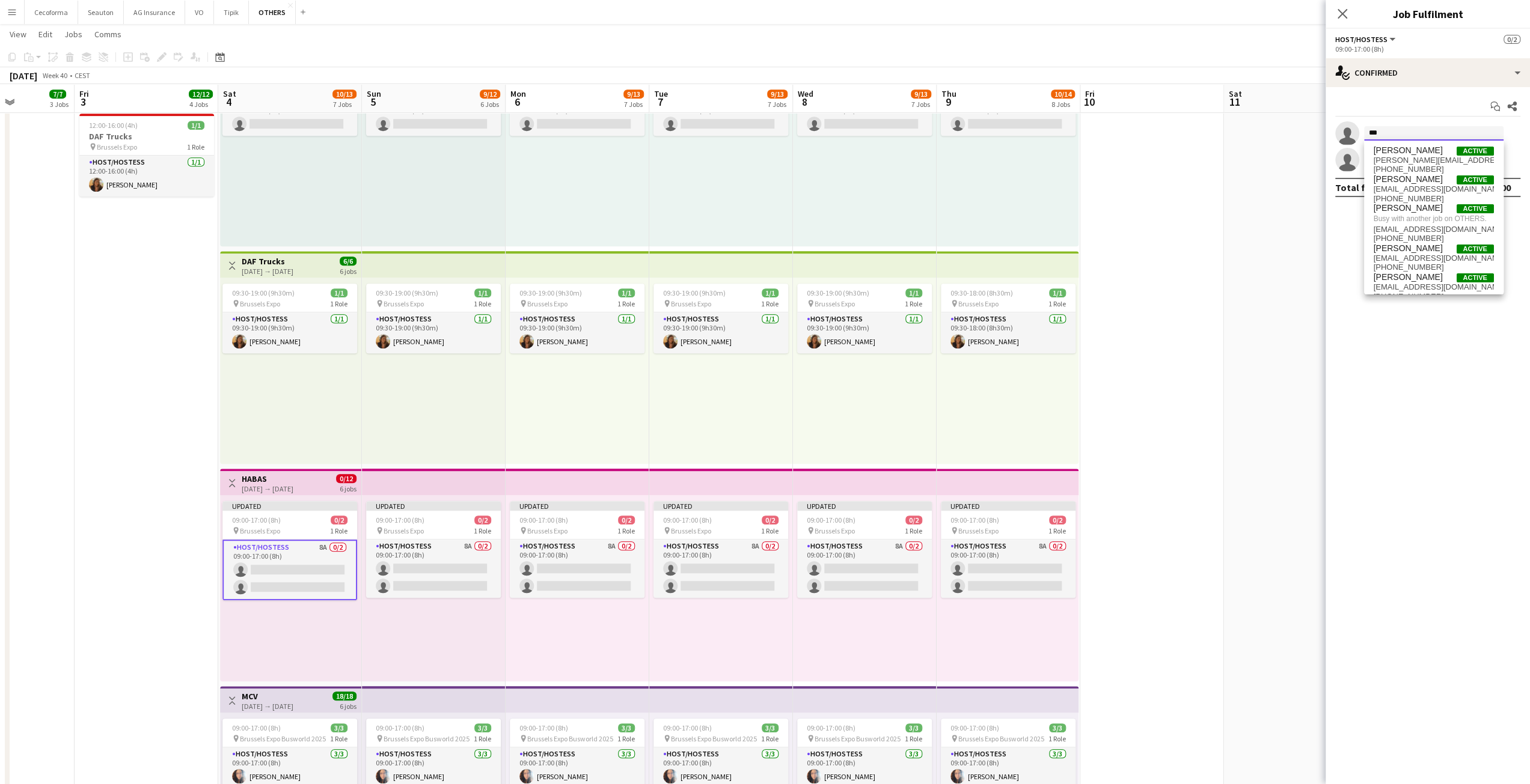
type input "***"
click at [1196, 273] on app-date-cell at bounding box center [1152, 411] width 143 height 1635
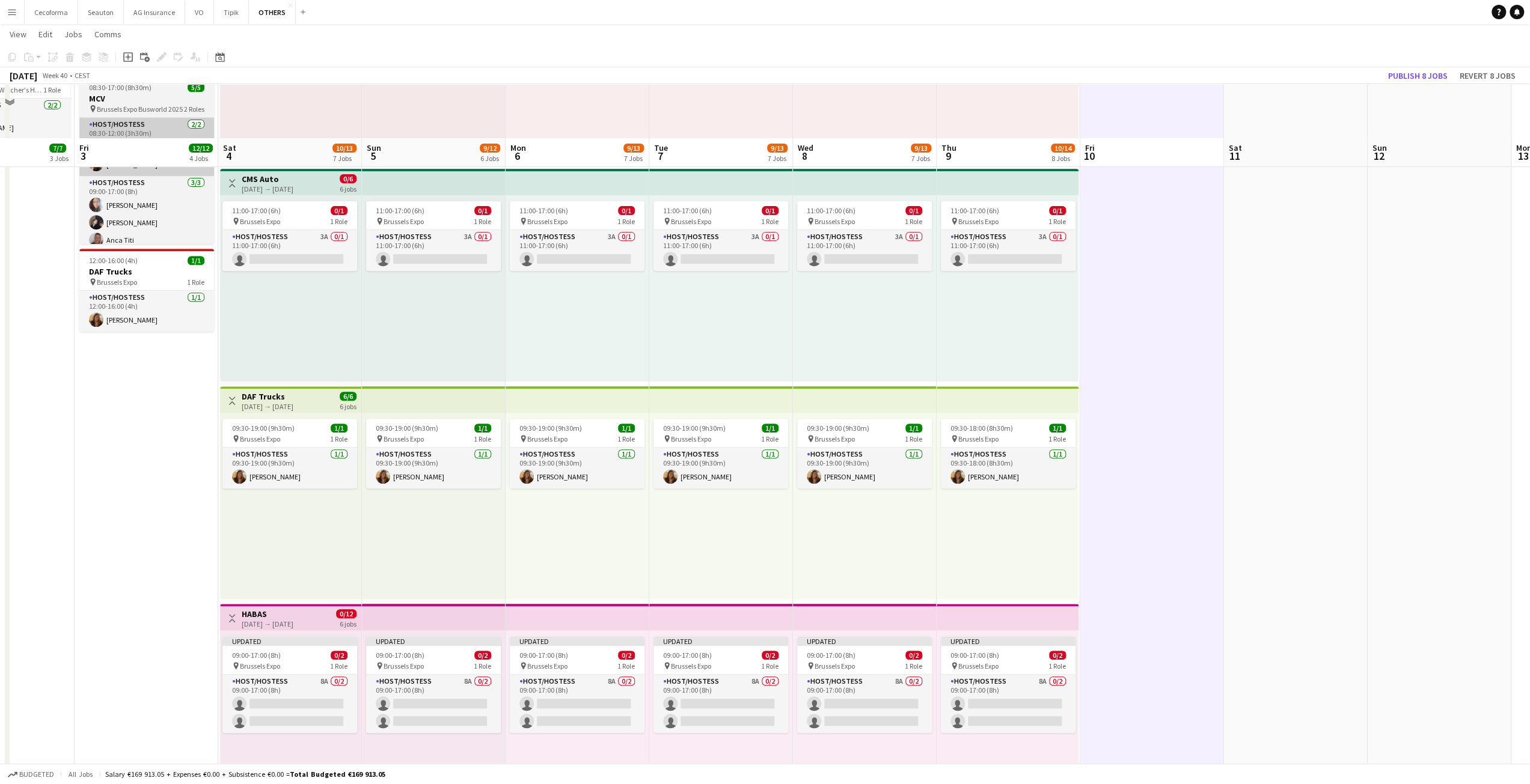
scroll to position [405, 0]
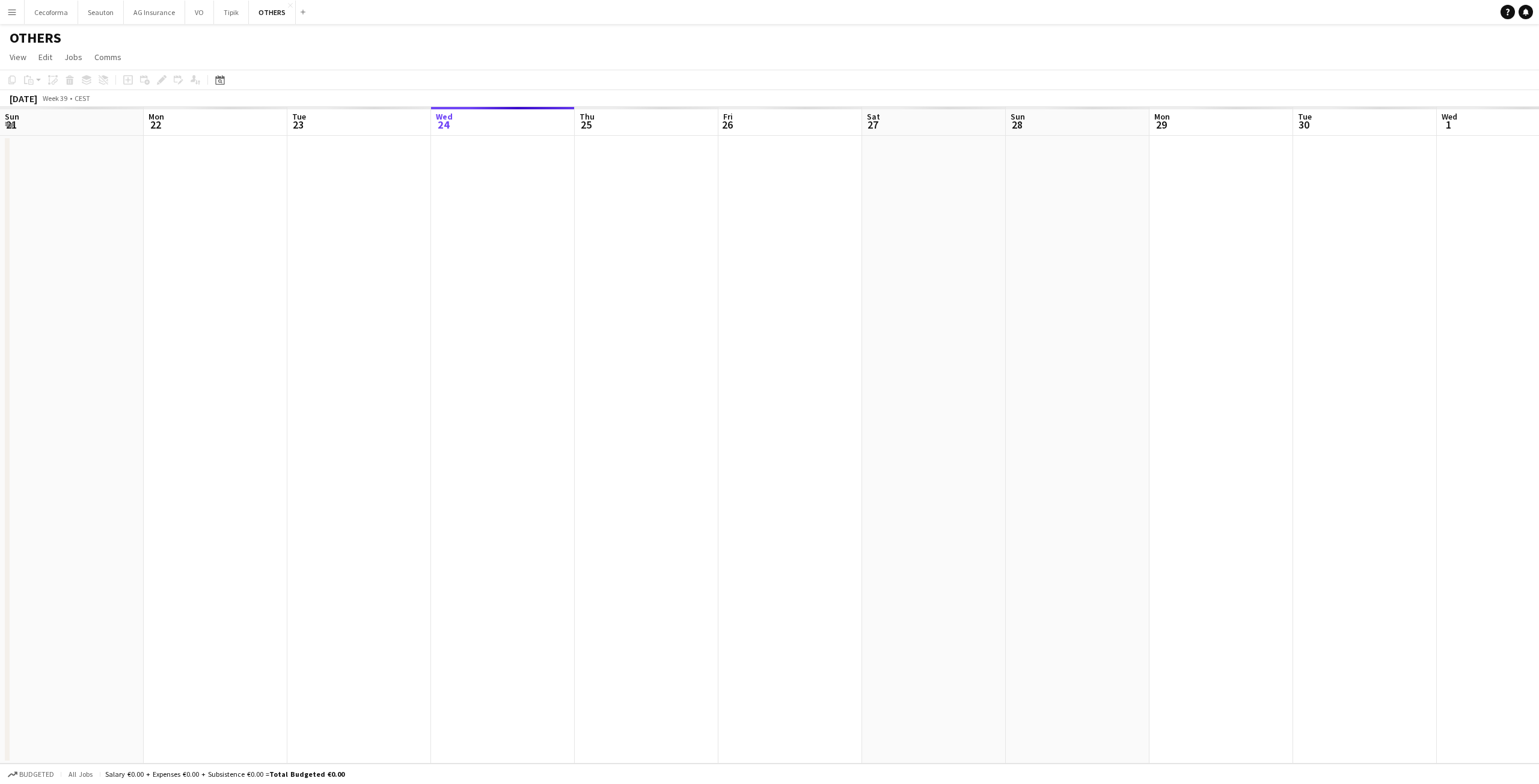
scroll to position [0, 288]
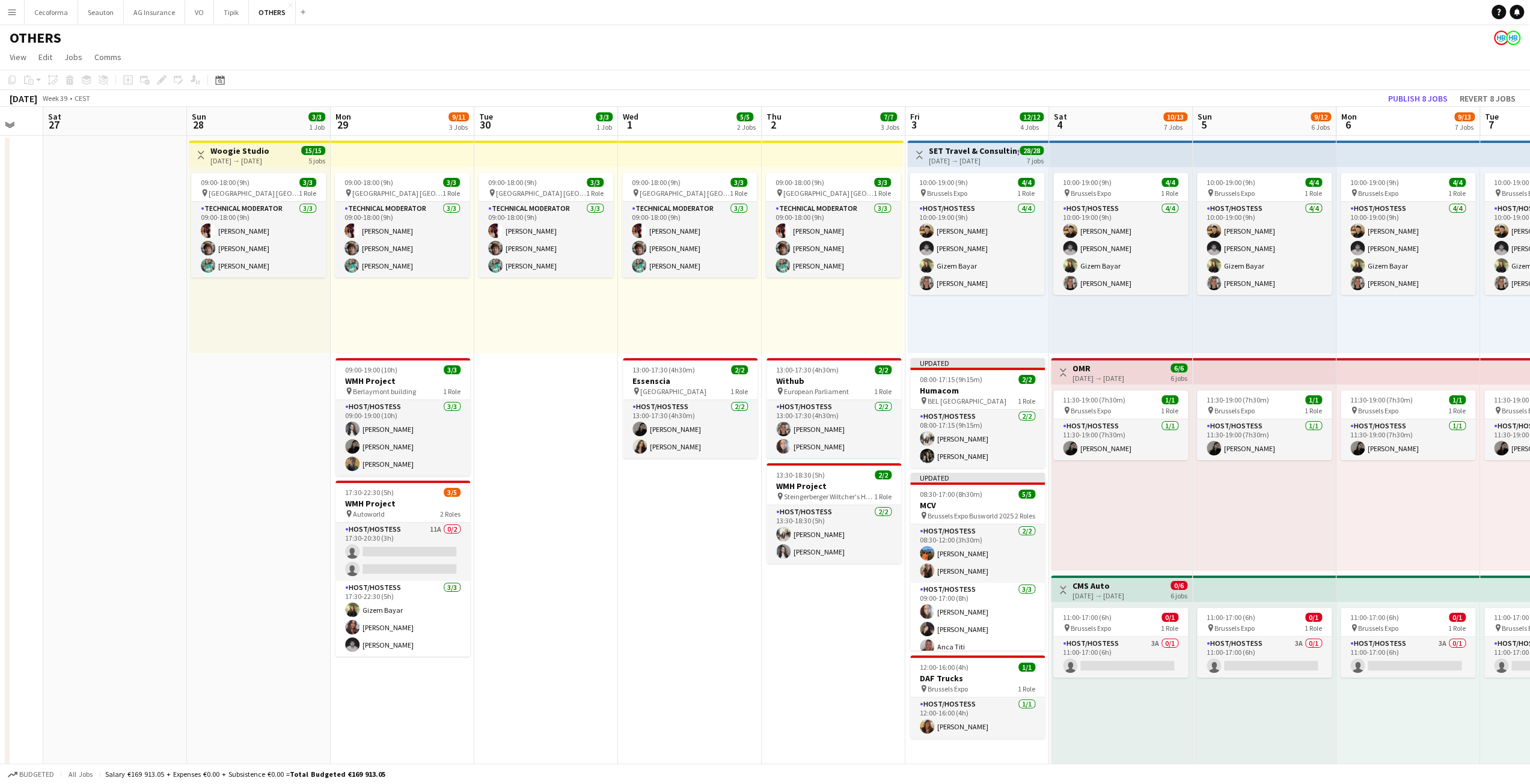
drag, startPoint x: 1092, startPoint y: 564, endPoint x: 372, endPoint y: 554, distance: 720.1
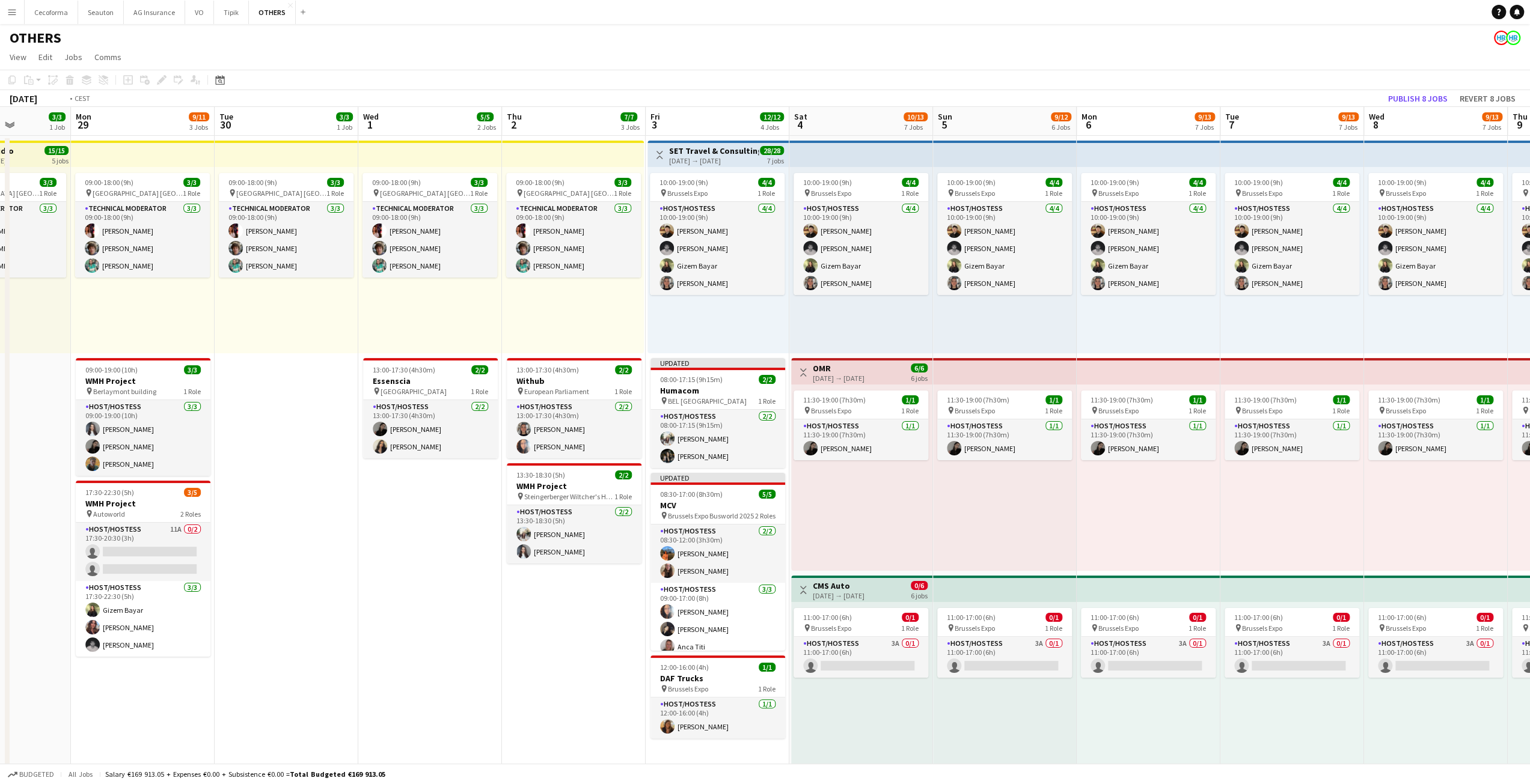
drag, startPoint x: 933, startPoint y: 570, endPoint x: 450, endPoint y: 557, distance: 483.2
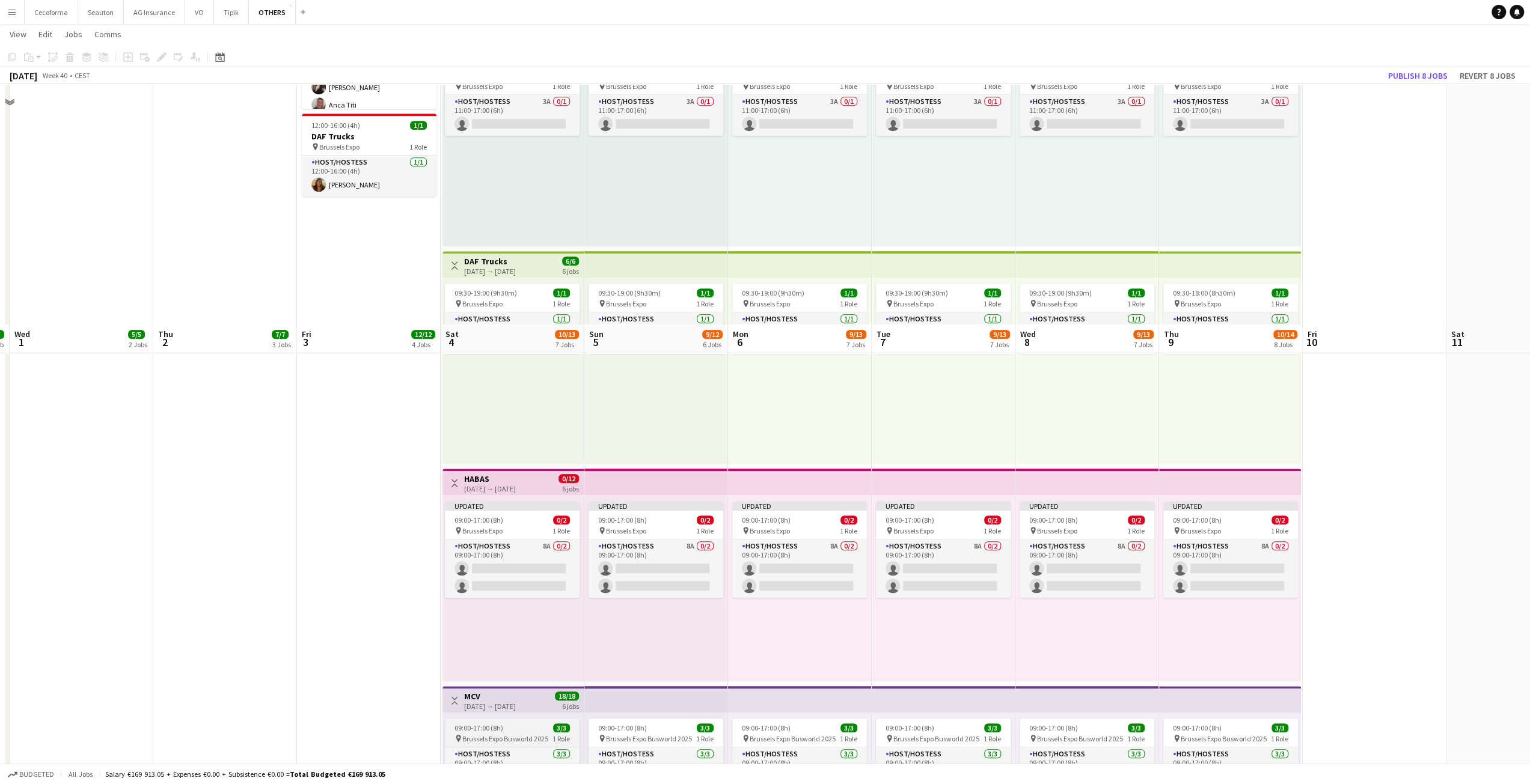
scroll to position [781, 0]
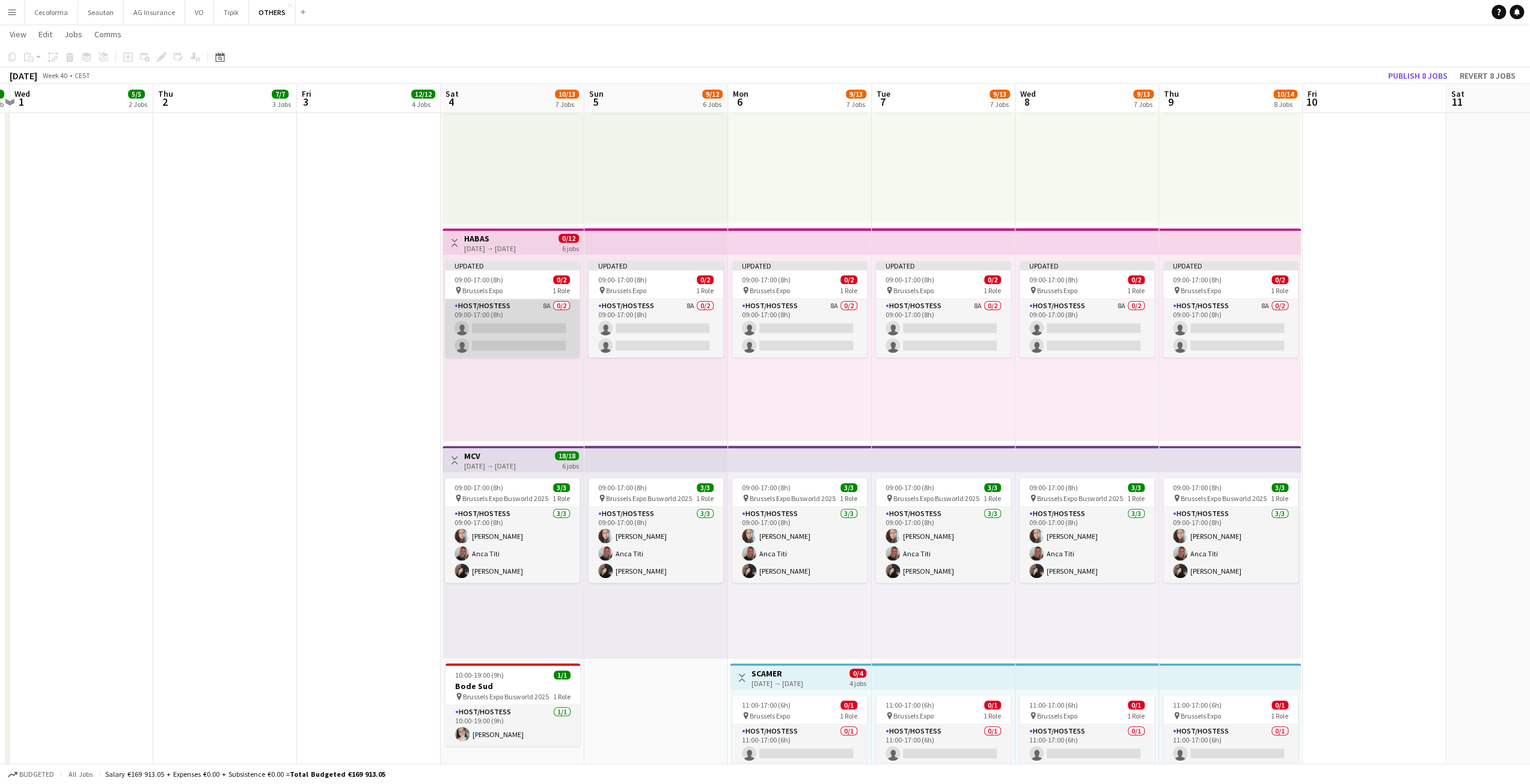
click at [521, 332] on app-card-role "Host/Hostess 8A 0/2 09:00-17:00 (8h) single-neutral-actions single-neutral-acti…" at bounding box center [512, 327] width 135 height 58
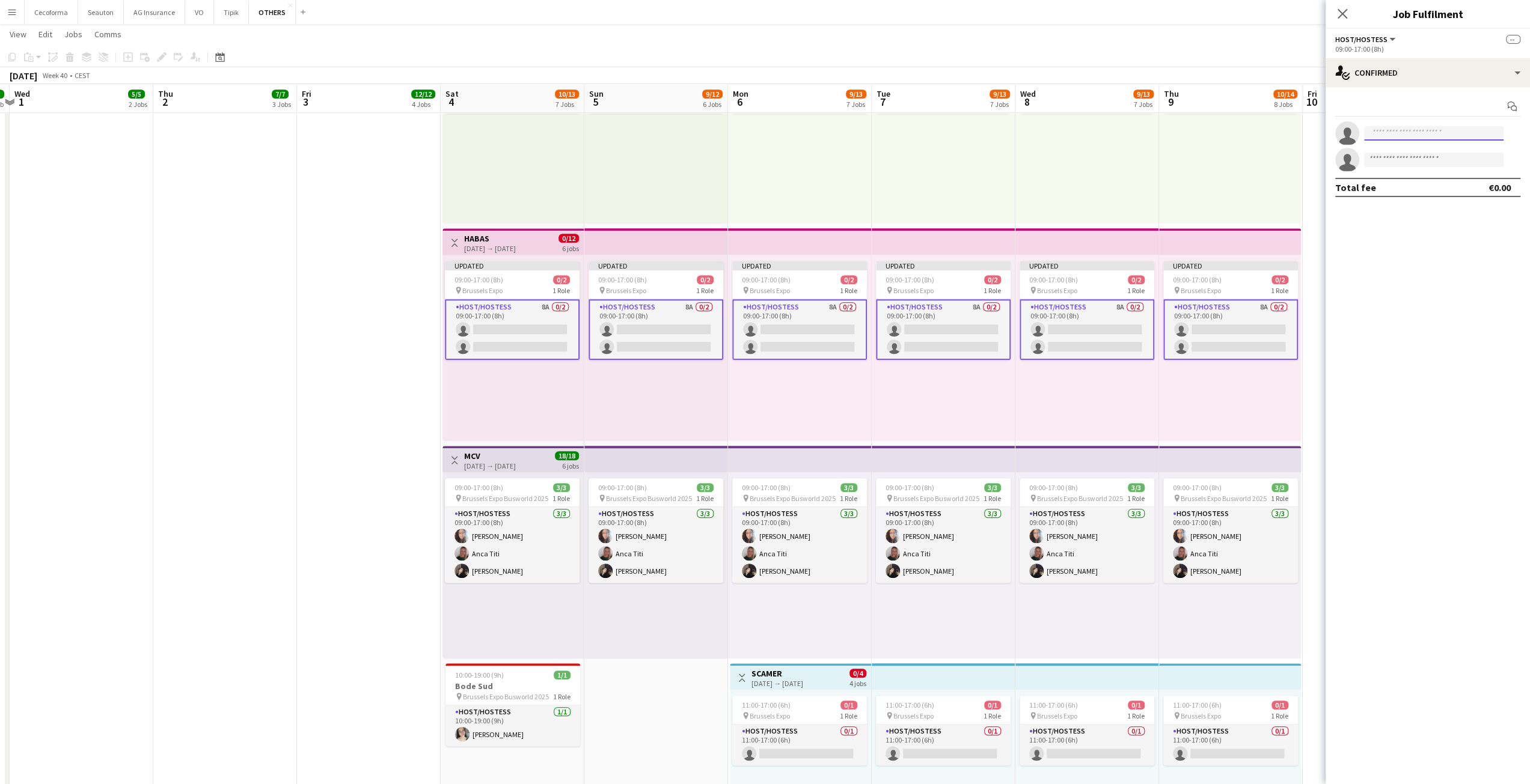
click at [1407, 130] on input at bounding box center [1433, 133] width 140 height 14
type input "******"
click at [1409, 158] on span "[EMAIL_ADDRESS][DOMAIN_NAME]" at bounding box center [1433, 160] width 121 height 9
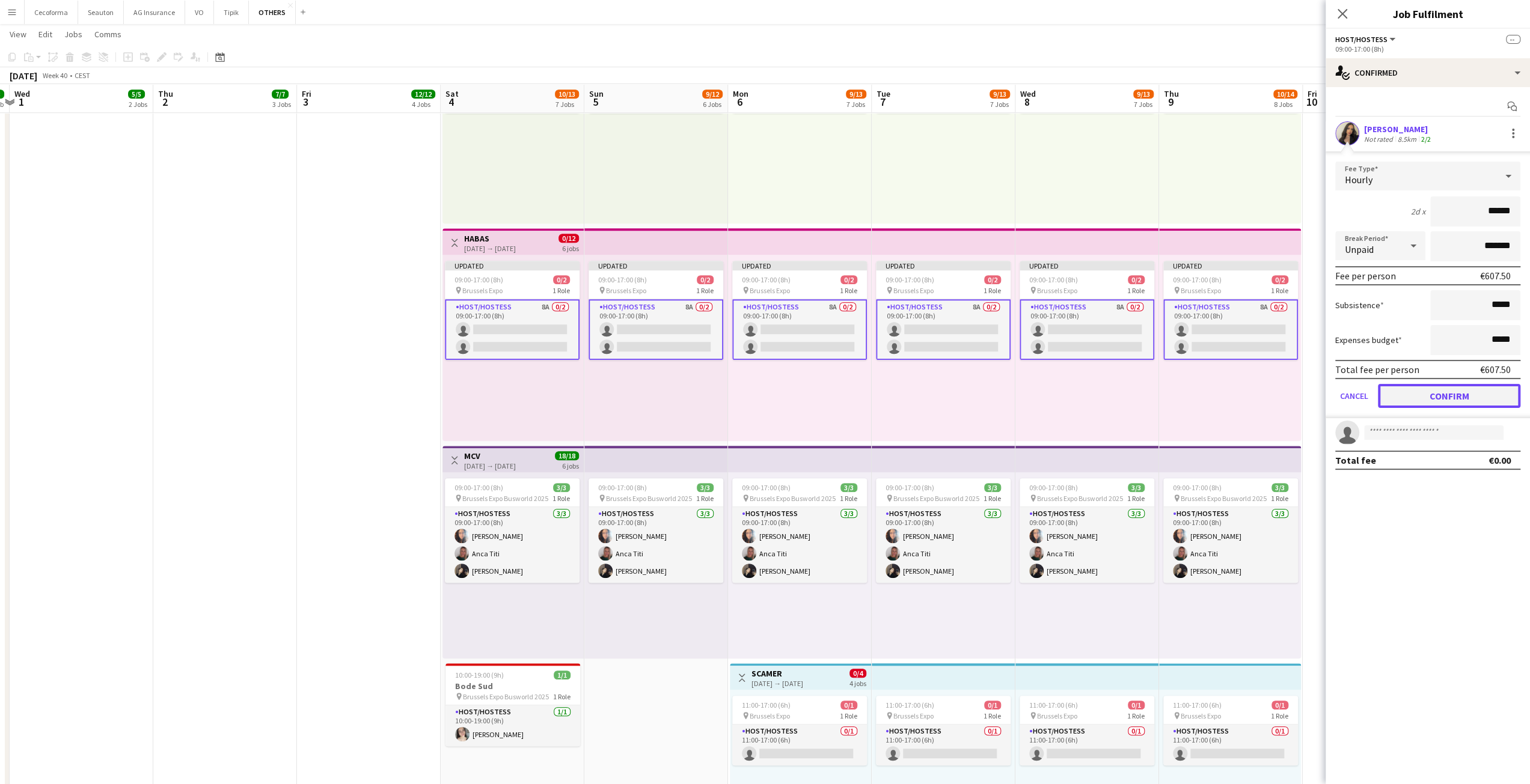
click at [1411, 397] on button "Confirm" at bounding box center [1449, 396] width 142 height 24
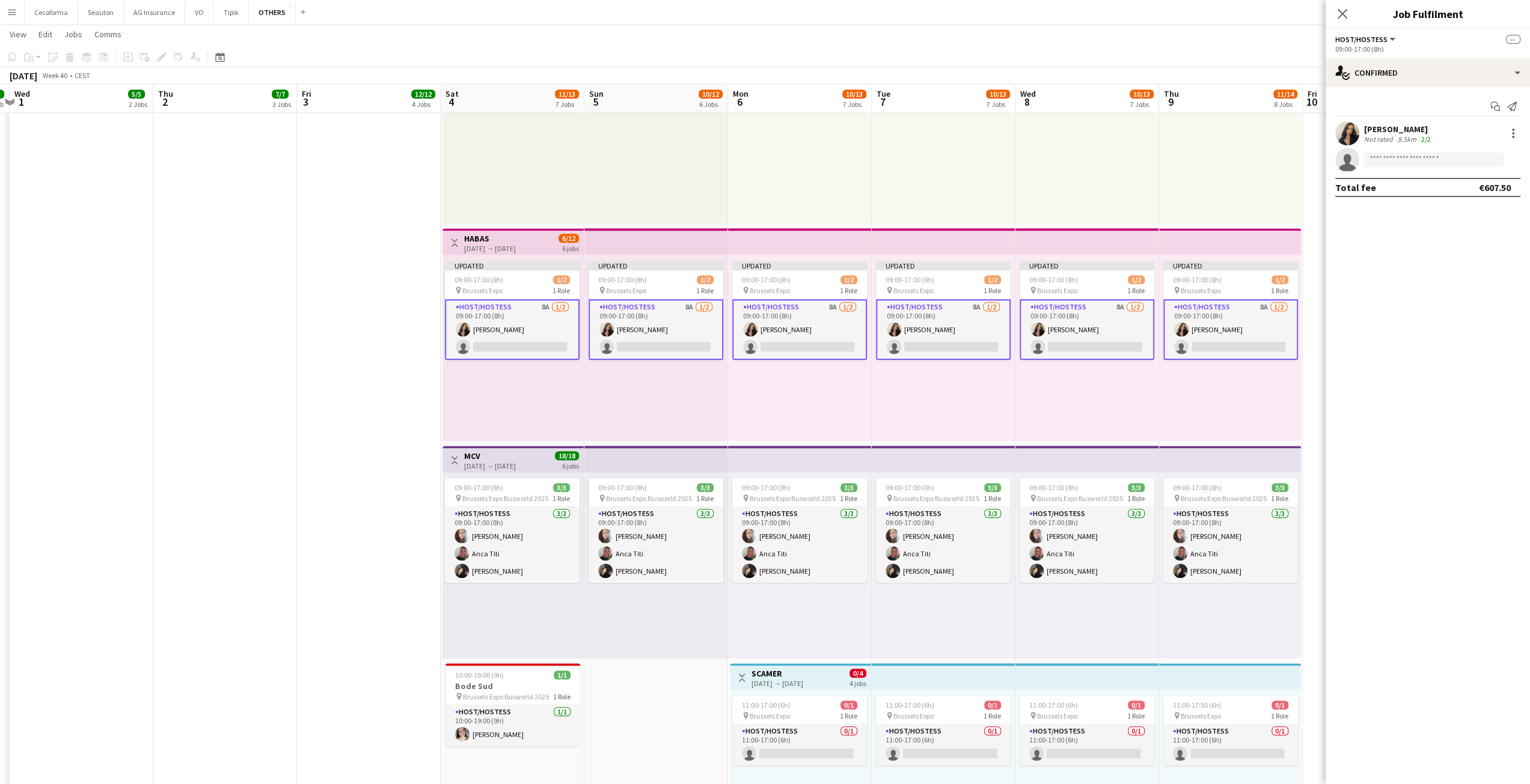
click at [1128, 427] on div "Updated 09:00-17:00 (8h) 1/2 pin Brussels Expo 1 Role Host/Hostess 8A 1/2 09:00…" at bounding box center [1086, 347] width 143 height 186
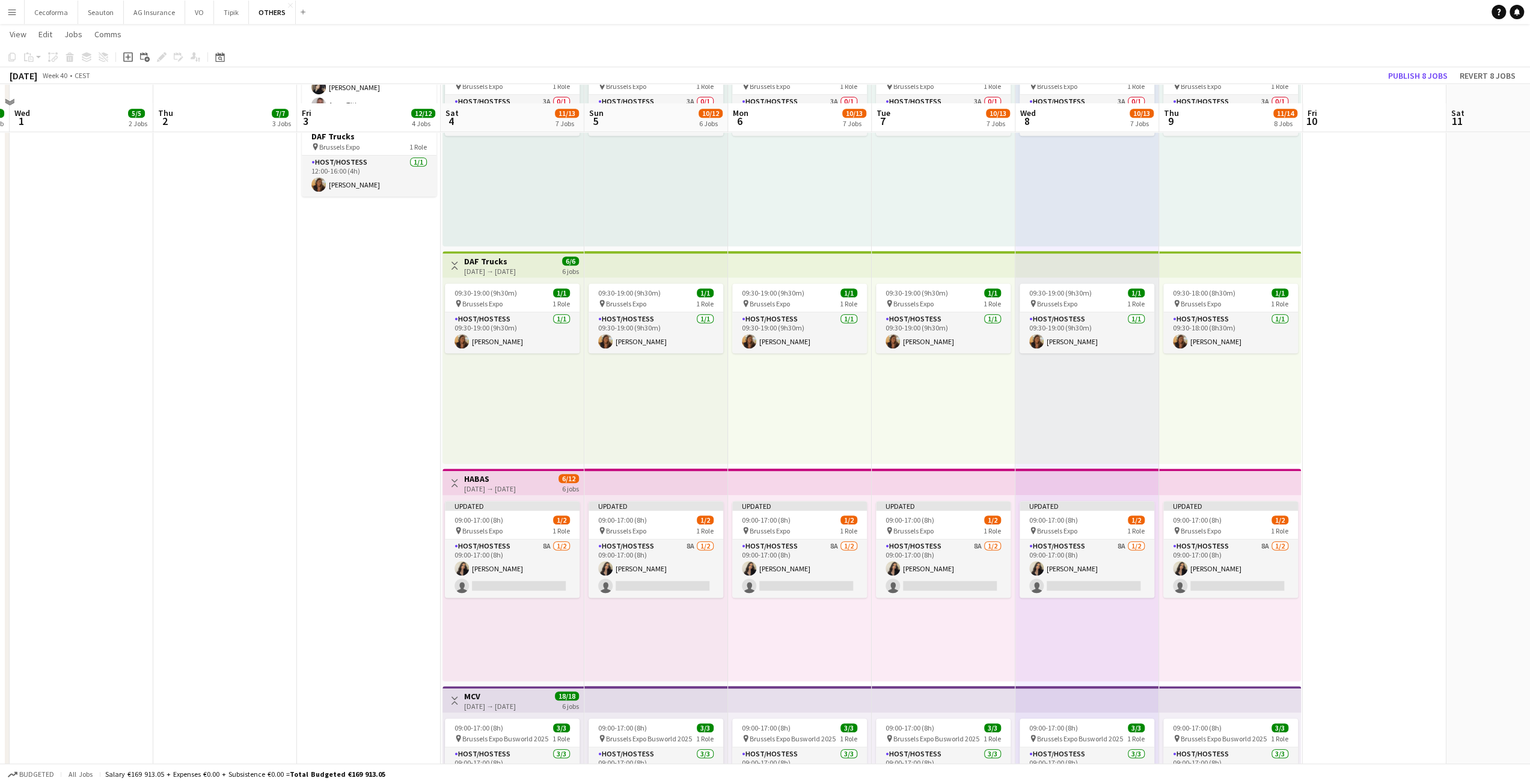
scroll to position [661, 0]
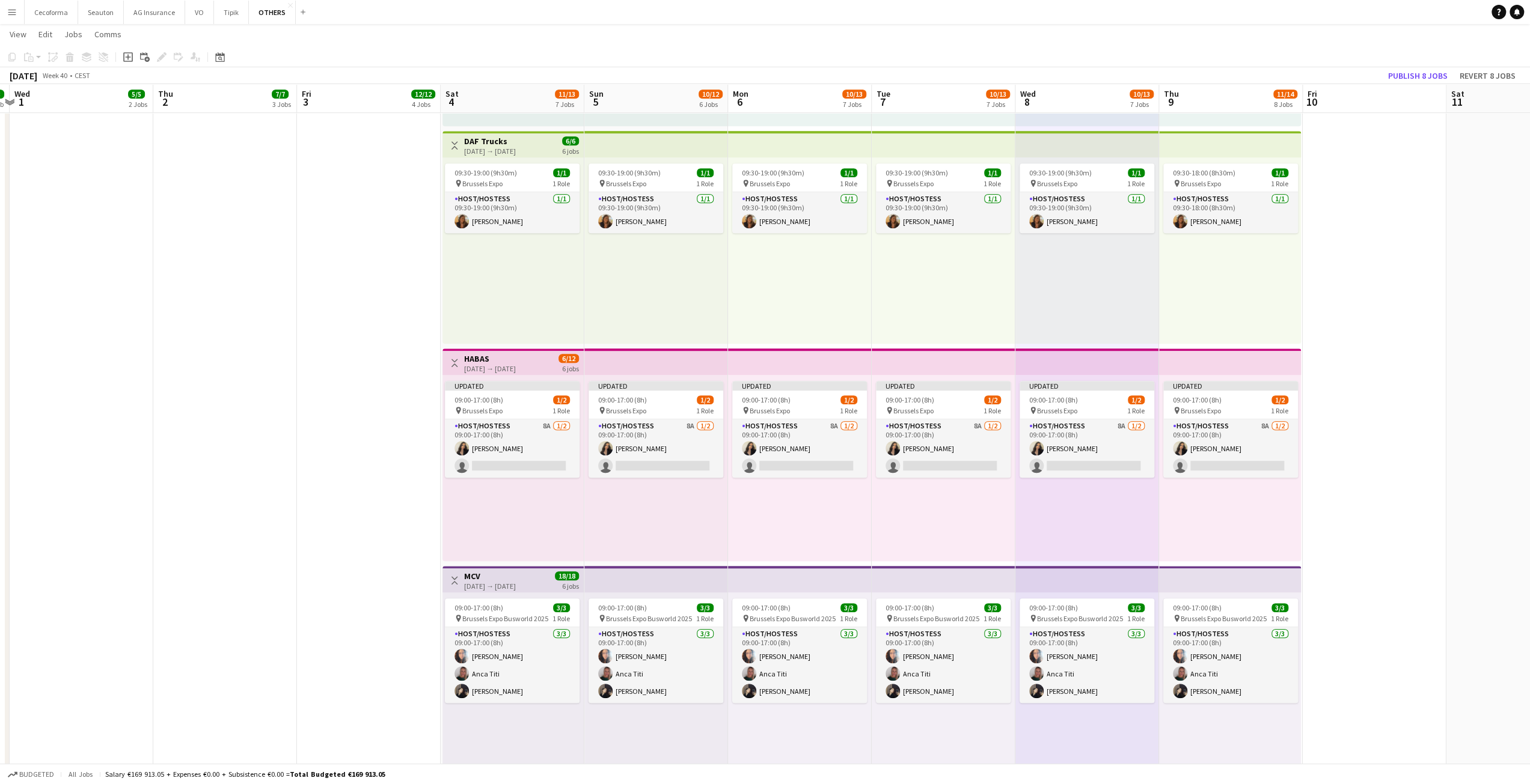
click at [452, 364] on app-icon "Toggle View" at bounding box center [454, 363] width 9 height 9
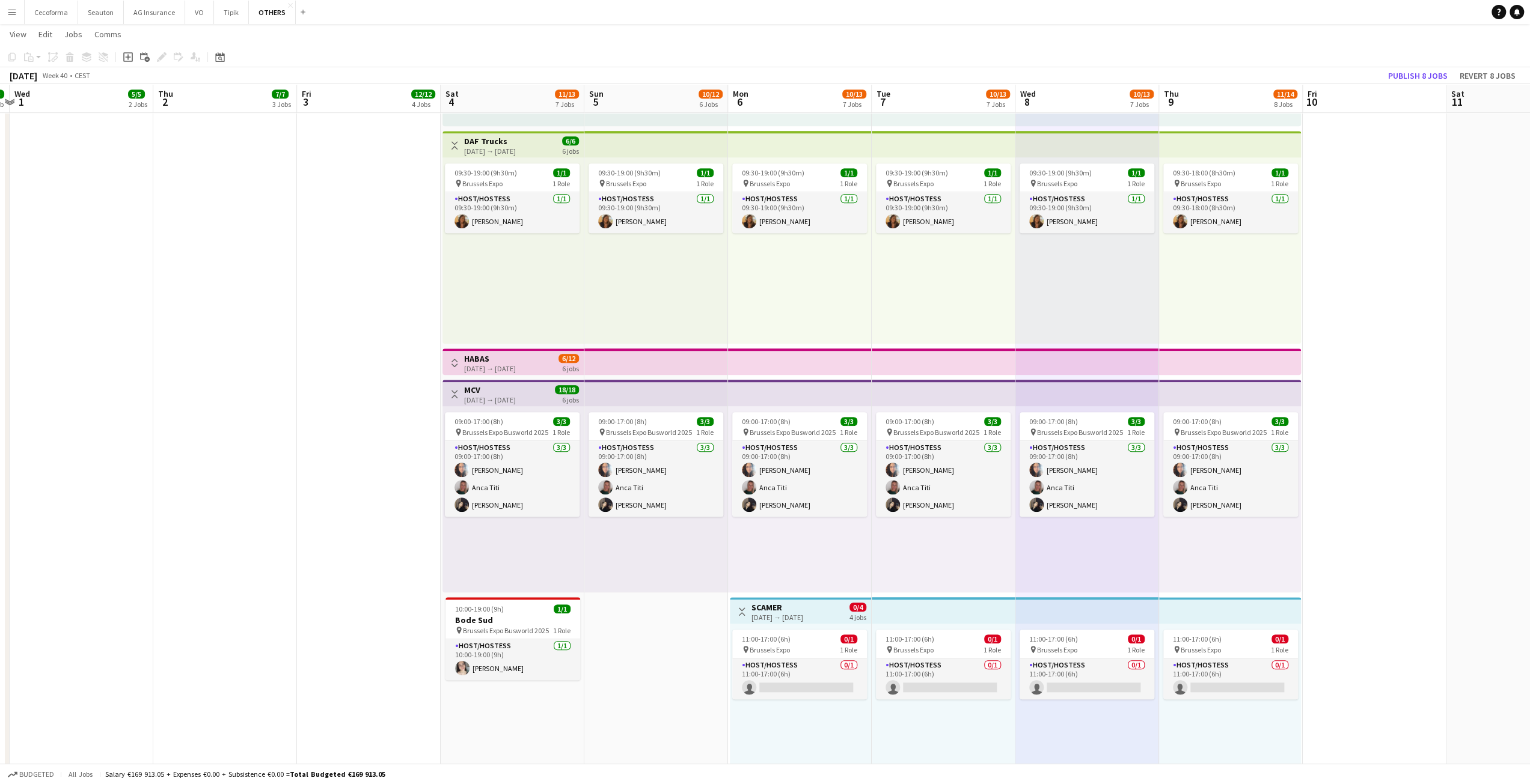
click at [452, 364] on app-icon "Toggle View" at bounding box center [454, 363] width 9 height 9
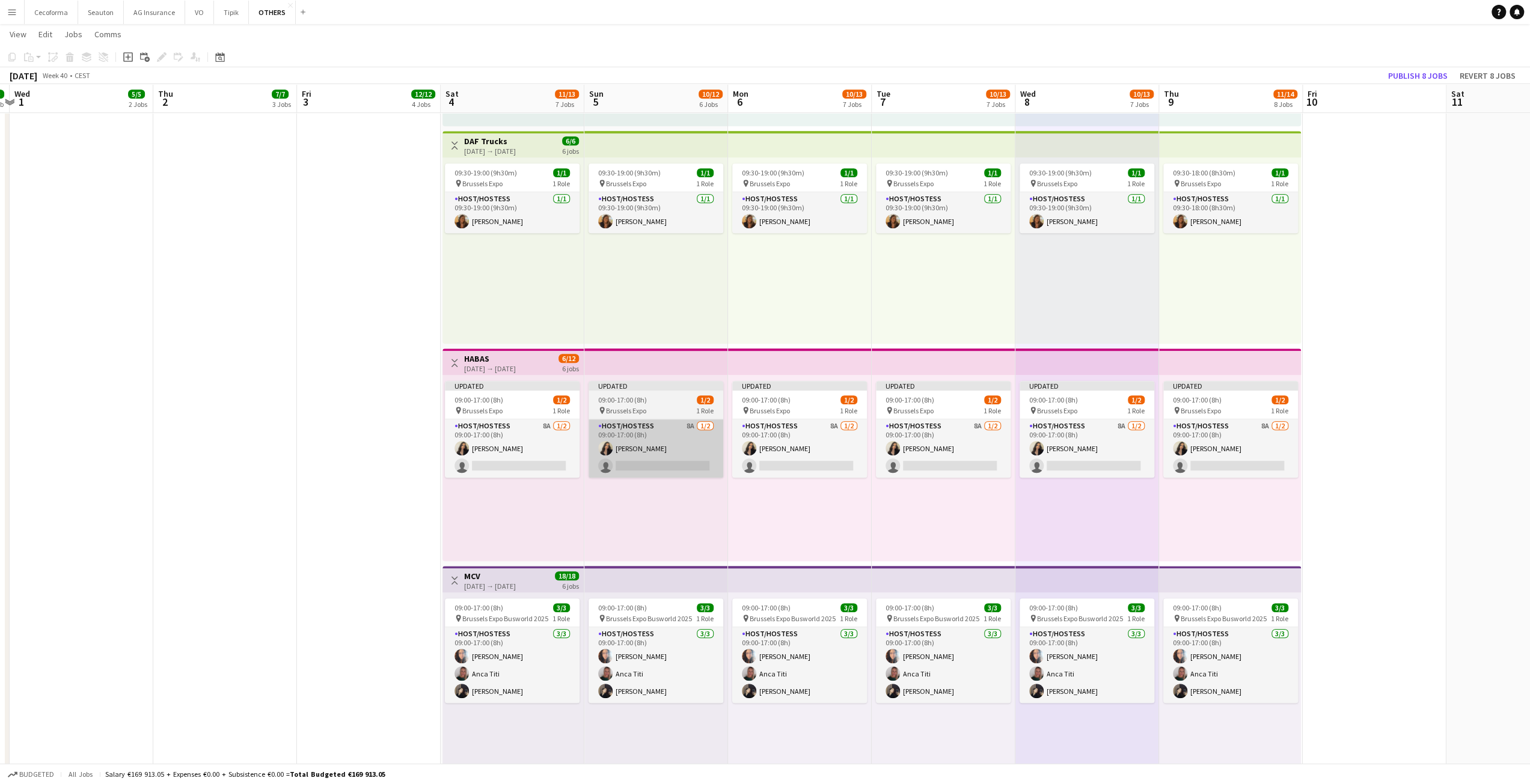
drag, startPoint x: 1225, startPoint y: 355, endPoint x: 635, endPoint y: 423, distance: 593.9
click at [686, 423] on app-card-role "Host/Hostess 8A [DATE] 09:00-17:00 (8h) [PERSON_NAME] single-neutral-actions" at bounding box center [656, 448] width 135 height 58
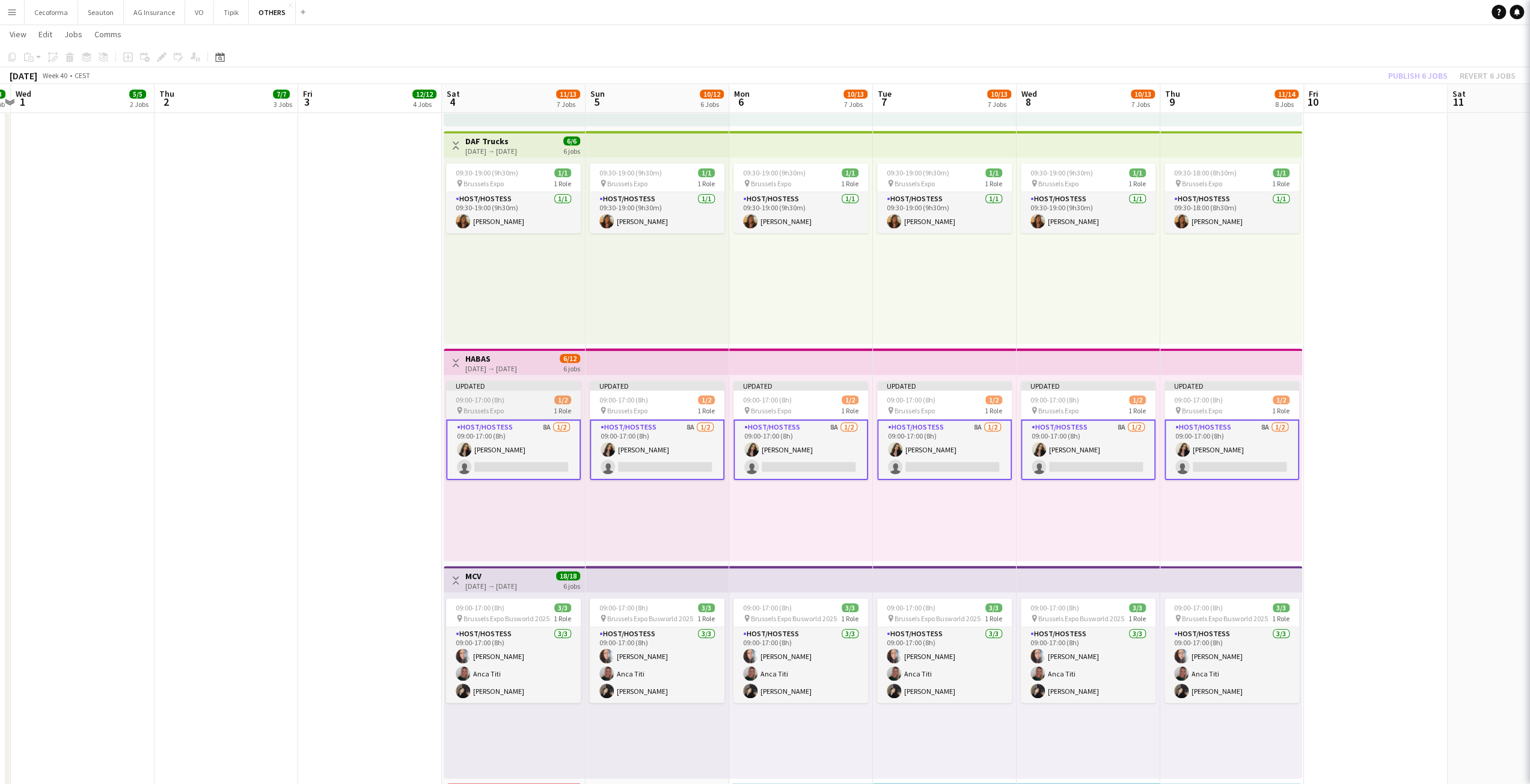
click at [536, 390] on div "Updated" at bounding box center [514, 385] width 135 height 9
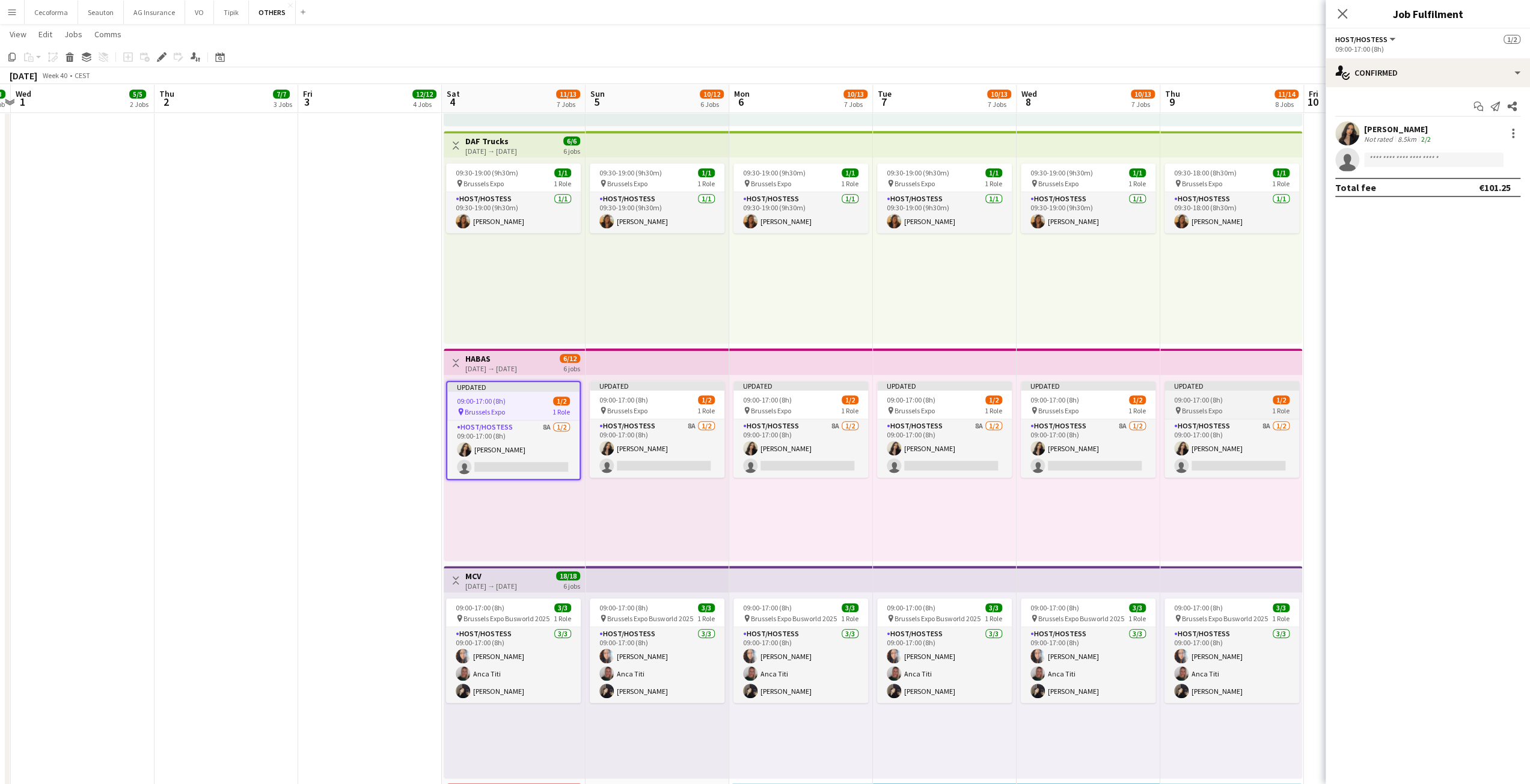
click at [1231, 383] on div "Updated" at bounding box center [1232, 385] width 135 height 9
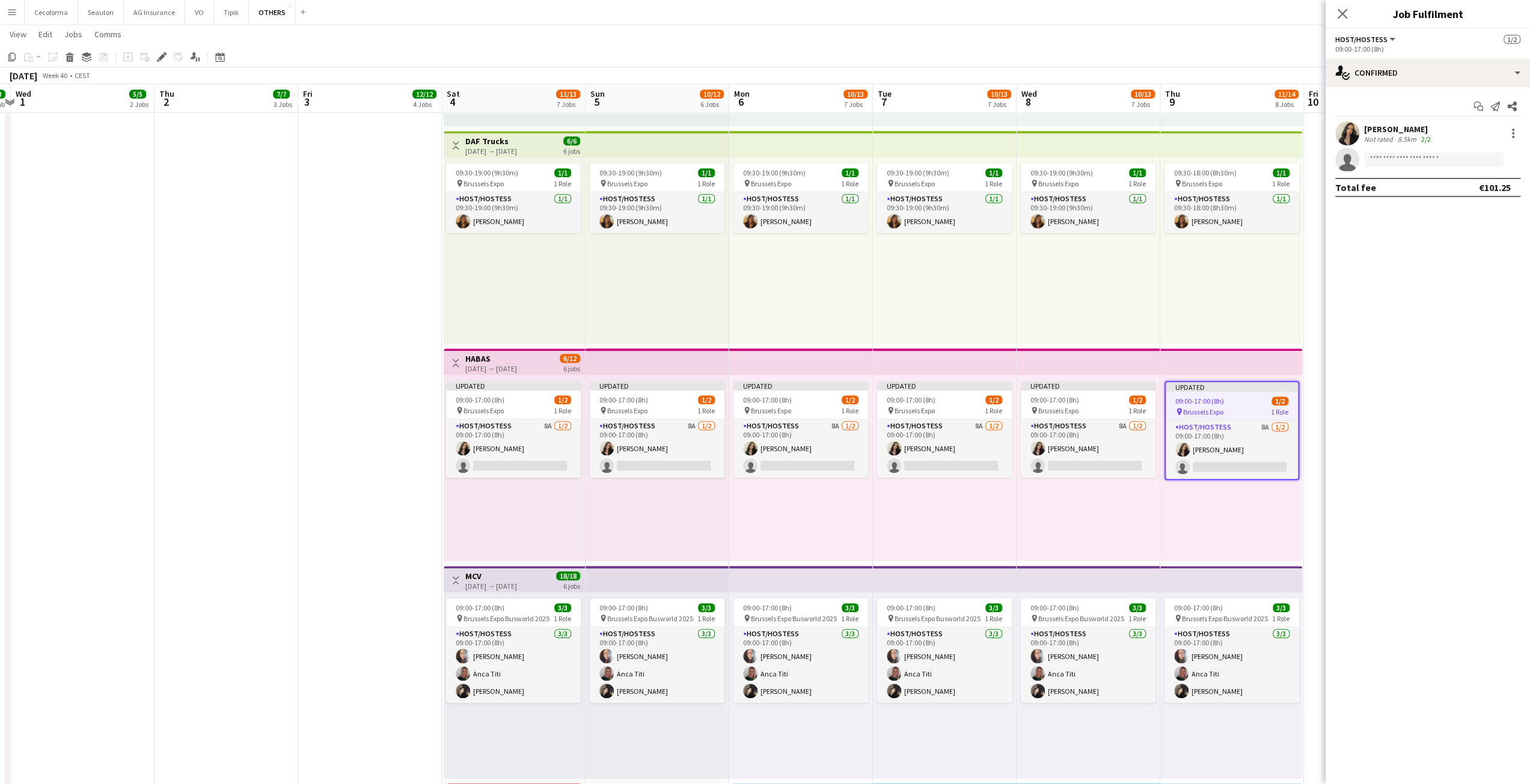
click at [1230, 382] on app-job-card "Updated 09:00-17:00 (8h) 1/2 pin Brussels Expo 1 Role Host/Hostess 8A 1/2 09:00…" at bounding box center [1232, 430] width 135 height 99
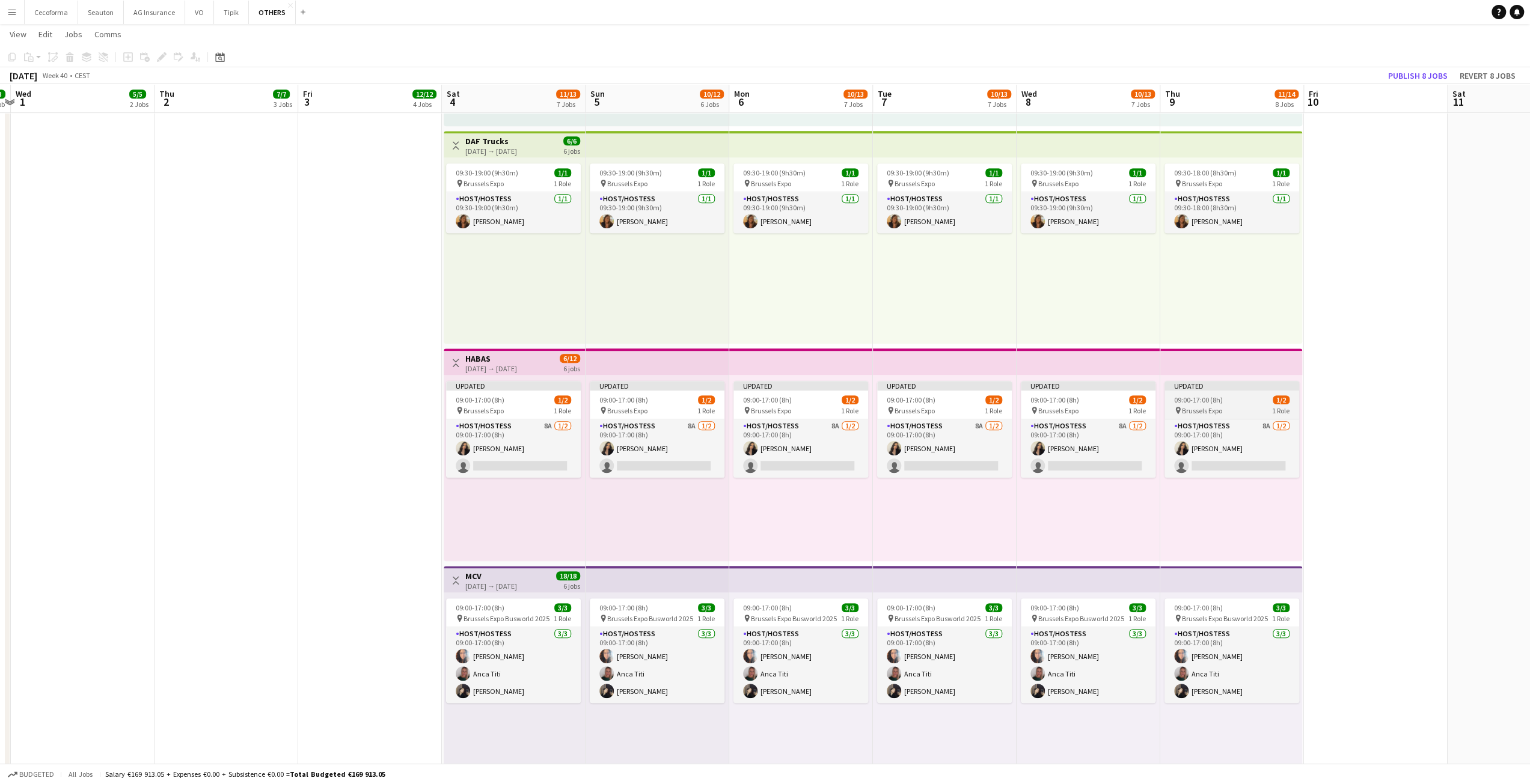
click at [1219, 390] on app-job-card "Updated 09:00-17:00 (8h) 1/2 pin Brussels Expo 1 Role Host/Hostess 8A 1/2 09:00…" at bounding box center [1232, 429] width 135 height 97
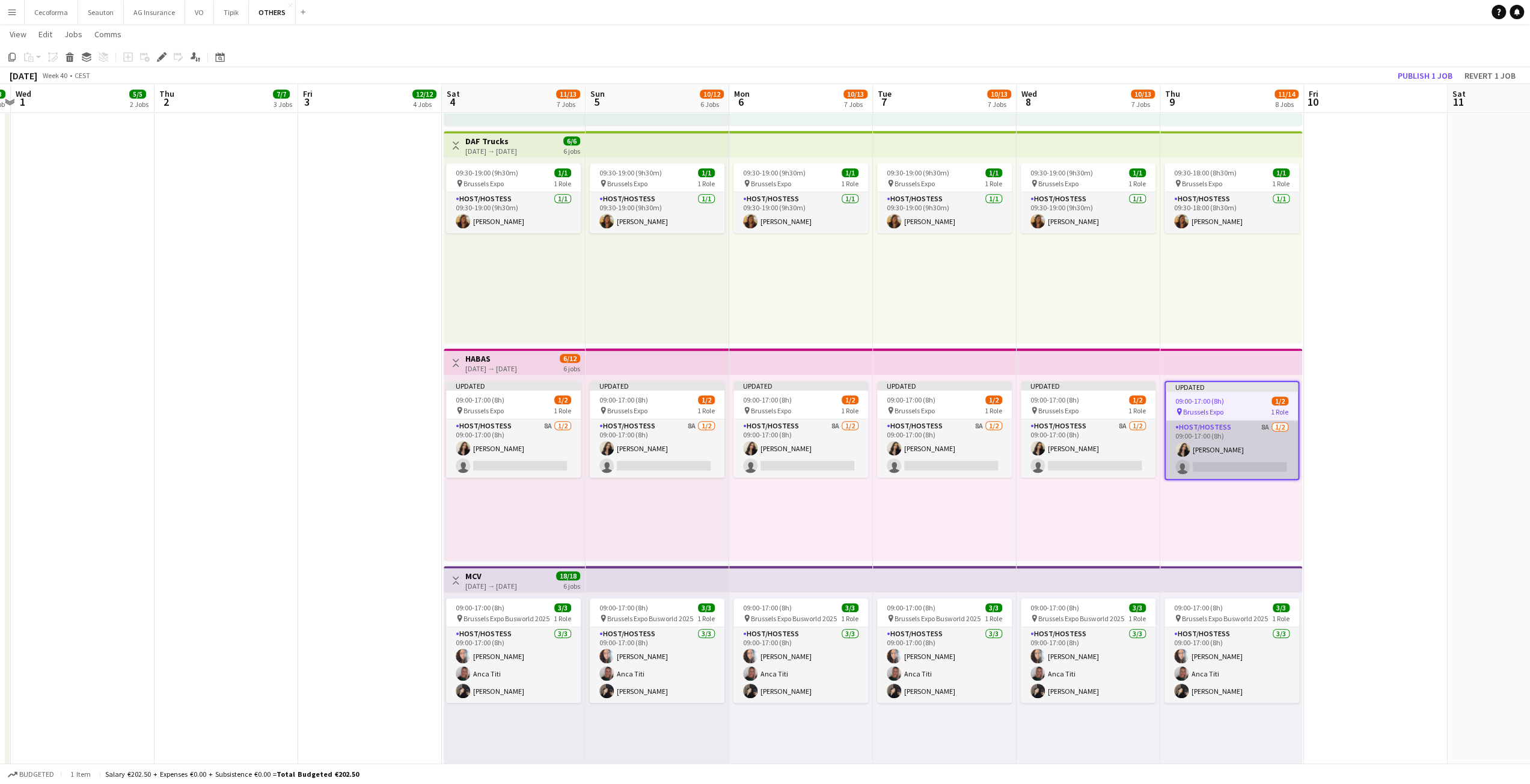
click at [1204, 466] on app-card-role "Host/Hostess 8A [DATE] 09:00-17:00 (8h) [PERSON_NAME] single-neutral-actions" at bounding box center [1231, 449] width 132 height 58
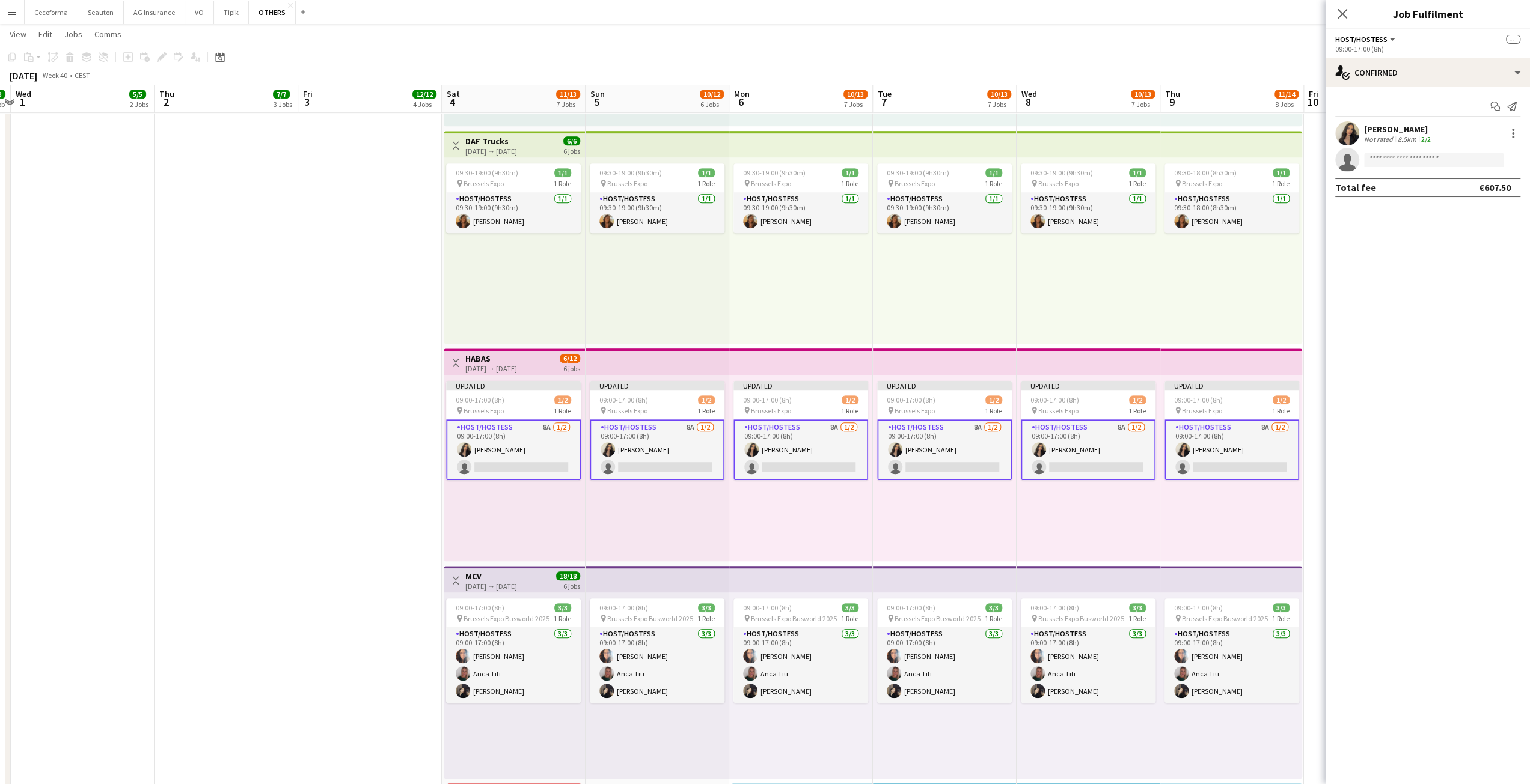
click at [1209, 422] on app-card-role "Host/Hostess 8A [DATE] 09:00-17:00 (8h) [PERSON_NAME] single-neutral-actions" at bounding box center [1232, 450] width 135 height 61
click at [1206, 402] on span "09:00-17:00 (8h)" at bounding box center [1198, 400] width 48 height 9
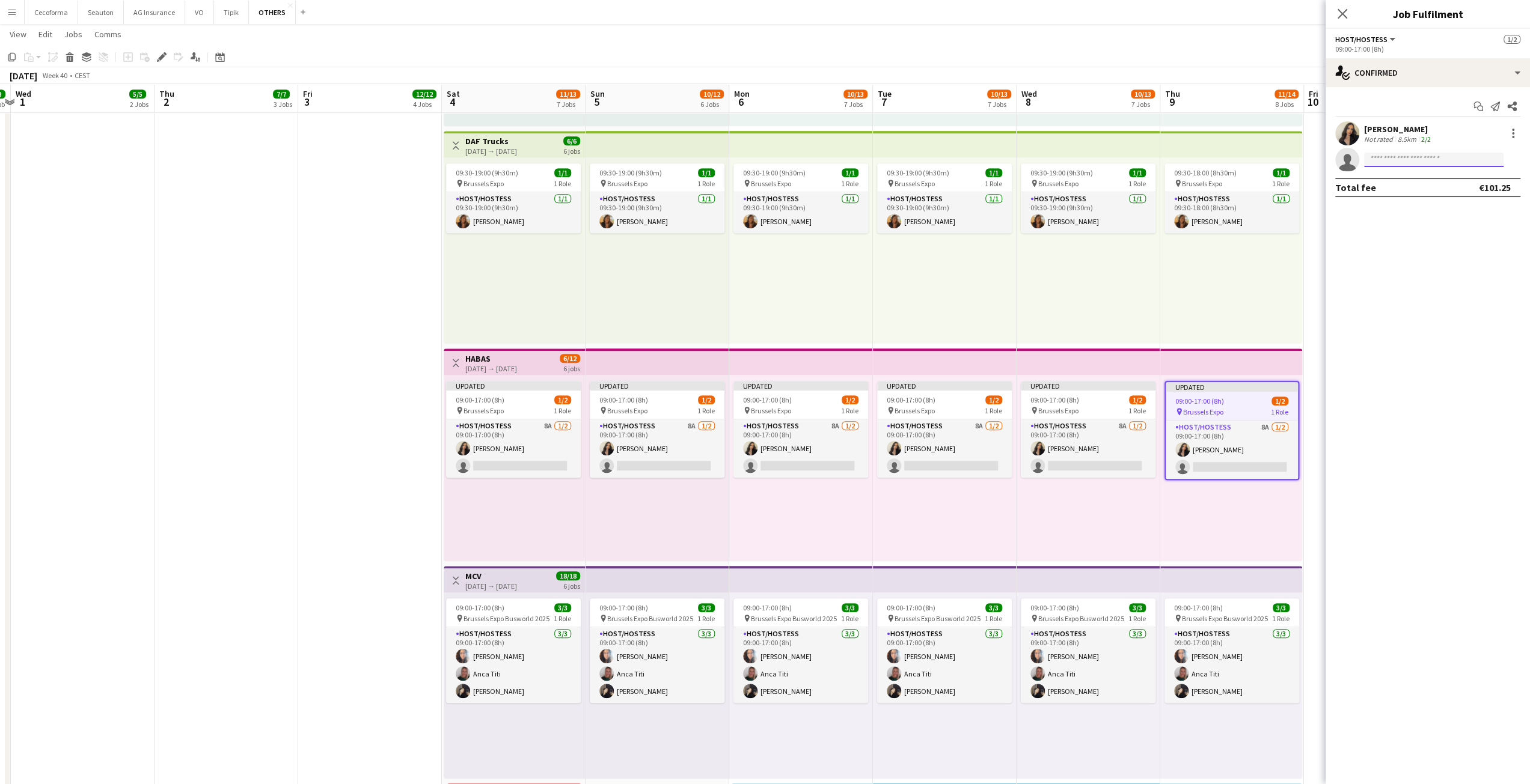
click at [1403, 161] on input at bounding box center [1433, 159] width 140 height 14
type input "*"
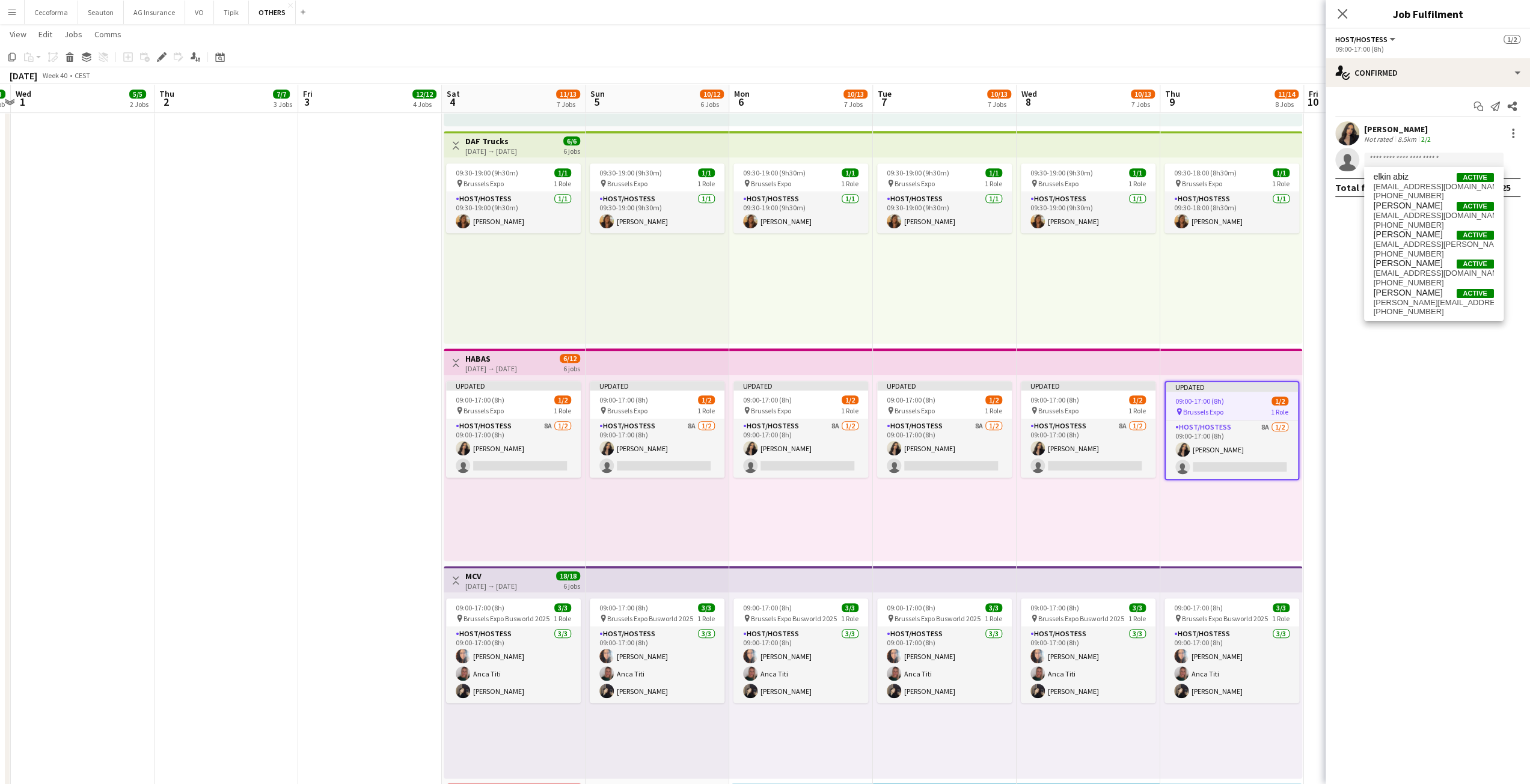
click at [1263, 333] on div "09:30-18:00 (8h30m) 1/1 pin Brussels Expo 1 Role Host/Hostess 1/1 09:30-18:00 (…" at bounding box center [1231, 251] width 142 height 186
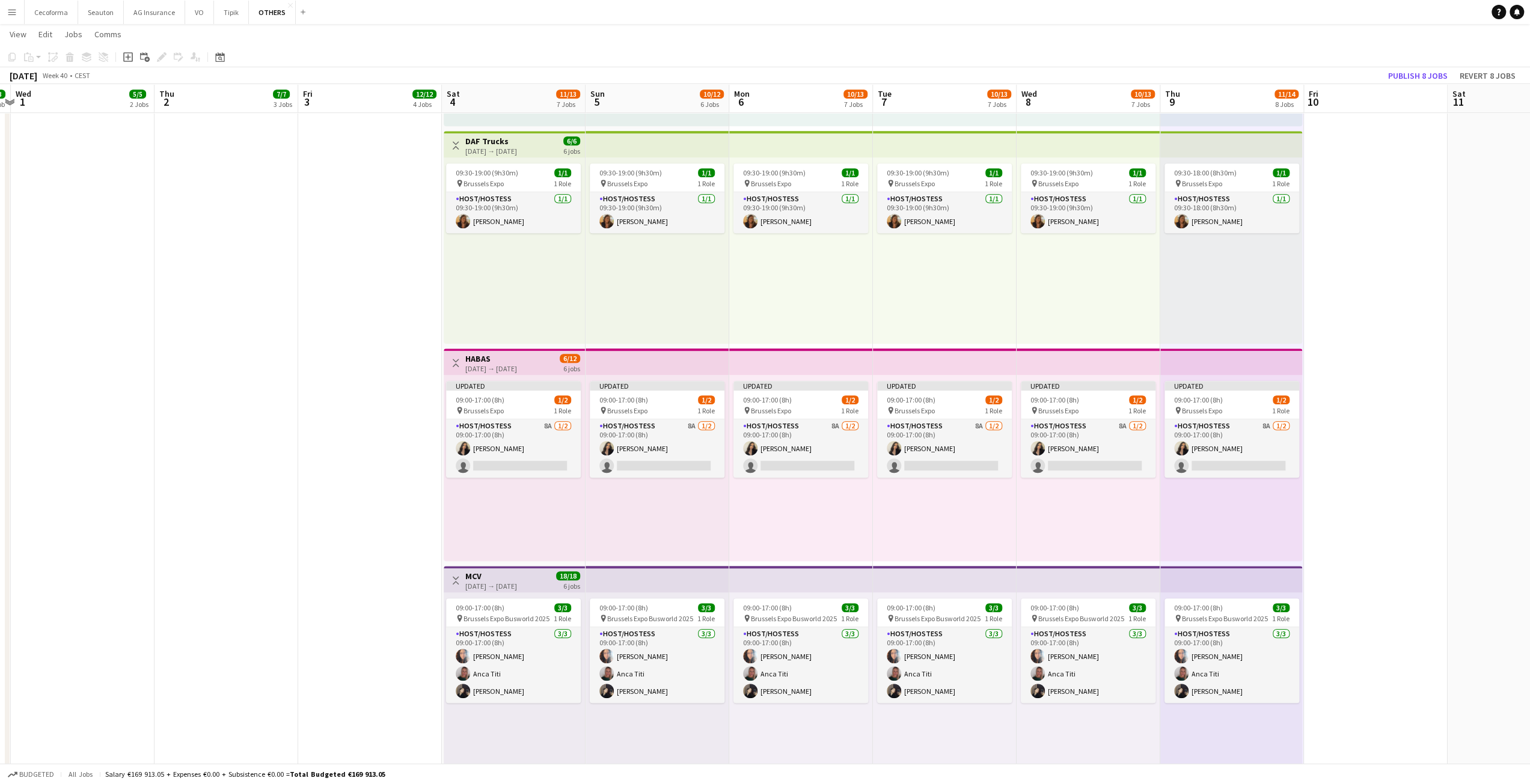
click at [1373, 515] on app-date-cell at bounding box center [1375, 290] width 143 height 1635
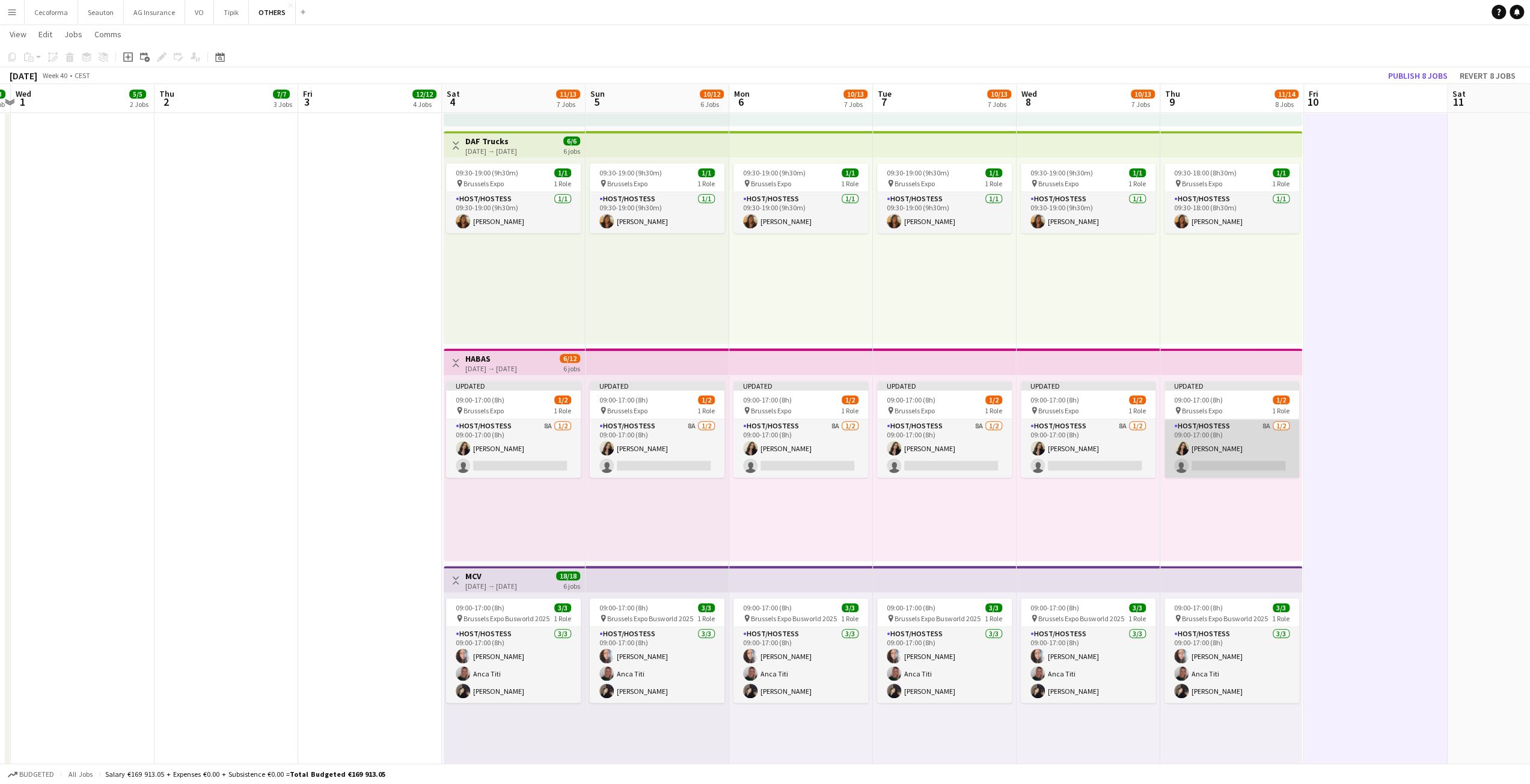
click at [1226, 423] on app-card-role "Host/Hostess 8A [DATE] 09:00-17:00 (8h) [PERSON_NAME] single-neutral-actions" at bounding box center [1232, 448] width 135 height 58
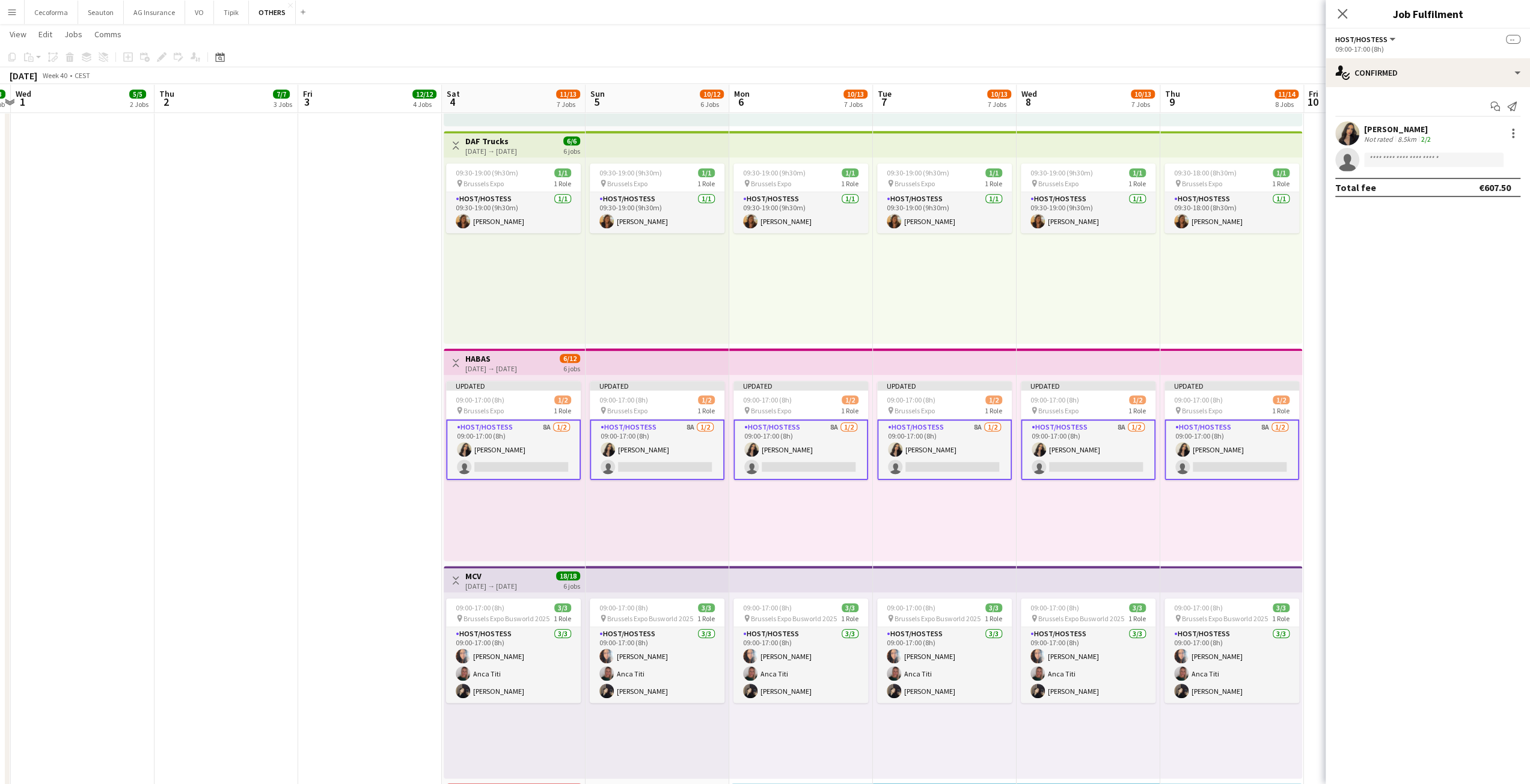
click at [340, 466] on app-date-cell "Toggle View SET Travel & Consulting GmbH 03-10-2025 → 09-10-2025 28/28 7 jobs 1…" at bounding box center [369, 290] width 143 height 1635
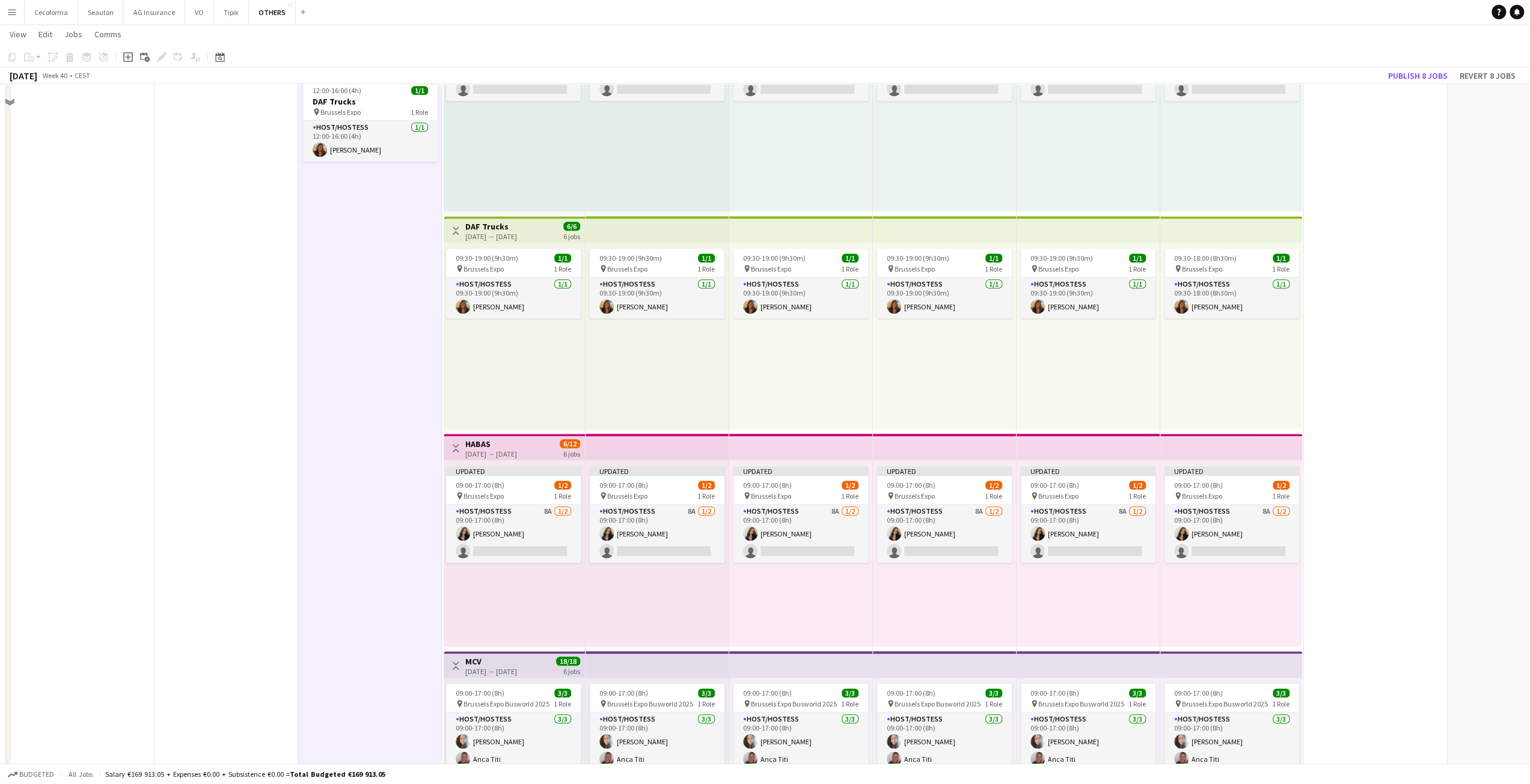
scroll to position [661, 0]
